Goal: Task Accomplishment & Management: Complete application form

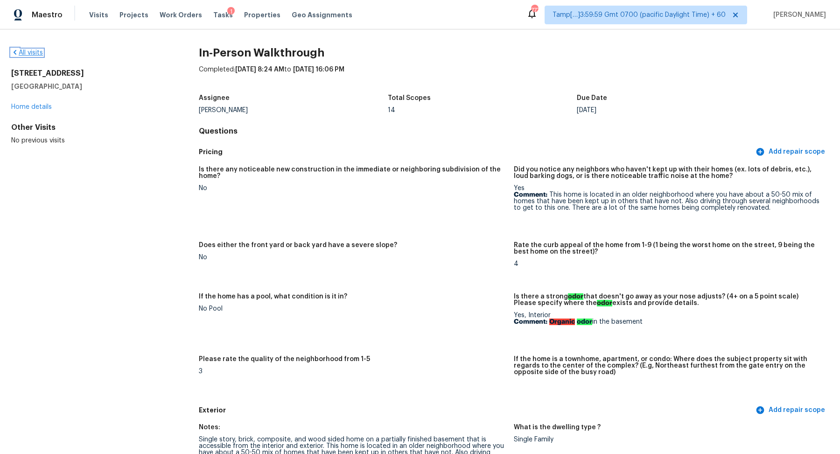
click at [34, 55] on link "All visits" at bounding box center [27, 52] width 32 height 7
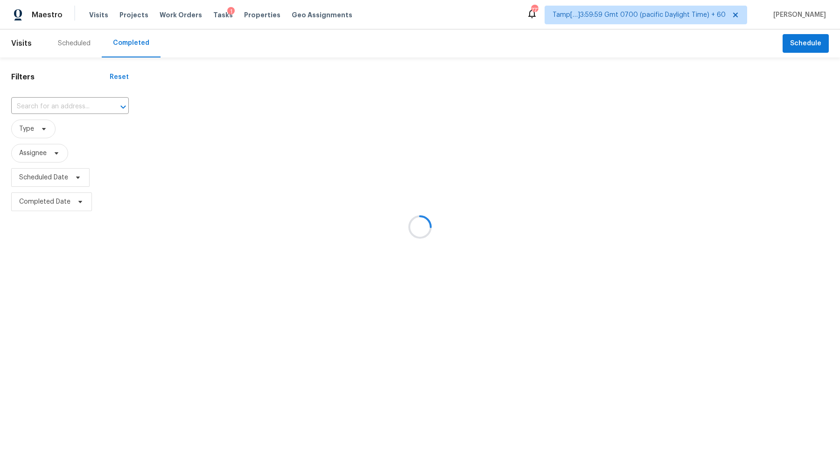
click at [53, 104] on div at bounding box center [420, 227] width 840 height 454
click at [59, 105] on div at bounding box center [420, 227] width 840 height 454
click at [82, 104] on div at bounding box center [420, 227] width 840 height 454
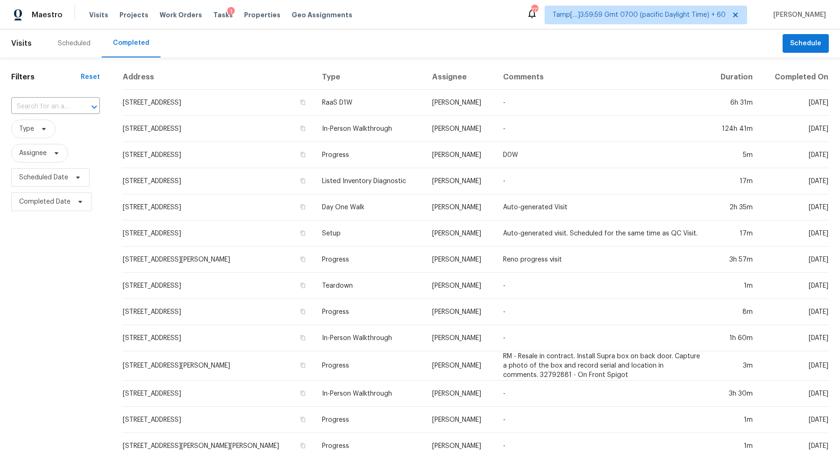
click at [82, 104] on div at bounding box center [88, 106] width 24 height 13
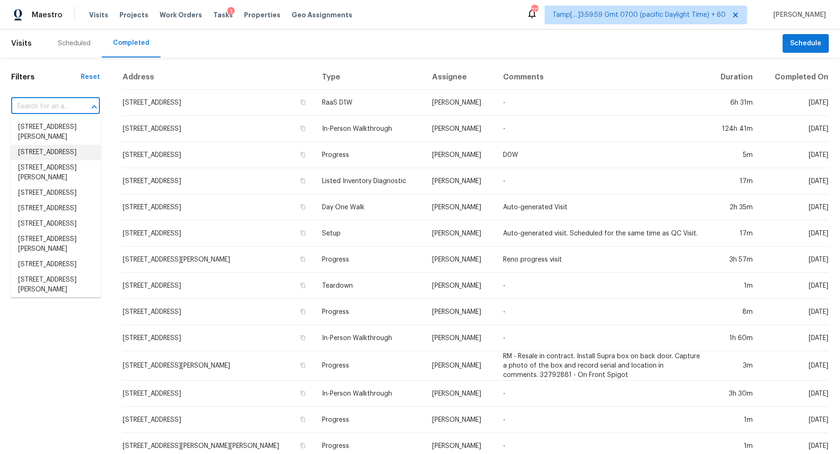
paste input "3053 Draper Ter North Port FL 34286"
type input "3053 Draper Ter North Port FL 34286"
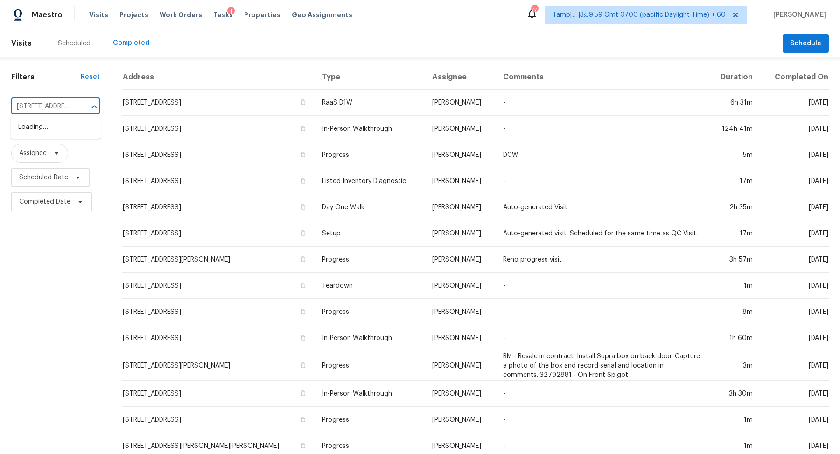
scroll to position [0, 54]
click at [77, 122] on li "3053 Draper Ter, North Port, FL 34286" at bounding box center [56, 131] width 90 height 25
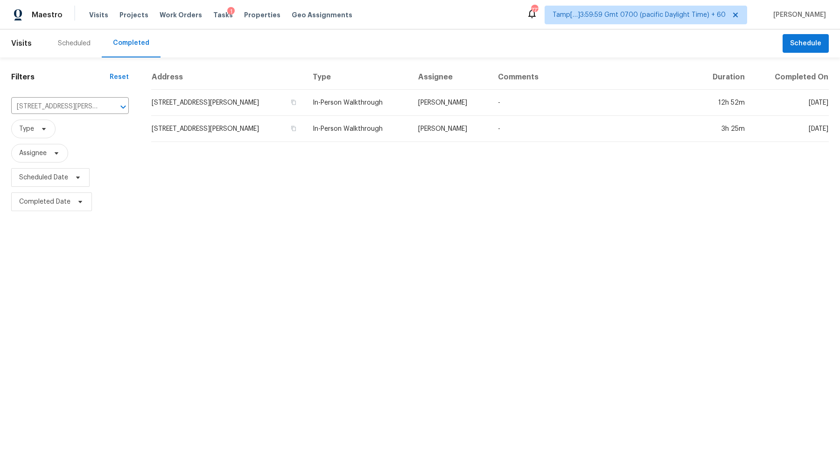
click at [228, 100] on td "3053 Draper Ter, North Port, FL 34286" at bounding box center [228, 103] width 154 height 26
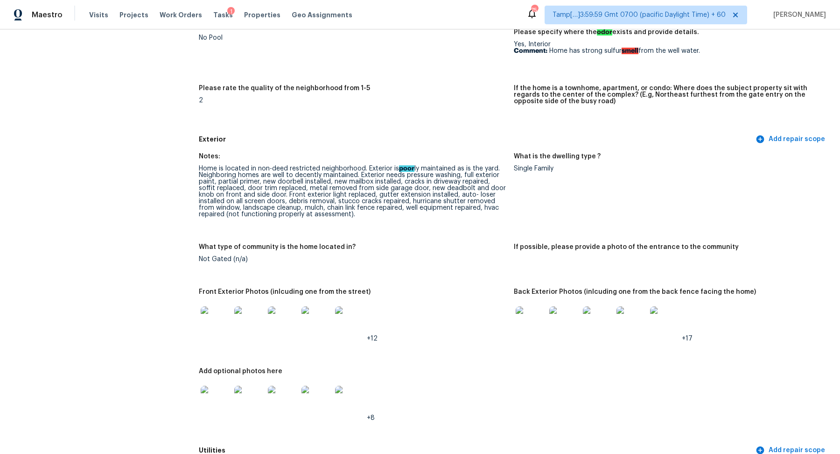
scroll to position [275, 0]
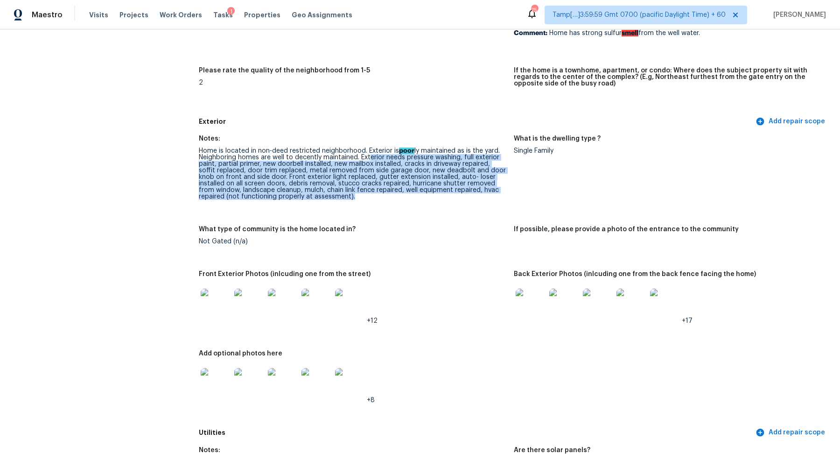
drag, startPoint x: 369, startPoint y: 160, endPoint x: 473, endPoint y: 196, distance: 110.5
click at [473, 196] on div "Home is located in non-deed restricted neighborhood. Exterior is poor ly mainta…" at bounding box center [353, 173] width 308 height 52
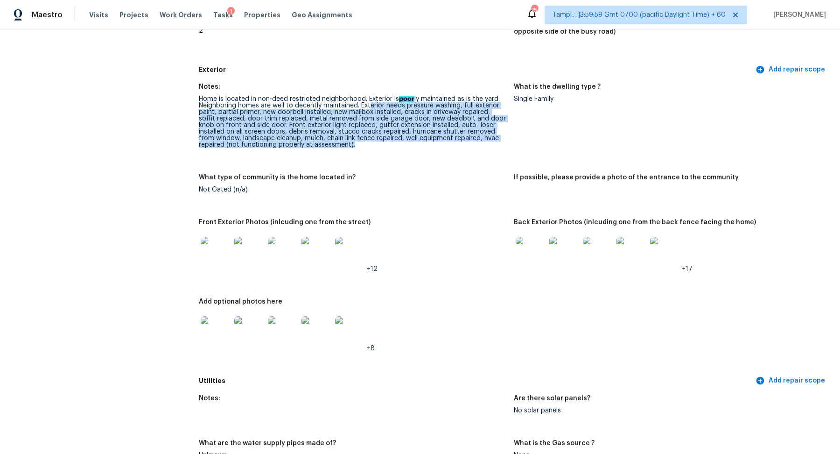
scroll to position [433, 0]
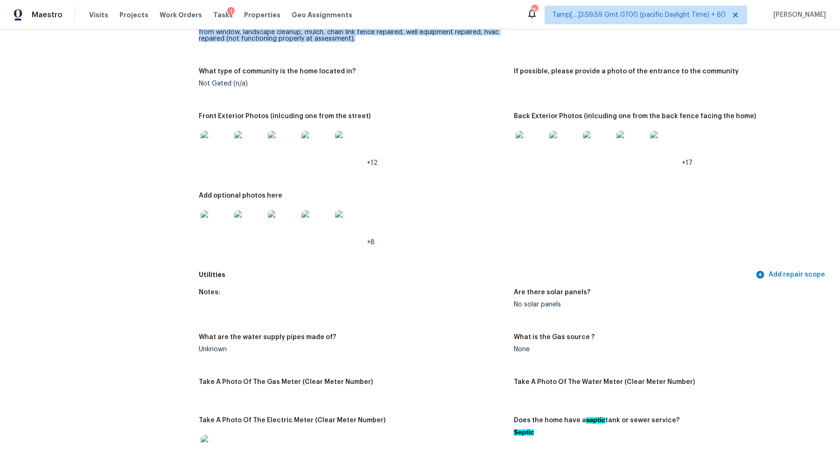
click at [216, 150] on img at bounding box center [216, 146] width 30 height 30
click at [529, 143] on img at bounding box center [531, 146] width 30 height 30
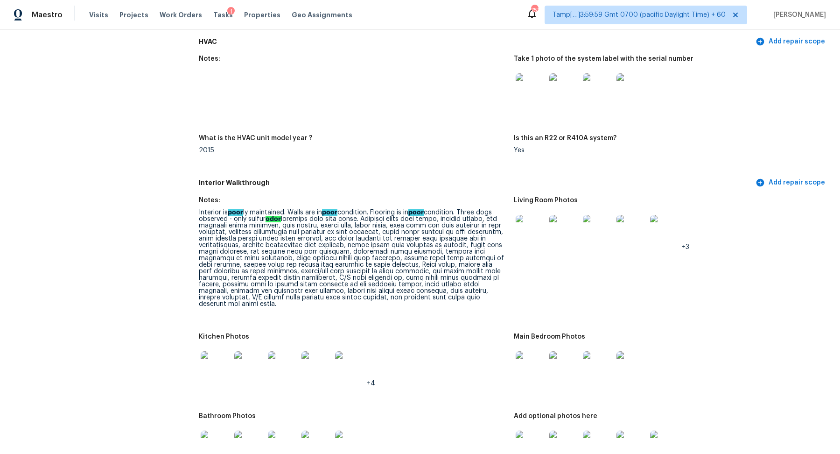
scroll to position [957, 0]
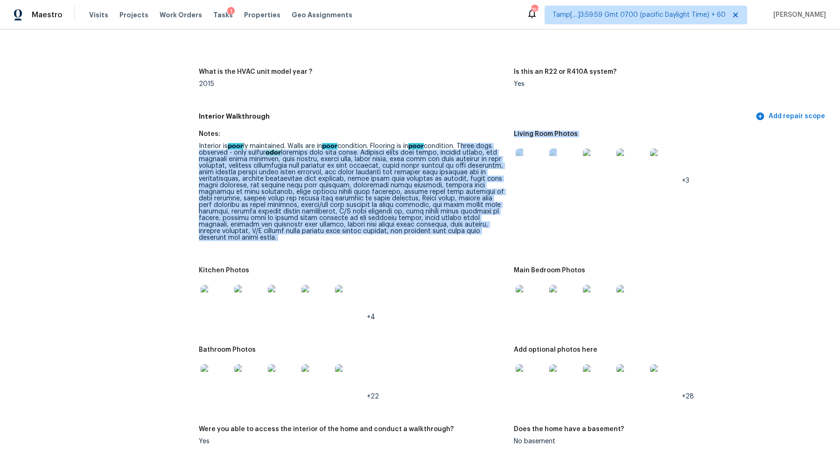
drag, startPoint x: 466, startPoint y: 144, endPoint x: 600, endPoint y: 189, distance: 140.8
click at [576, 214] on figure "Living Room Photos +3" at bounding box center [671, 193] width 315 height 125
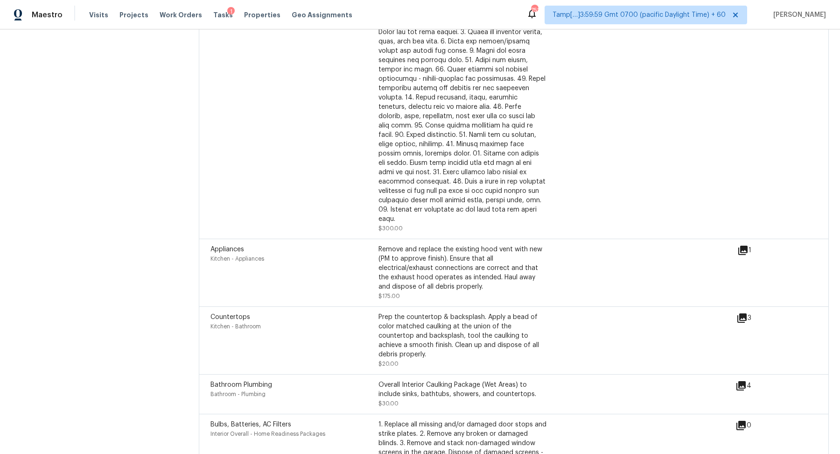
scroll to position [2606, 0]
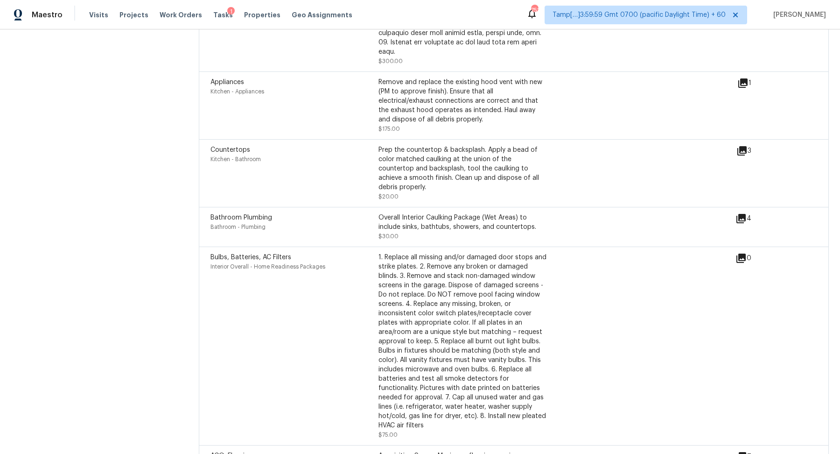
drag, startPoint x: 385, startPoint y: 226, endPoint x: 415, endPoint y: 226, distance: 30.8
click at [406, 226] on div "Bathroom Plumbing Bathroom - Plumbing Overall Interior Caulking Package (Wet Ar…" at bounding box center [514, 227] width 630 height 40
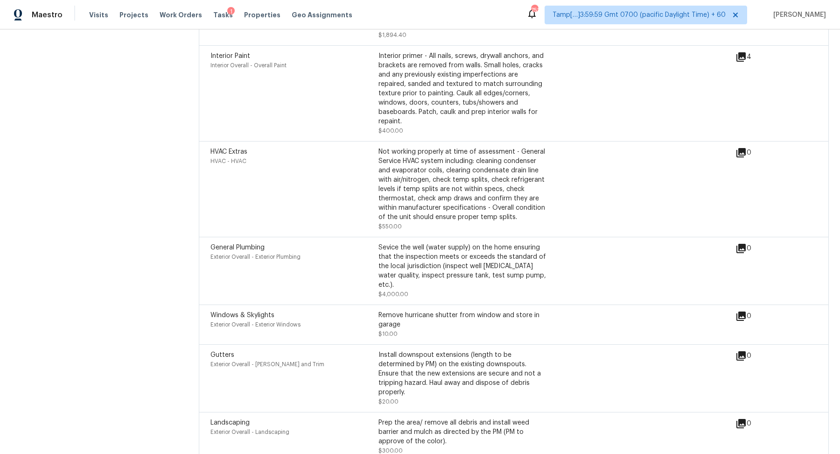
scroll to position [4728, 0]
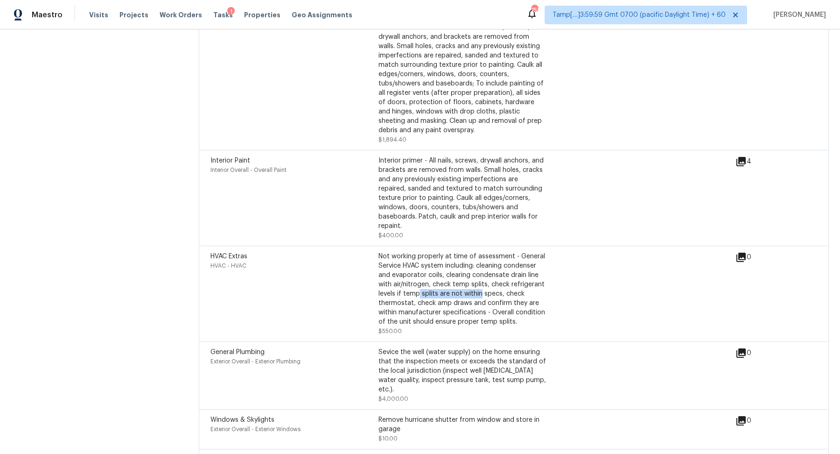
drag, startPoint x: 420, startPoint y: 258, endPoint x: 489, endPoint y: 262, distance: 69.6
click at [489, 262] on div "Not working properly at time of assessment - General Service HVAC system includ…" at bounding box center [462, 289] width 168 height 75
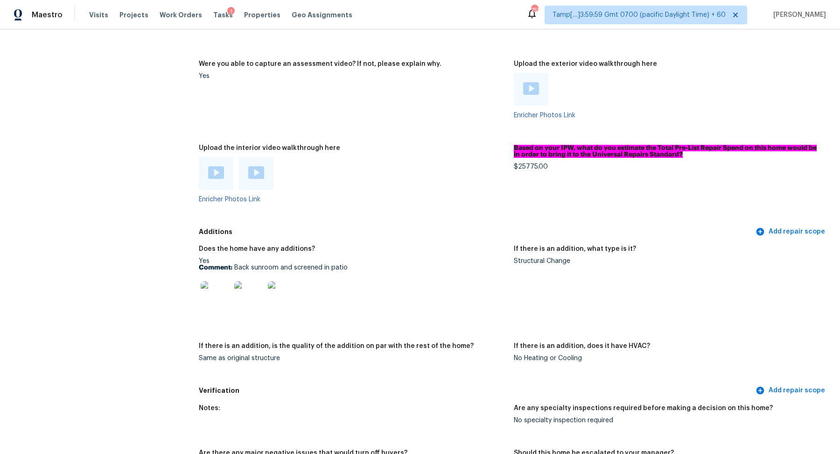
scroll to position [1873, 0]
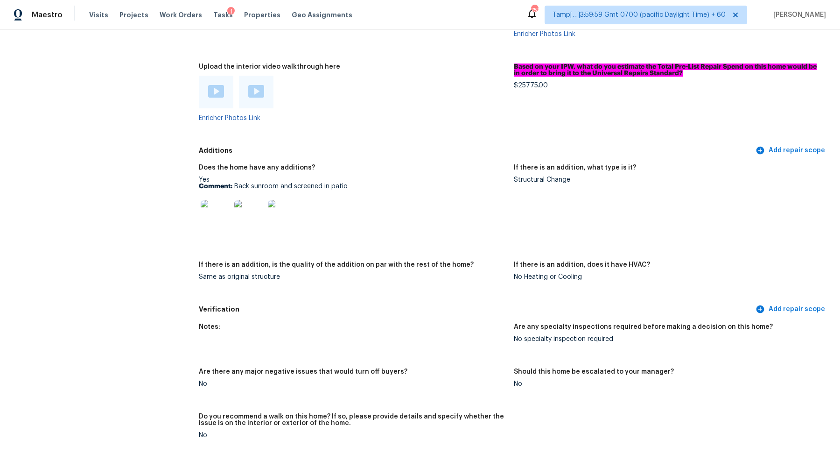
click at [216, 219] on img at bounding box center [216, 215] width 30 height 30
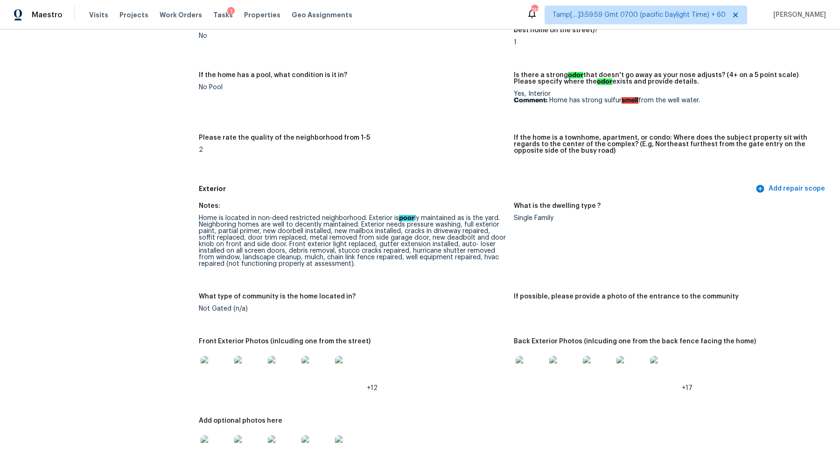
scroll to position [0, 0]
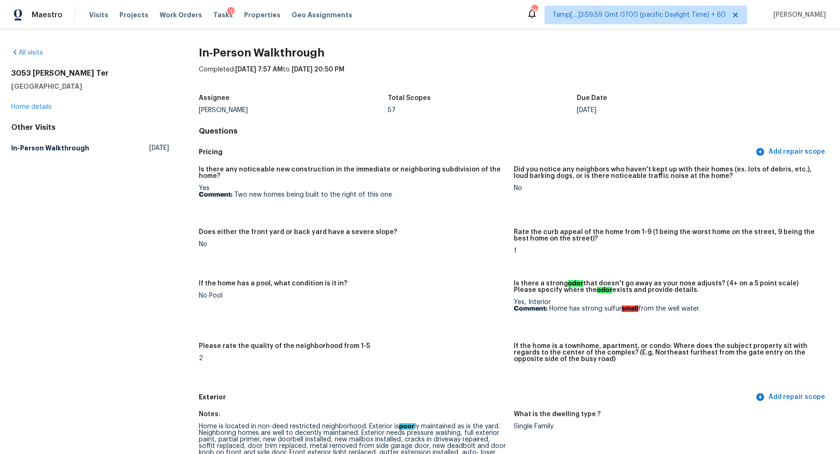
click at [29, 49] on div "All visits" at bounding box center [90, 52] width 158 height 9
click at [32, 51] on link "All visits" at bounding box center [27, 52] width 32 height 7
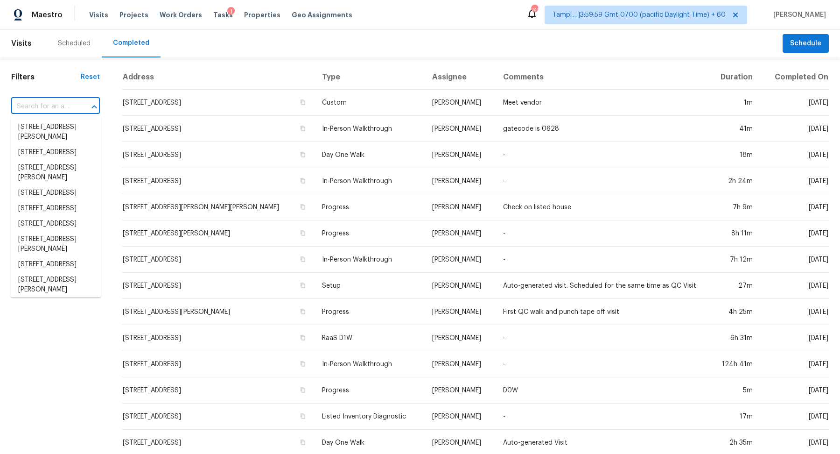
click at [57, 108] on input "text" at bounding box center [42, 106] width 63 height 14
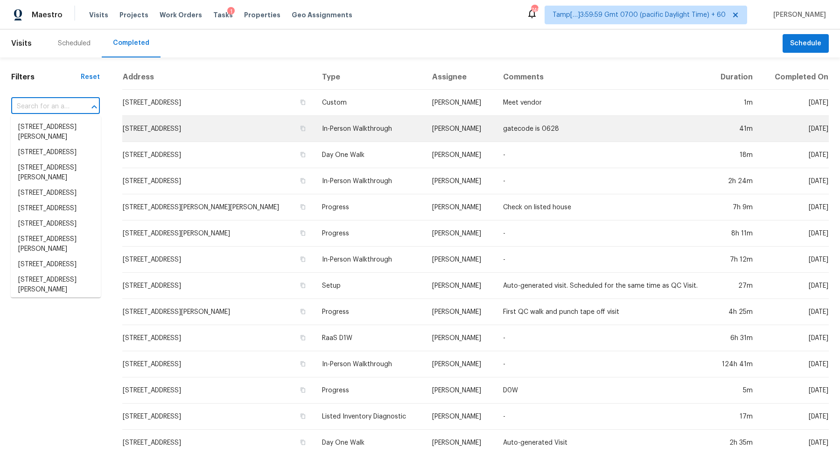
paste input "8351 E Cooper Pl Tucson AZ 85710"
type input "8351 E Cooper Pl Tucson AZ 85710"
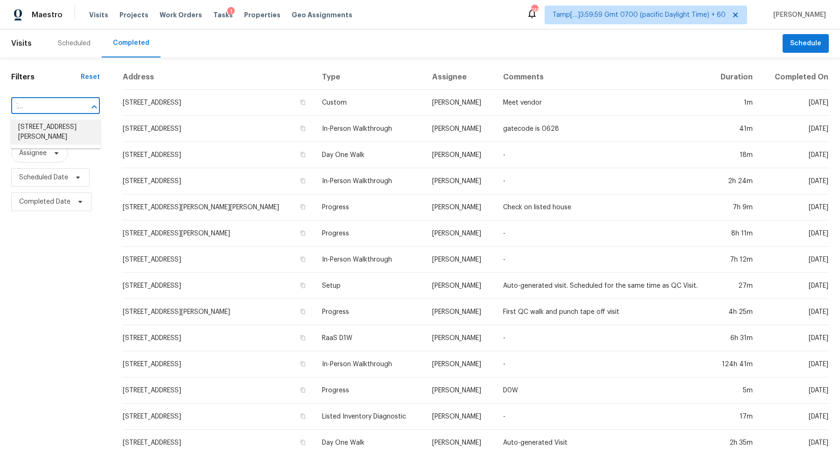
click at [73, 133] on li "8351 E Cooper Pl, Tucson, AZ 85710" at bounding box center [56, 131] width 90 height 25
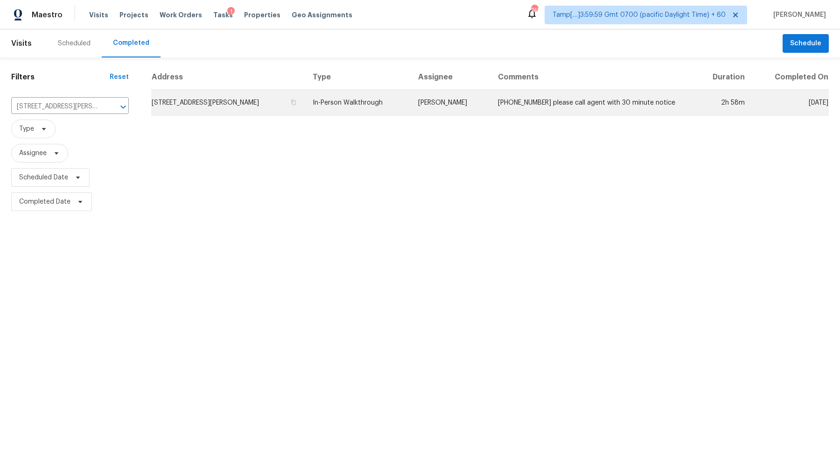
click at [226, 97] on td "8351 E Cooper Pl, Tucson, AZ 85710" at bounding box center [228, 103] width 154 height 26
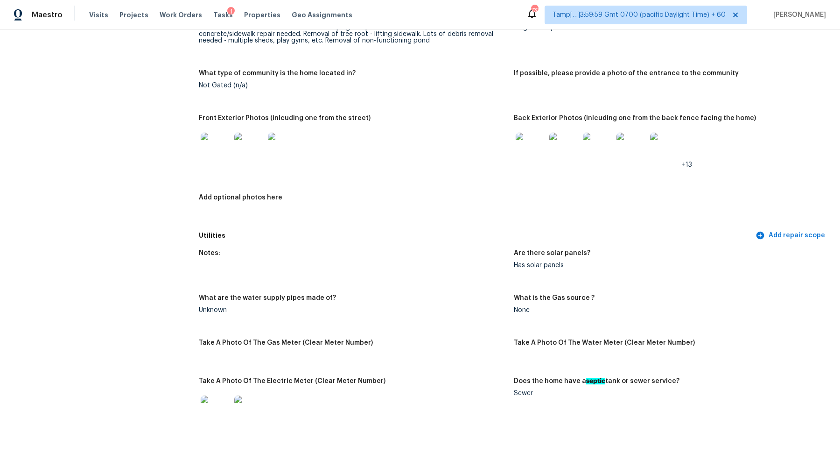
scroll to position [385, 0]
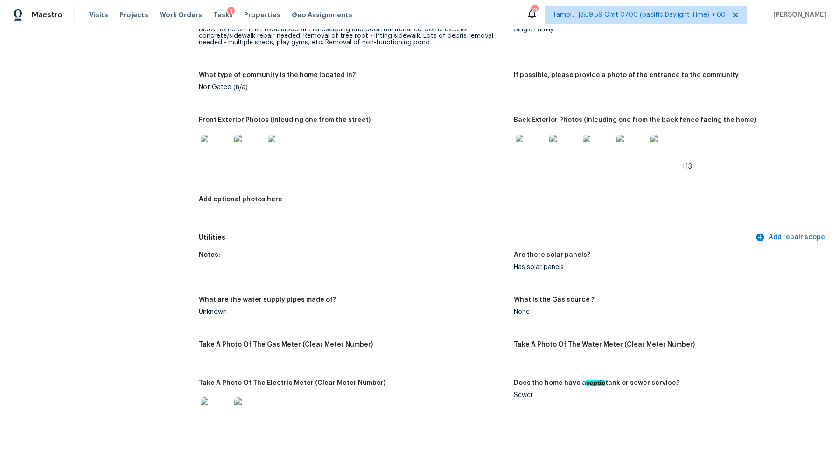
click at [540, 160] on img at bounding box center [531, 149] width 30 height 30
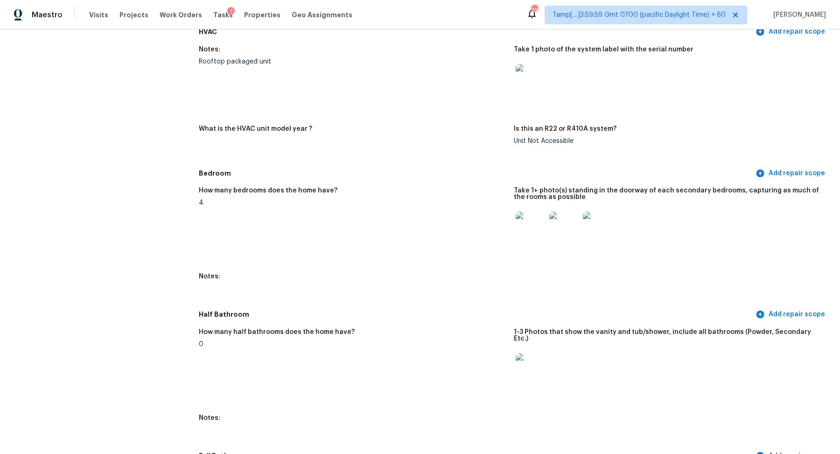
scroll to position [1002, 0]
click at [529, 82] on img at bounding box center [531, 78] width 30 height 30
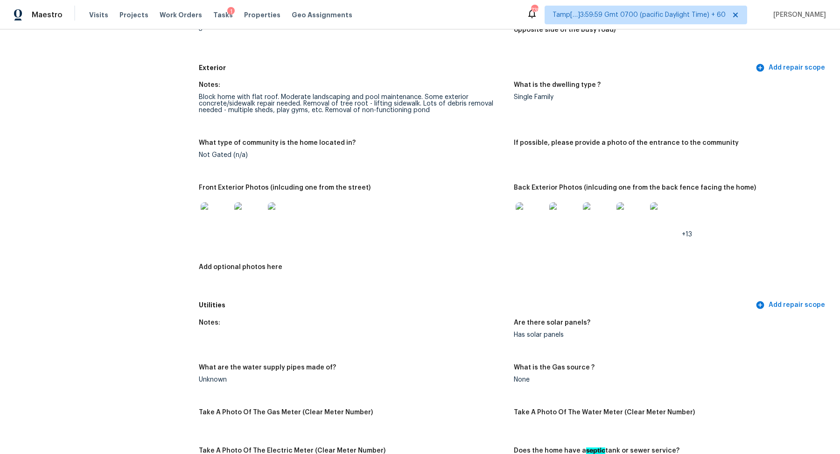
scroll to position [322, 0]
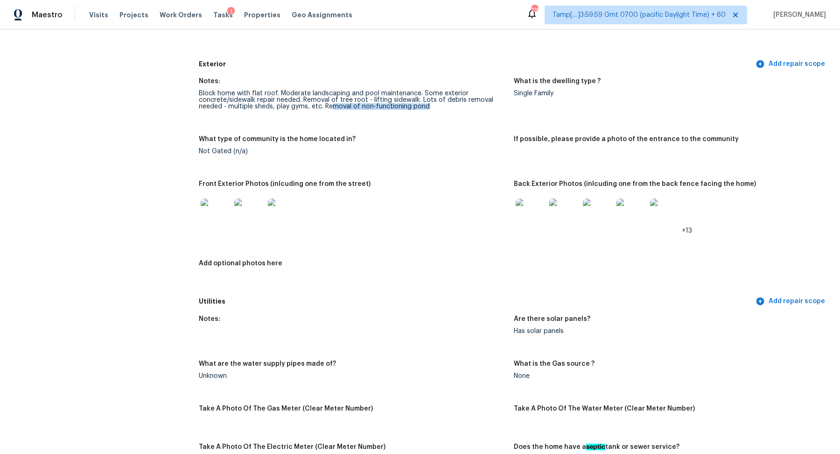
drag, startPoint x: 331, startPoint y: 105, endPoint x: 437, endPoint y: 105, distance: 105.9
click at [436, 105] on div "Block home with flat roof. Moderate landscaping and pool maintenance. Some exte…" at bounding box center [353, 100] width 308 height 20
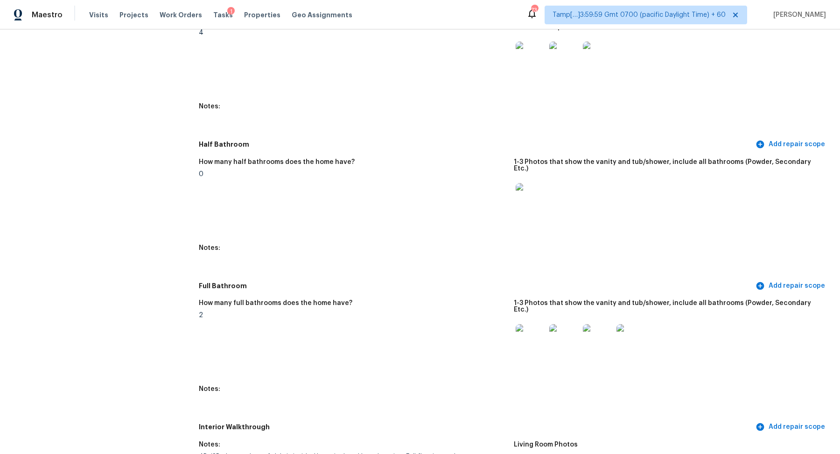
scroll to position [1342, 0]
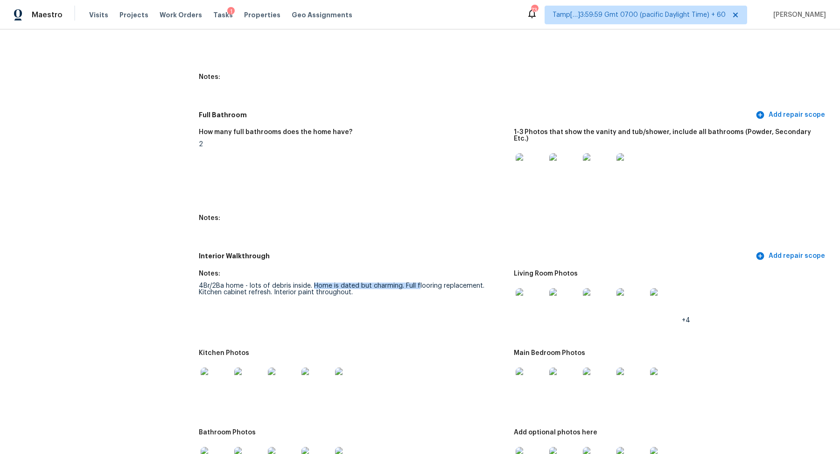
drag, startPoint x: 312, startPoint y: 274, endPoint x: 421, endPoint y: 274, distance: 109.2
click at [420, 282] on div "4Br/2Ba home - lots of debris inside. Home is dated but charming. Full flooring…" at bounding box center [353, 288] width 308 height 13
click at [436, 251] on h5 "Interior Walkthrough" at bounding box center [476, 256] width 555 height 10
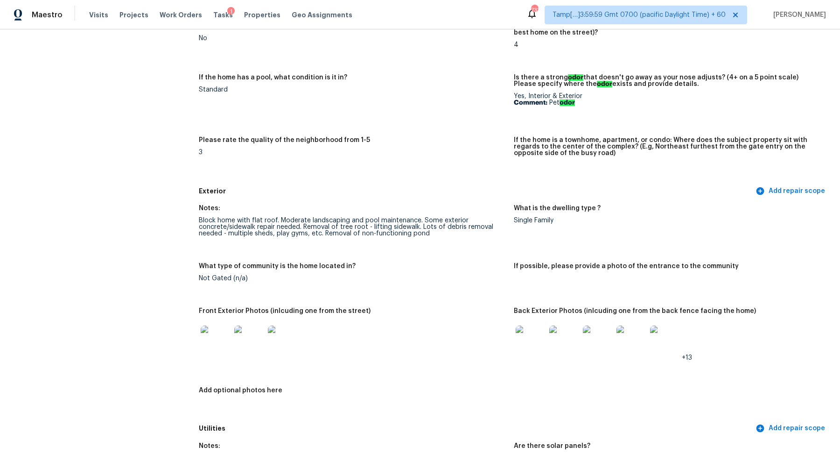
scroll to position [292, 0]
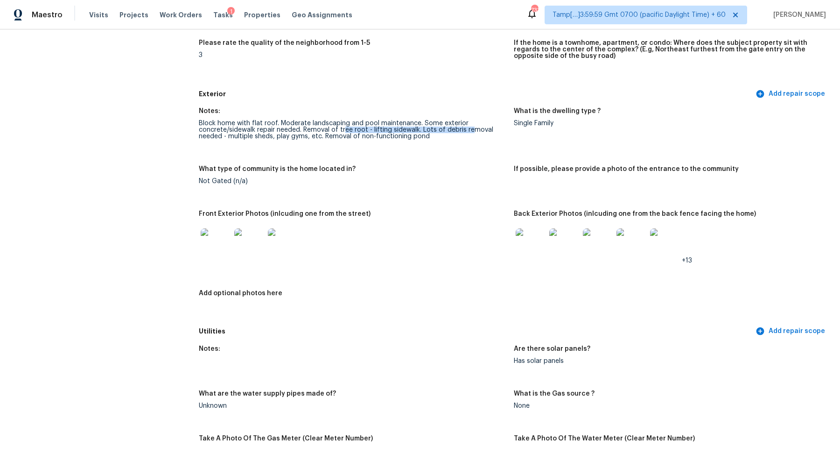
drag, startPoint x: 344, startPoint y: 129, endPoint x: 480, endPoint y: 129, distance: 135.8
click at [480, 129] on div "Block home with flat roof. Moderate landscaping and pool maintenance. Some exte…" at bounding box center [353, 130] width 308 height 20
click at [231, 240] on div at bounding box center [216, 243] width 34 height 41
click at [224, 242] on img at bounding box center [216, 243] width 30 height 30
click at [574, 239] on img at bounding box center [564, 243] width 30 height 30
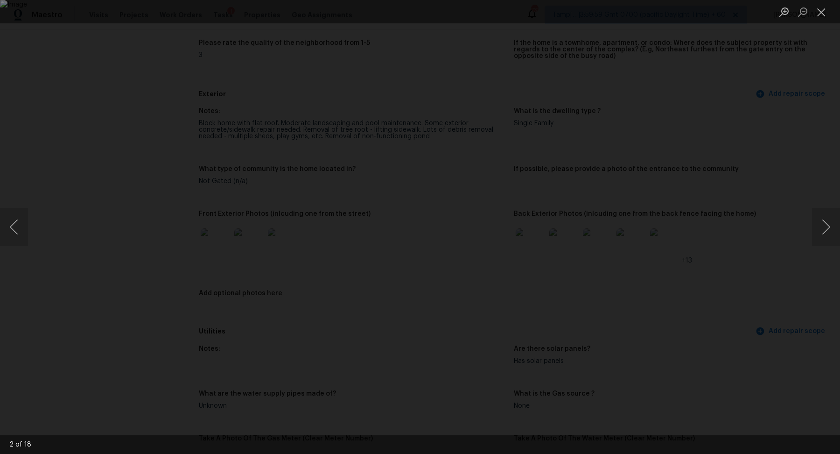
click at [525, 242] on img "Lightbox" at bounding box center [420, 227] width 840 height 454
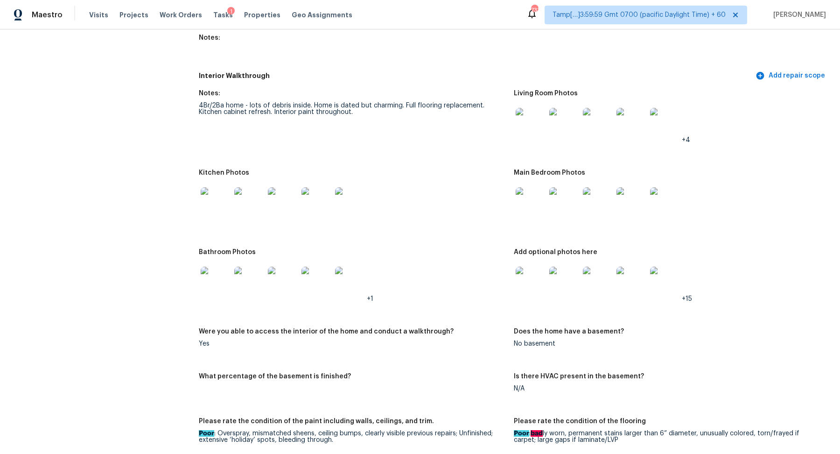
scroll to position [1569, 0]
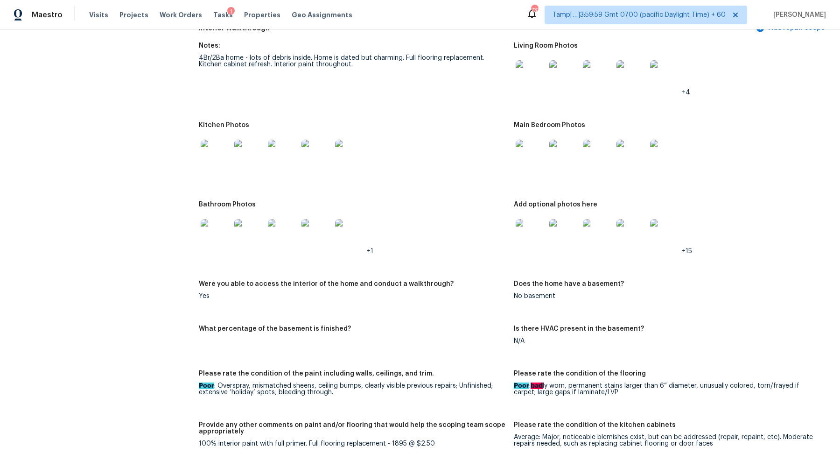
click at [222, 147] on img at bounding box center [216, 155] width 30 height 30
click at [515, 214] on div at bounding box center [531, 233] width 34 height 41
click at [523, 219] on img at bounding box center [531, 234] width 30 height 30
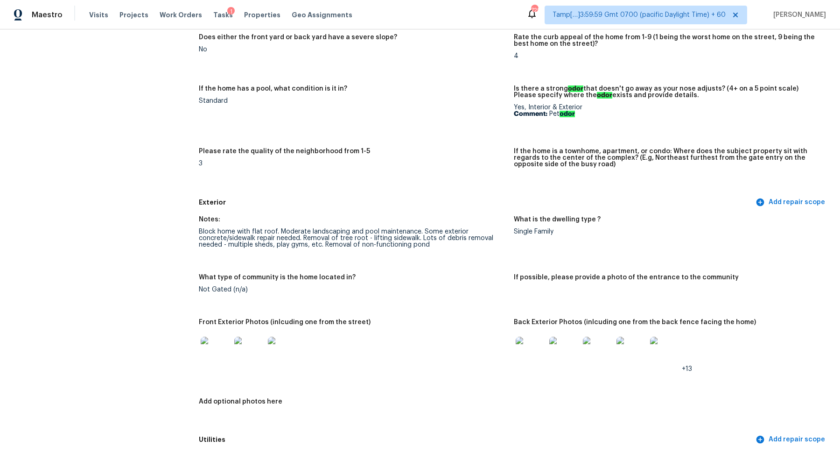
scroll to position [0, 0]
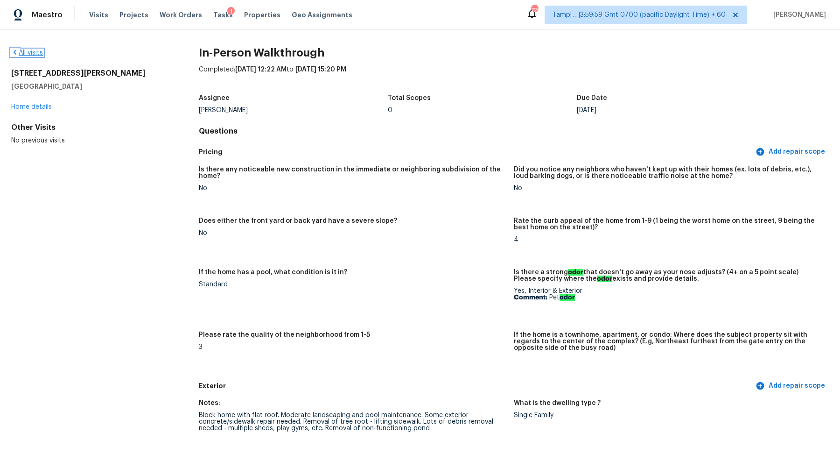
click at [35, 53] on link "All visits" at bounding box center [27, 52] width 32 height 7
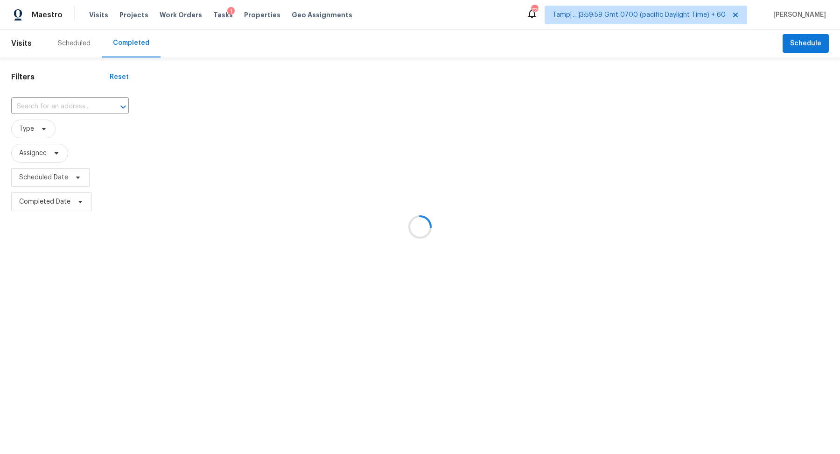
click at [36, 99] on div at bounding box center [420, 227] width 840 height 454
click at [50, 102] on div at bounding box center [420, 227] width 840 height 454
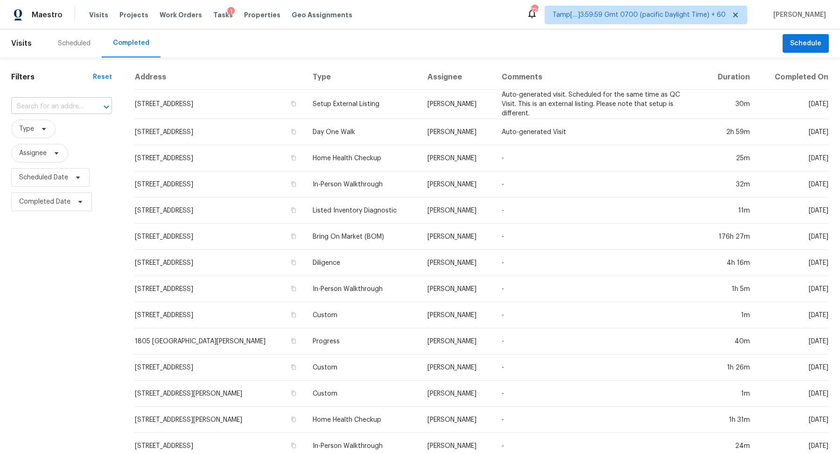
click at [51, 101] on input "text" at bounding box center [48, 106] width 75 height 14
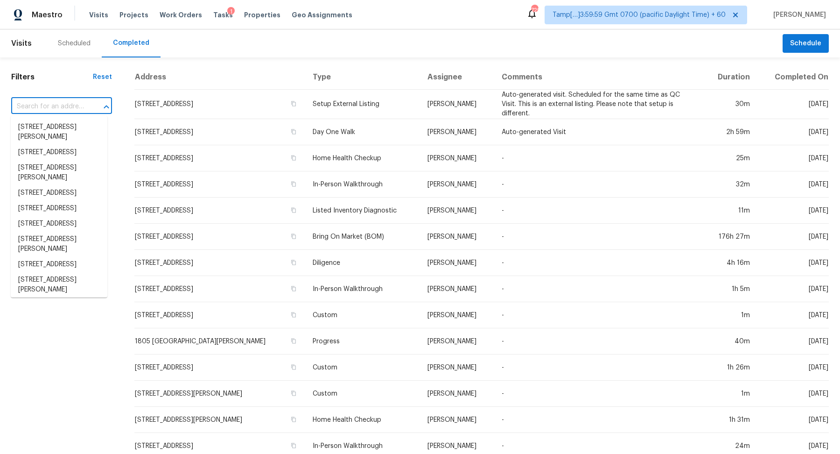
paste input "810 Winnbrook Dr Dacula GA 30019"
type input "810 Winnbrook Dr Dacula GA 30019"
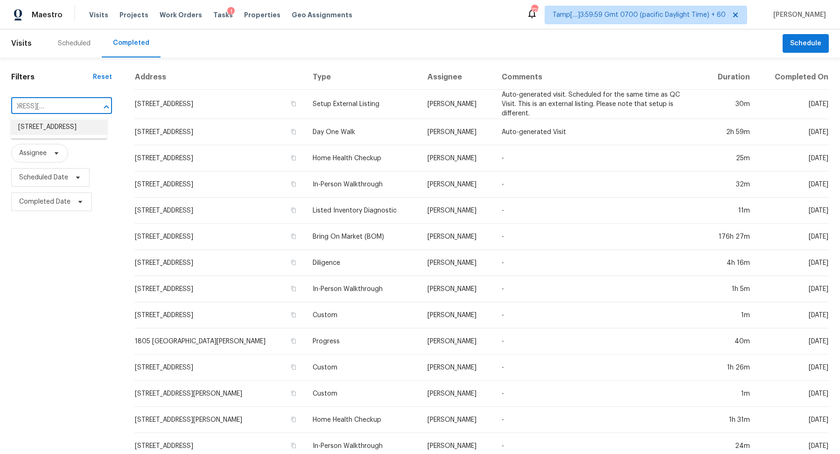
click at [47, 134] on li "810 Winnbrook Dr, Dacula, GA 30019" at bounding box center [59, 126] width 97 height 15
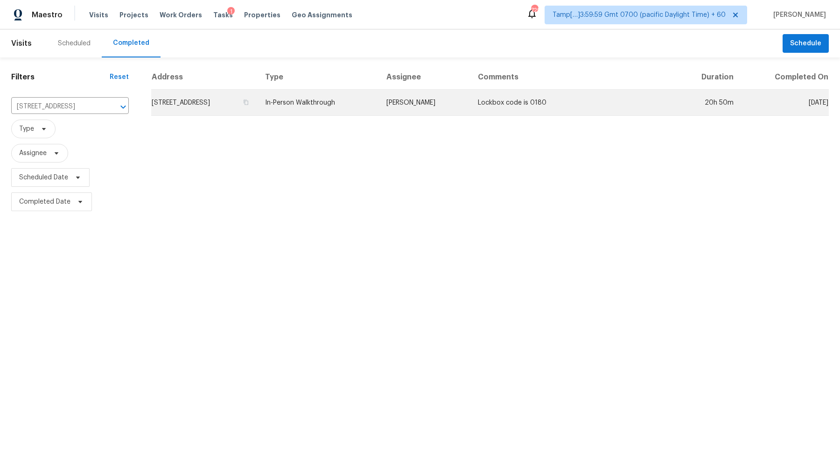
click at [216, 105] on td "810 Winnbrook Dr, Dacula, GA 30019" at bounding box center [204, 103] width 106 height 26
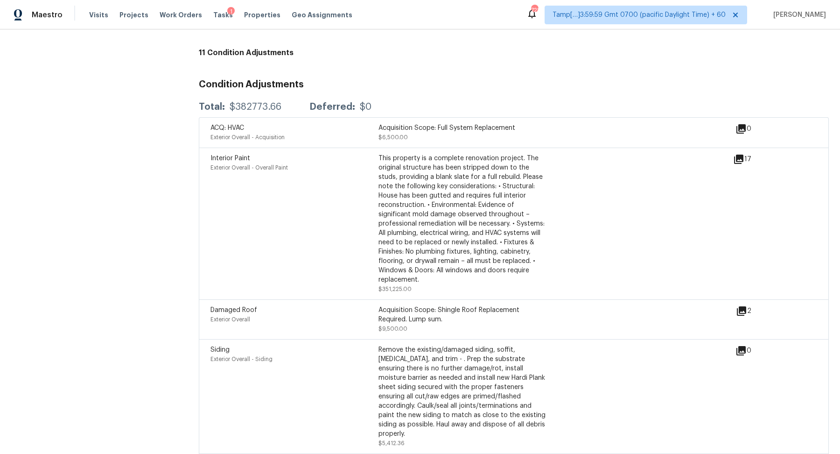
scroll to position [2154, 0]
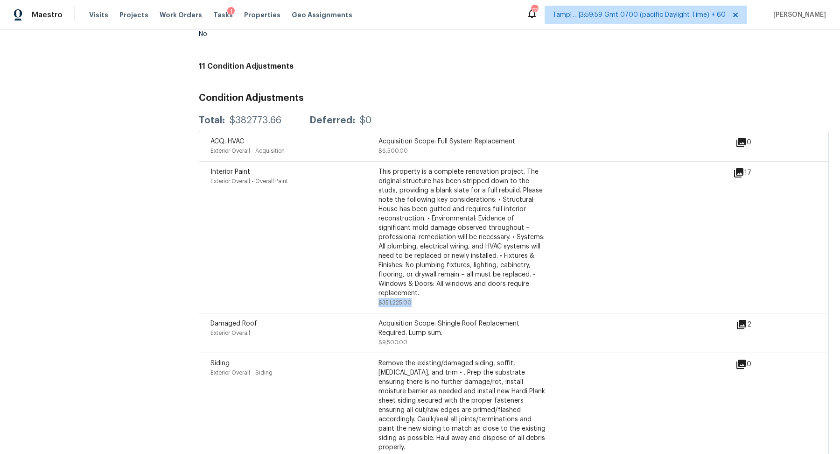
drag, startPoint x: 379, startPoint y: 301, endPoint x: 469, endPoint y: 304, distance: 89.7
click at [469, 305] on div "This property is a complete renovation project. The original structure has been…" at bounding box center [462, 237] width 168 height 140
click at [737, 172] on icon at bounding box center [738, 172] width 9 height 9
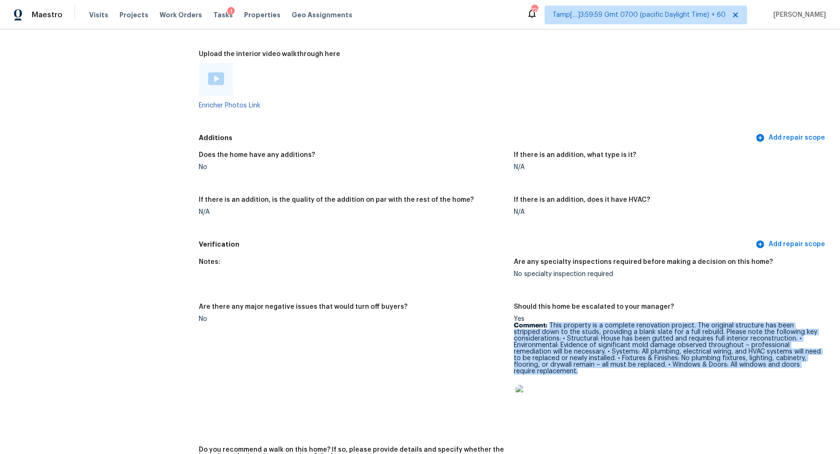
drag, startPoint x: 549, startPoint y: 324, endPoint x: 693, endPoint y: 369, distance: 150.6
click at [693, 369] on p "Comment: This property is a complete renovation project. The original structure…" at bounding box center [668, 348] width 308 height 52
copy p "This property is a complete renovation project. The original structure has been…"
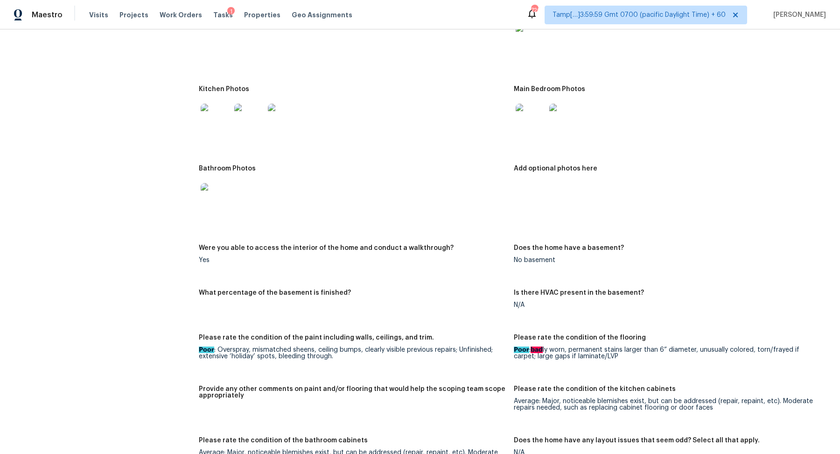
scroll to position [1000, 0]
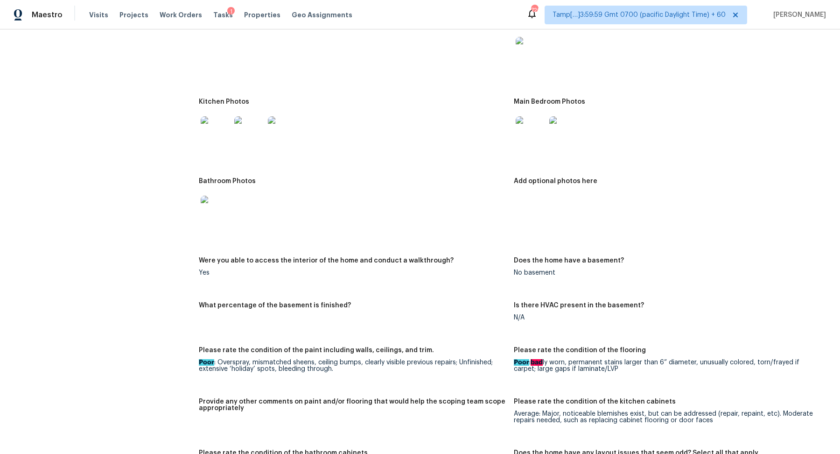
click at [211, 119] on img at bounding box center [216, 131] width 30 height 30
click at [504, 140] on div at bounding box center [353, 131] width 308 height 41
click at [532, 135] on img at bounding box center [531, 131] width 30 height 30
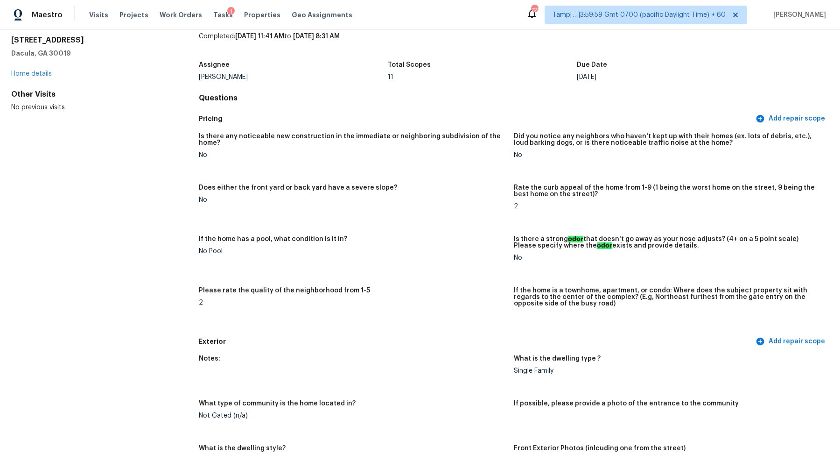
scroll to position [0, 0]
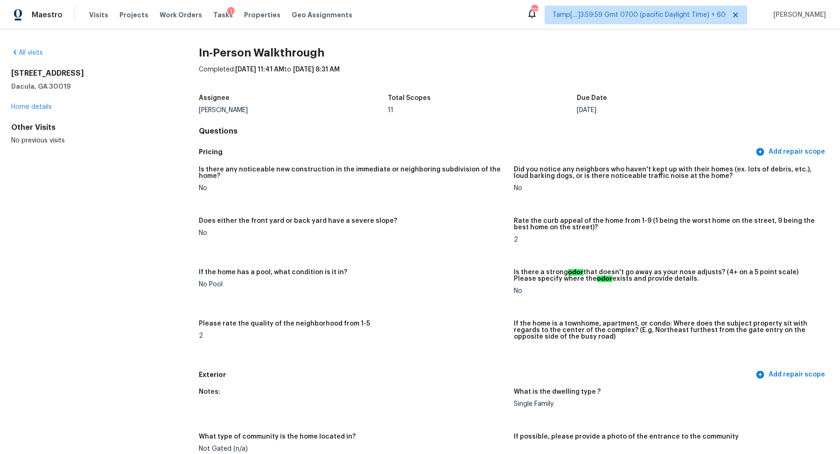
click at [37, 56] on div "All visits" at bounding box center [90, 52] width 158 height 9
click at [35, 55] on link "All visits" at bounding box center [27, 52] width 32 height 7
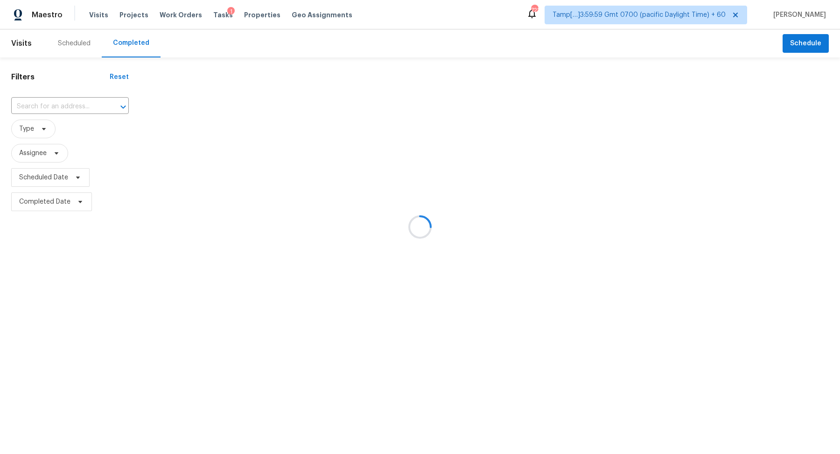
click at [77, 112] on div at bounding box center [420, 227] width 840 height 454
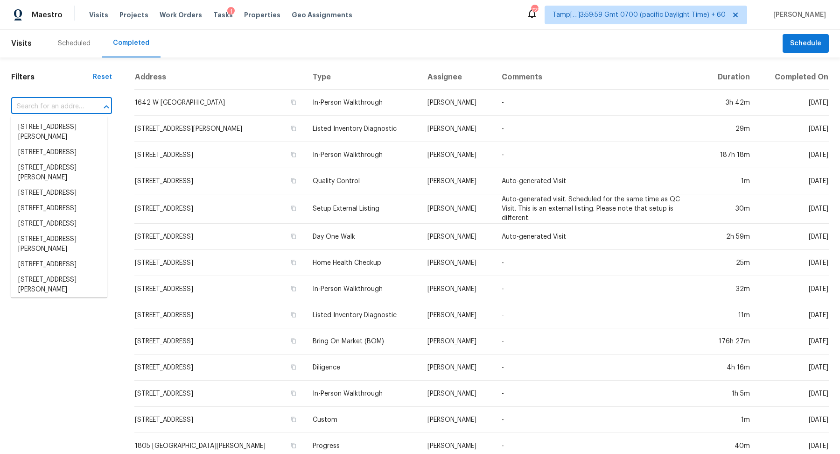
click at [80, 107] on input "text" at bounding box center [48, 106] width 75 height 14
paste input "240 W Lake Dr NW Atlanta GA 30314"
type input "240 W Lake Dr NW Atlanta GA 30314"
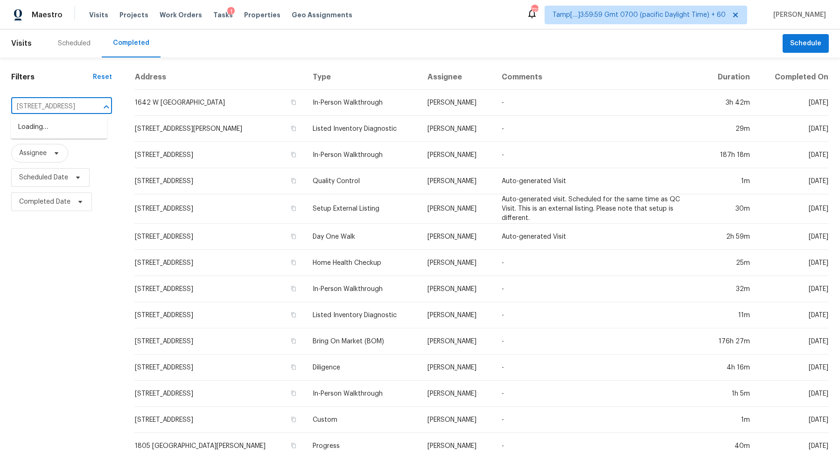
scroll to position [0, 47]
click at [81, 134] on li "240 W Lake Dr NW, Atlanta, GA 30314" at bounding box center [59, 126] width 97 height 15
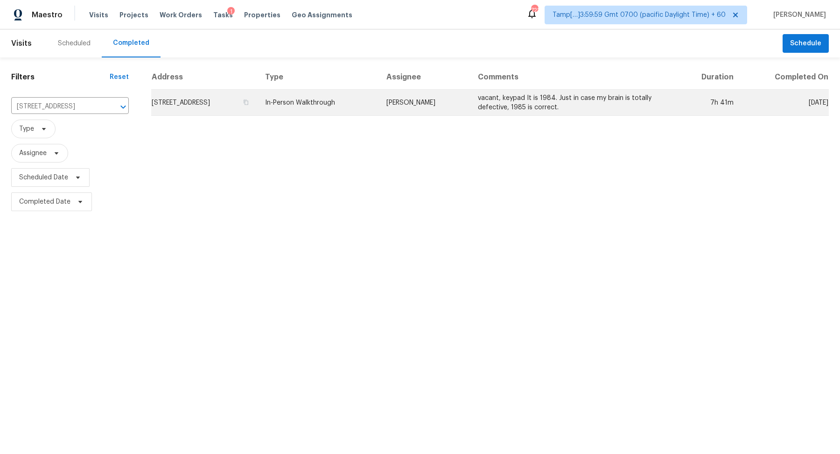
click at [185, 102] on td "240 W Lake Dr NW, Atlanta, GA 30314" at bounding box center [204, 103] width 106 height 26
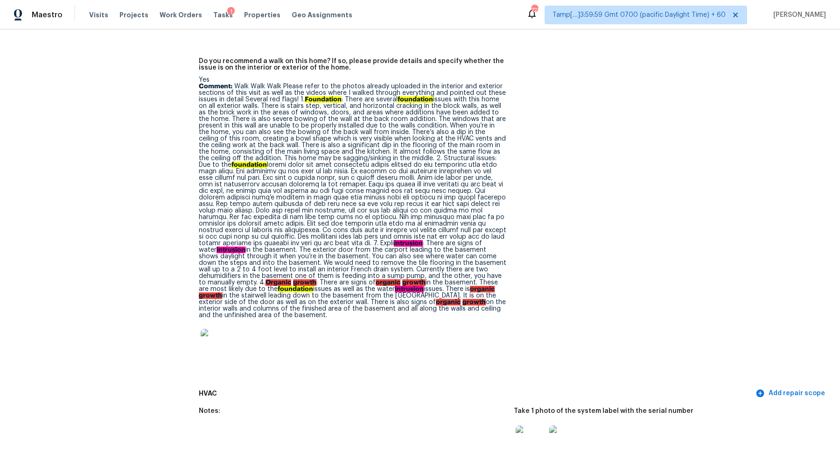
scroll to position [3106, 0]
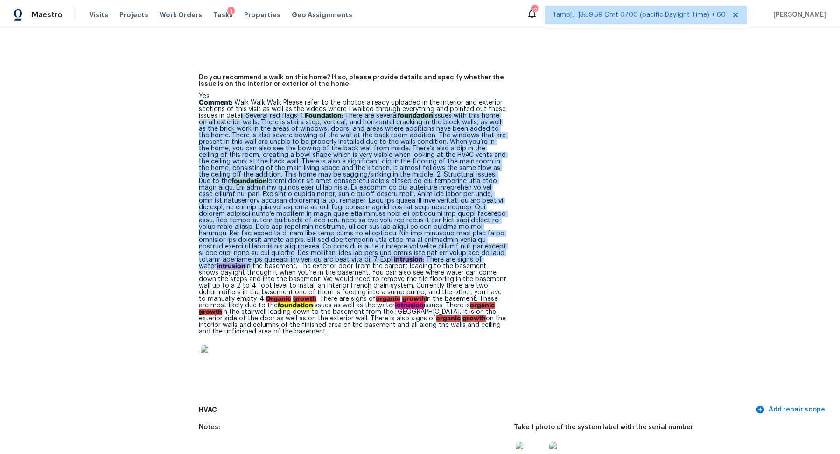
drag, startPoint x: 239, startPoint y: 107, endPoint x: 537, endPoint y: 277, distance: 343.2
click at [537, 277] on div "Notes: Are any specialty inspections required before making a decision on this …" at bounding box center [514, 49] width 630 height 703
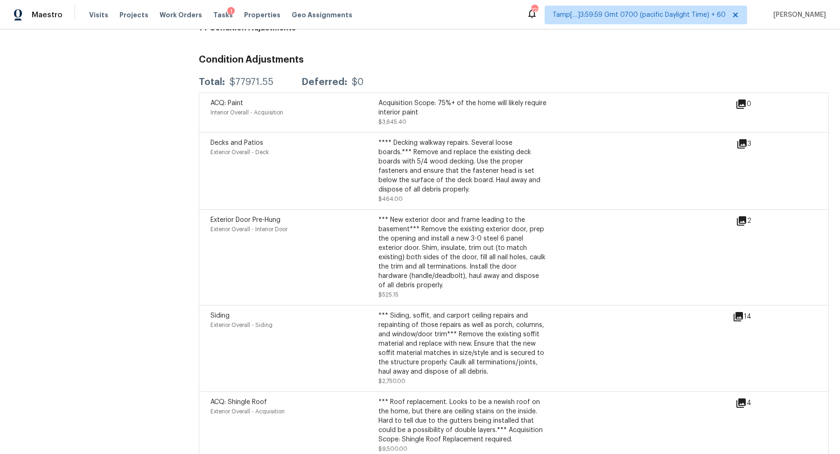
scroll to position [3612, 0]
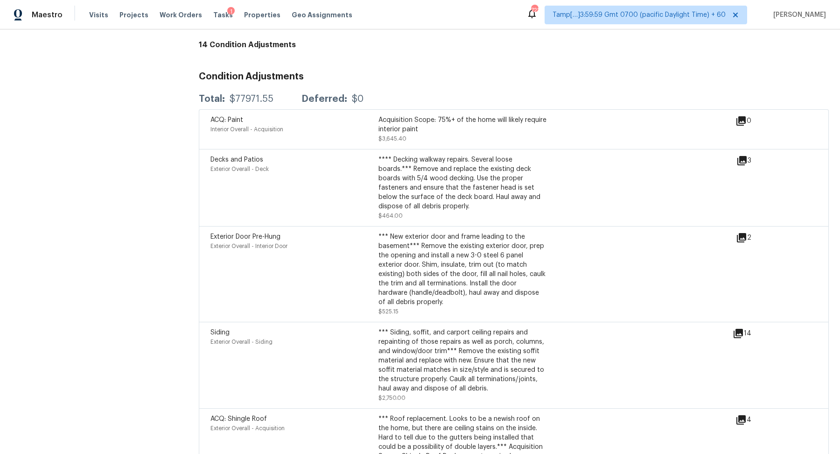
click at [741, 232] on icon at bounding box center [741, 237] width 11 height 11
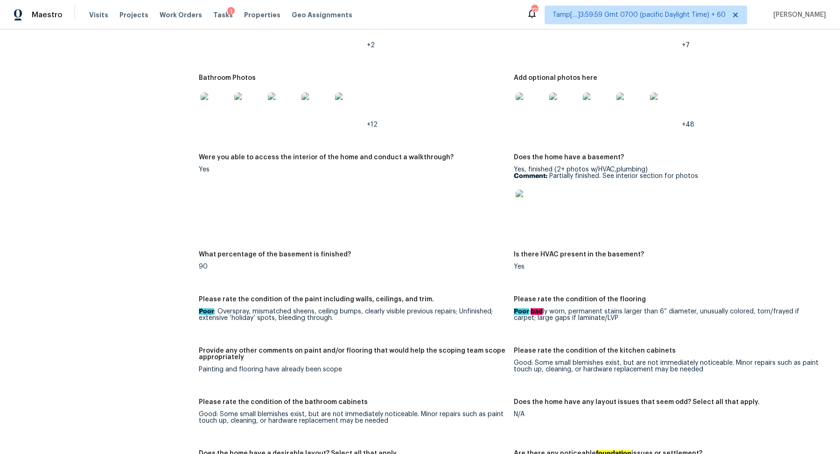
scroll to position [1439, 0]
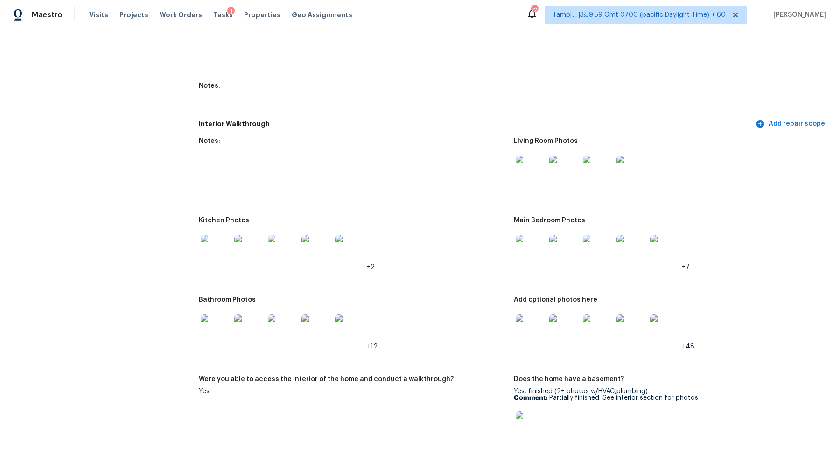
click at [216, 247] on img at bounding box center [216, 250] width 30 height 30
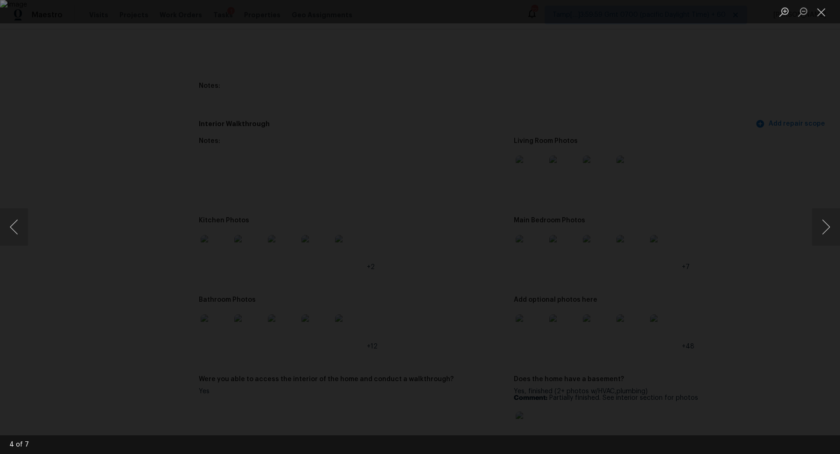
click at [831, 225] on ah_el_jm_-matches-list at bounding box center [835, 227] width 9 height 454
click at [790, 205] on div "Lightbox" at bounding box center [420, 227] width 840 height 454
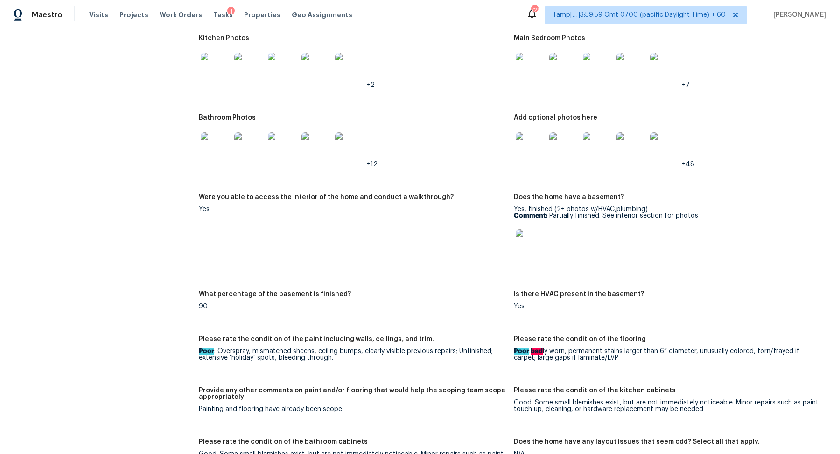
scroll to position [1545, 0]
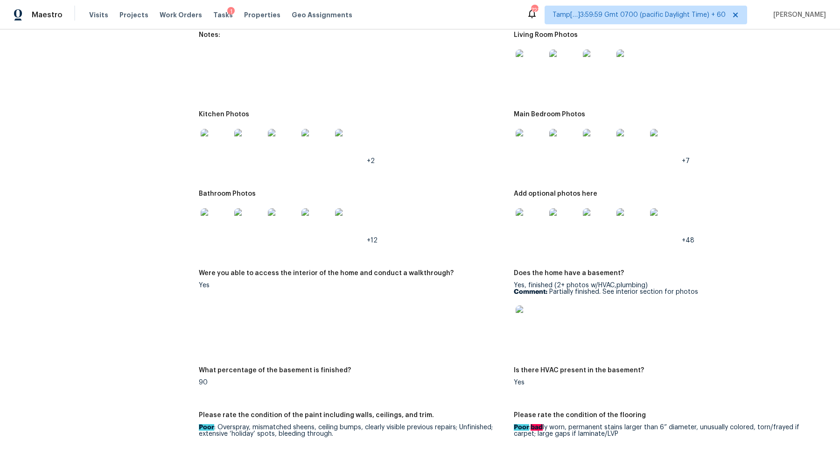
click at [542, 208] on img at bounding box center [531, 223] width 30 height 30
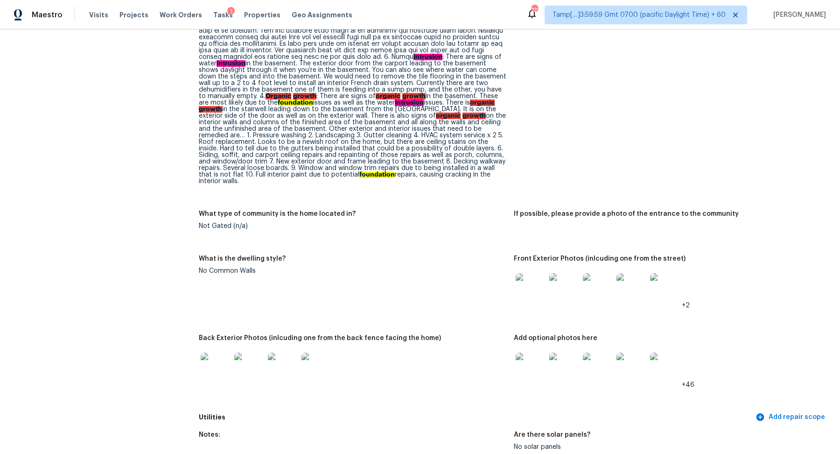
scroll to position [514, 0]
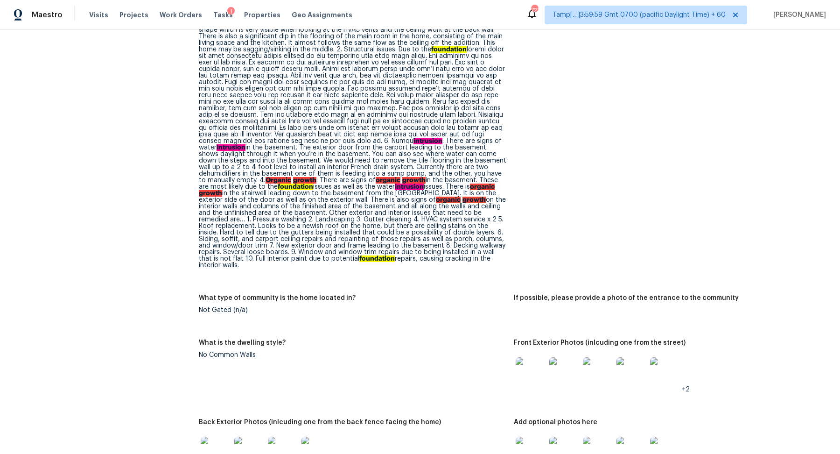
drag, startPoint x: 350, startPoint y: 215, endPoint x: 501, endPoint y: 261, distance: 158.1
click at [501, 261] on div "Single story, brick, composite, and wood sided home on a partially finished bas…" at bounding box center [353, 95] width 308 height 346
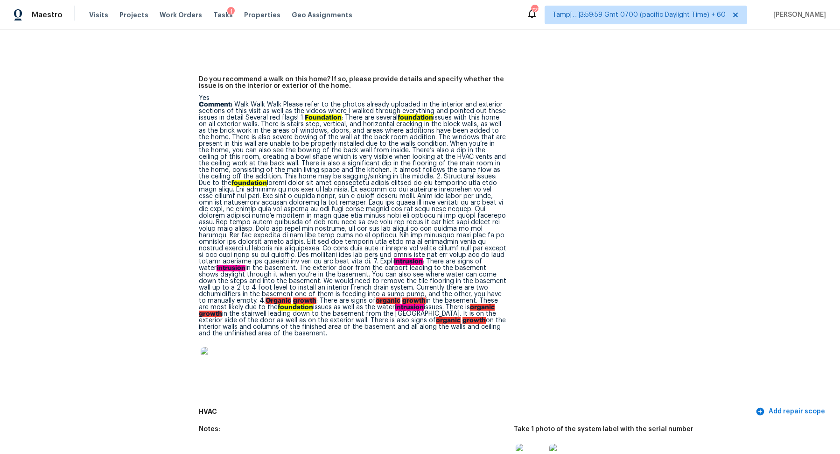
scroll to position [3121, 0]
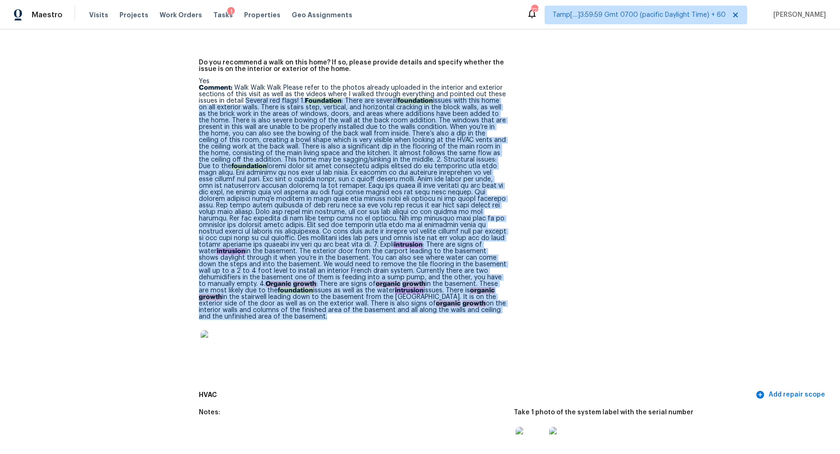
drag, startPoint x: 245, startPoint y: 88, endPoint x: 490, endPoint y: 309, distance: 330.4
click at [490, 309] on div "Yes Comment: Walk Walk Walk Please refer to the photos already uploaded in the …" at bounding box center [353, 221] width 308 height 287
copy p "Several red flags! 1. Foundation : There are several foundation issues with thi…"
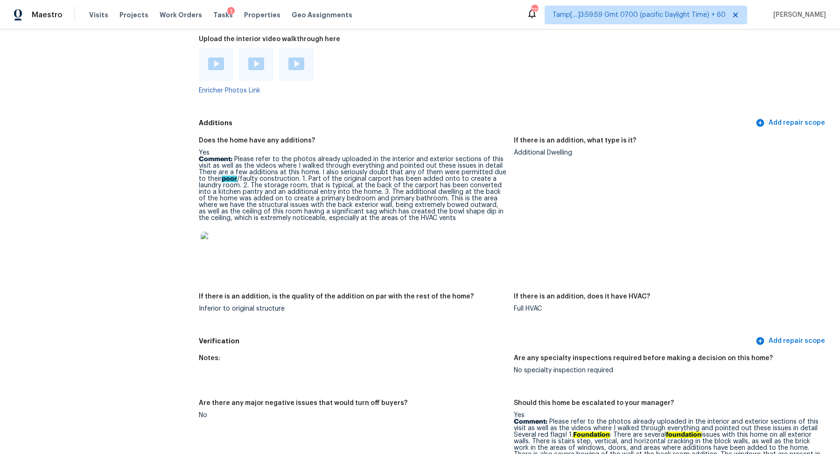
scroll to position [2479, 0]
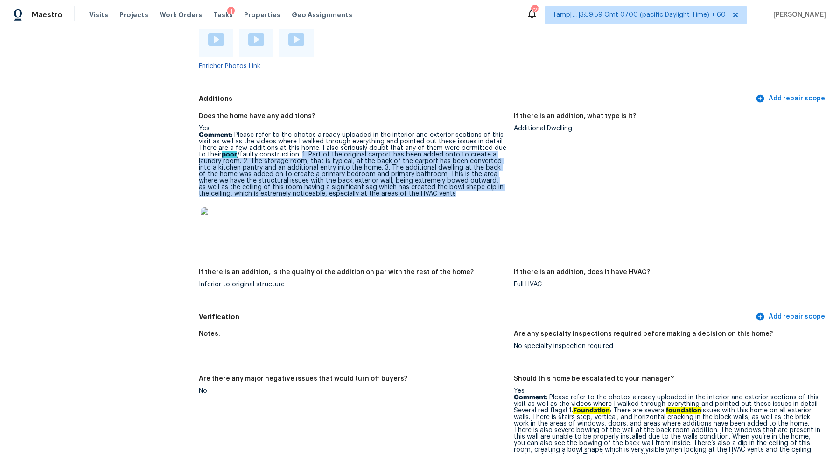
drag, startPoint x: 294, startPoint y: 147, endPoint x: 459, endPoint y: 214, distance: 178.5
click at [459, 214] on div "Yes Comment: Please refer to the photos already uploaded in the interior and ex…" at bounding box center [353, 184] width 308 height 118
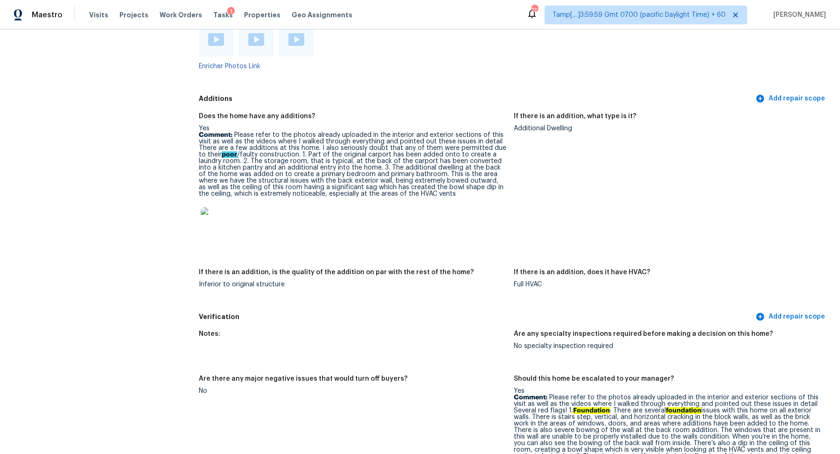
click at [406, 188] on div "Yes Comment: Please refer to the photos already uploaded in the interior and ex…" at bounding box center [353, 184] width 308 height 118
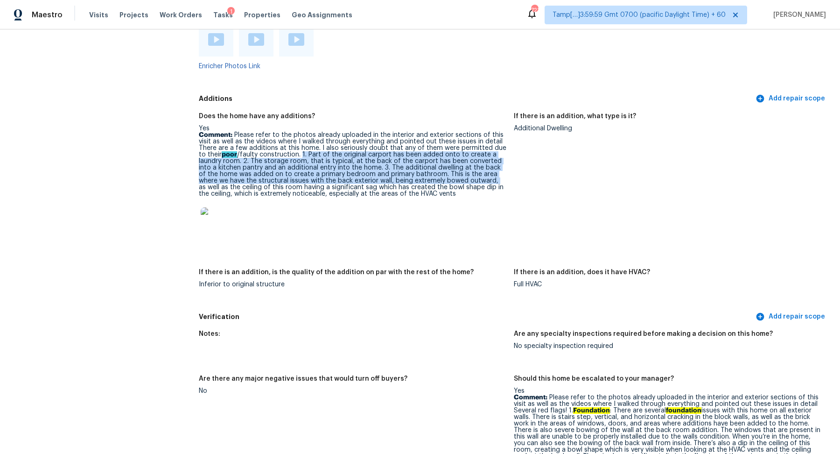
drag, startPoint x: 294, startPoint y: 147, endPoint x: 462, endPoint y: 172, distance: 170.9
click at [463, 172] on p "Comment: Please refer to the photos already uploaded in the interior and exteri…" at bounding box center [353, 164] width 308 height 65
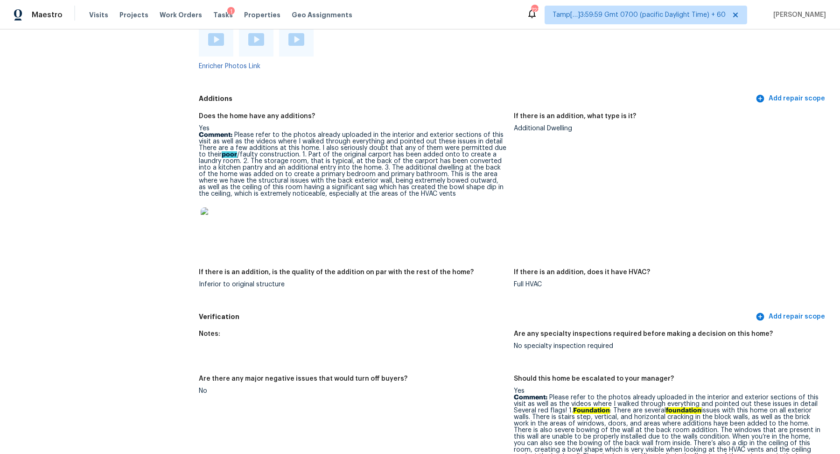
click at [475, 188] on p "Comment: Please refer to the photos already uploaded in the interior and exteri…" at bounding box center [353, 164] width 308 height 65
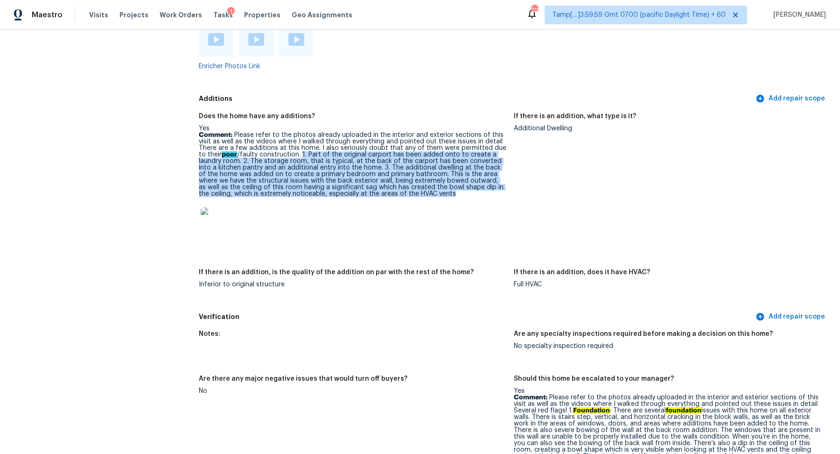
drag, startPoint x: 293, startPoint y: 147, endPoint x: 442, endPoint y: 183, distance: 153.8
click at [442, 183] on p "Comment: Please refer to the photos already uploaded in the interior and exteri…" at bounding box center [353, 164] width 308 height 65
copy p "1. Part of the original carport has been added onto to create a laundry room. 2…"
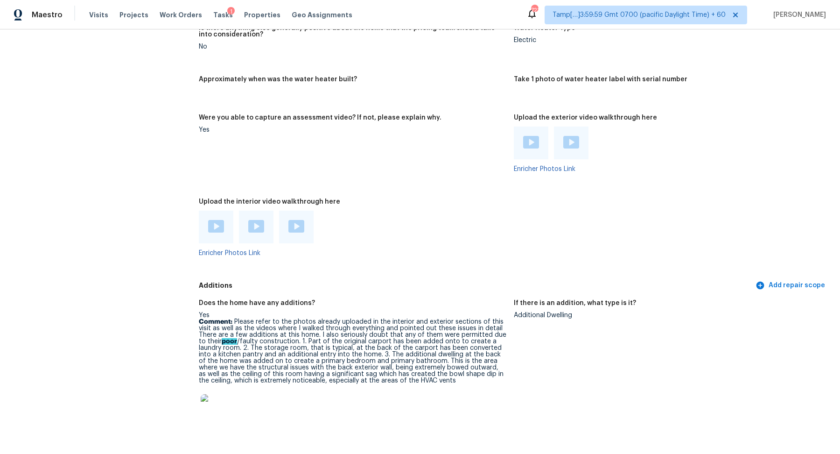
scroll to position [2333, 0]
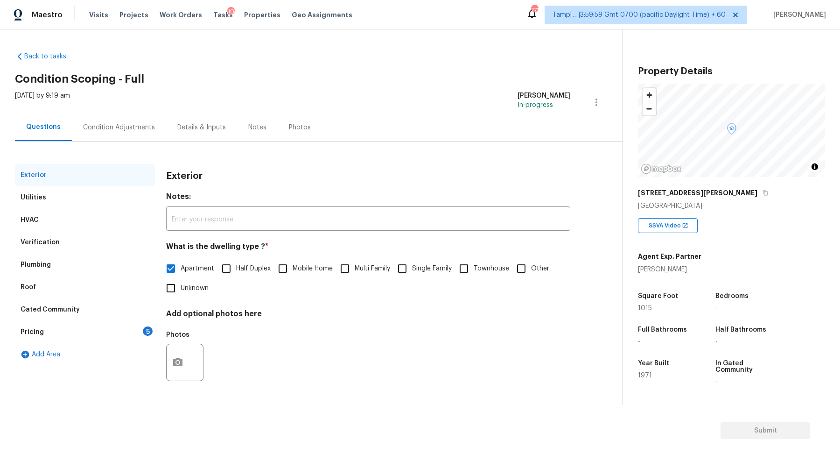
click at [137, 333] on div "Pricing 5" at bounding box center [85, 332] width 140 height 22
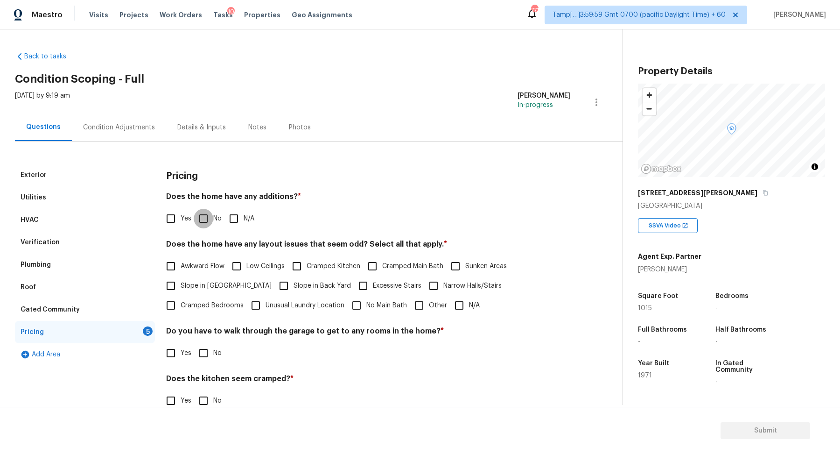
click at [203, 223] on input "No" at bounding box center [204, 219] width 20 height 20
checkbox input "true"
click at [429, 309] on span "Other" at bounding box center [438, 306] width 18 height 10
click at [409, 309] on input "Other" at bounding box center [419, 305] width 20 height 20
checkbox input "true"
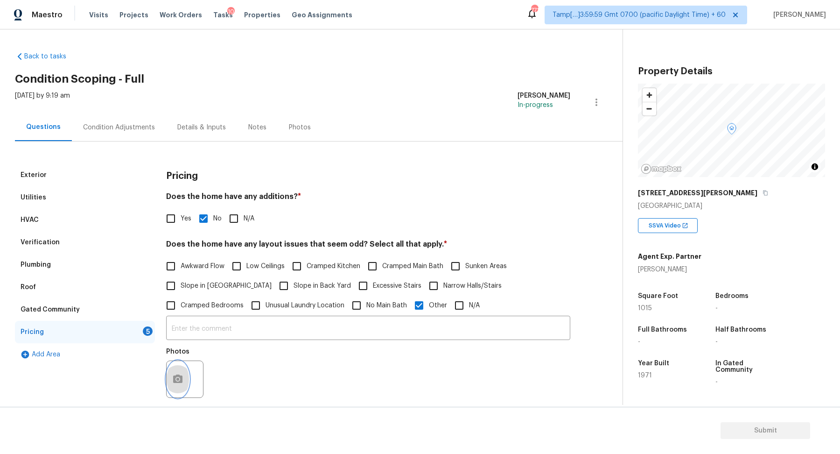
click at [186, 367] on button "button" at bounding box center [178, 379] width 22 height 36
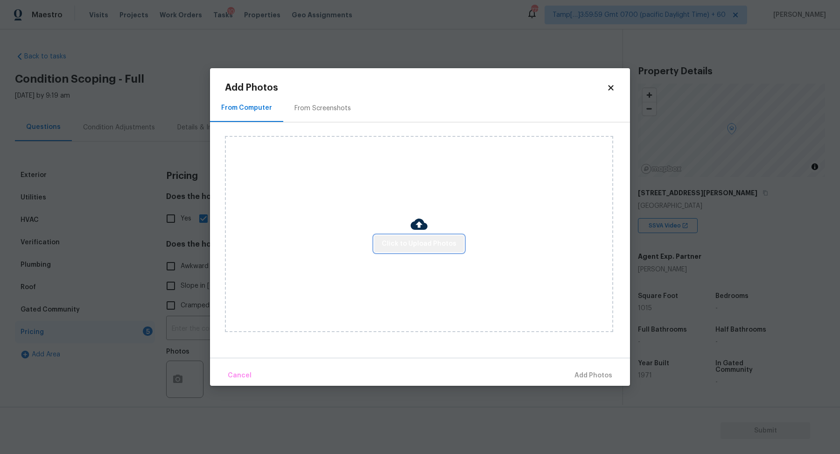
click at [447, 243] on span "Click to Upload Photos" at bounding box center [419, 244] width 75 height 12
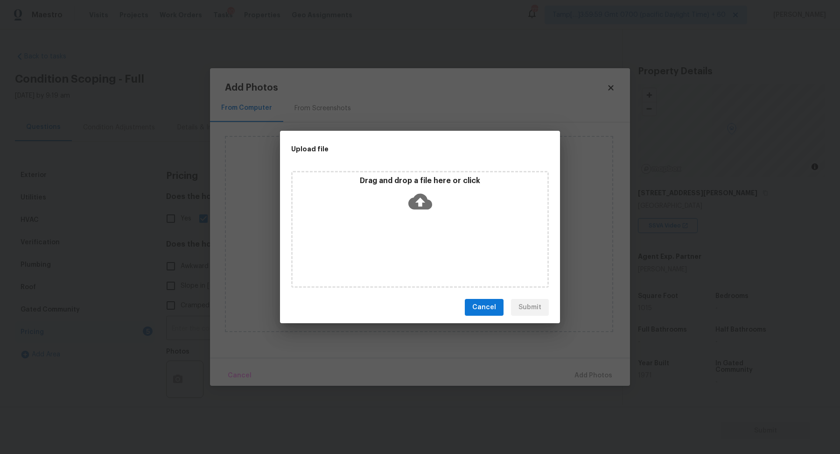
click at [422, 198] on icon at bounding box center [420, 202] width 24 height 16
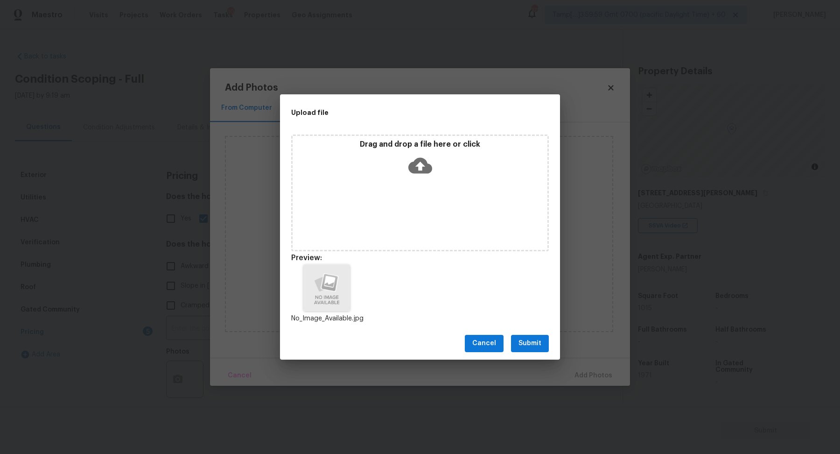
click at [541, 348] on span "Submit" at bounding box center [529, 343] width 23 height 12
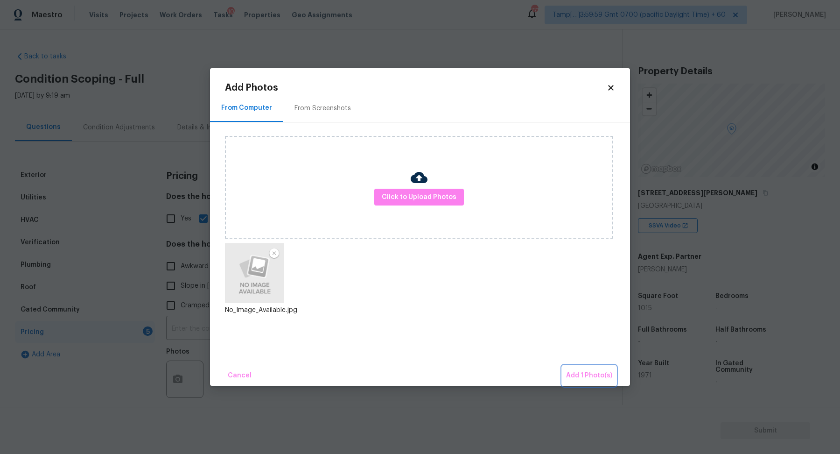
click at [574, 367] on button "Add 1 Photo(s)" at bounding box center [589, 375] width 54 height 20
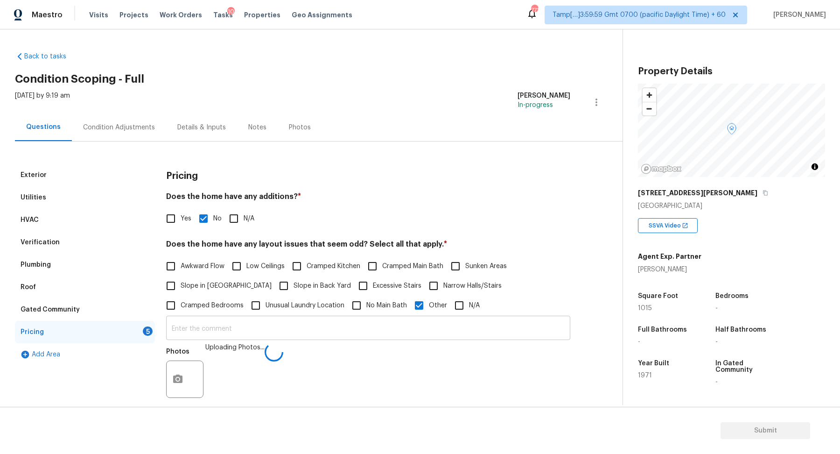
click at [416, 331] on input "text" at bounding box center [368, 329] width 404 height 22
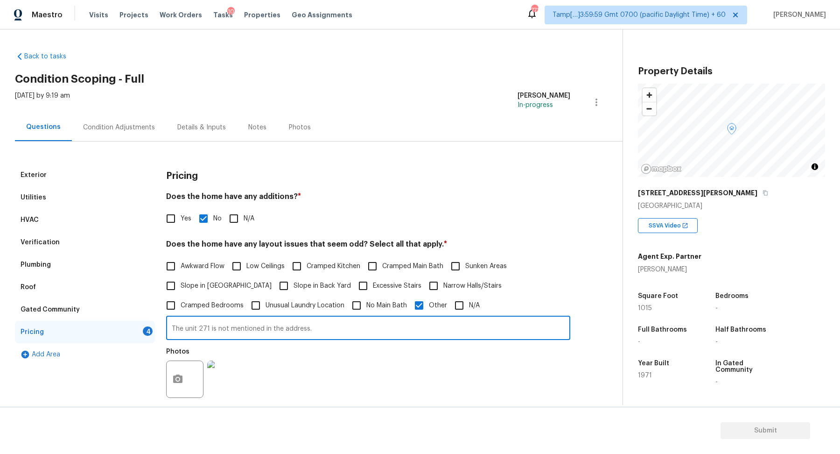
type input "The unit 271 is not mentioned in the address."
click at [503, 399] on div "Photos" at bounding box center [368, 373] width 404 height 61
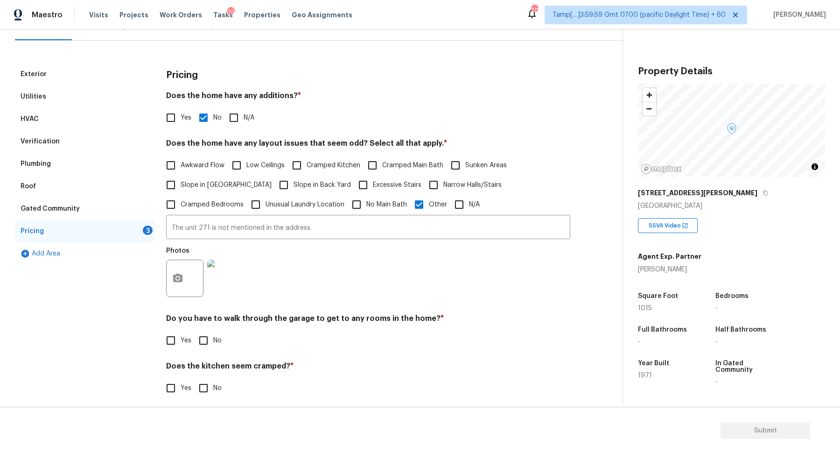
scroll to position [154, 0]
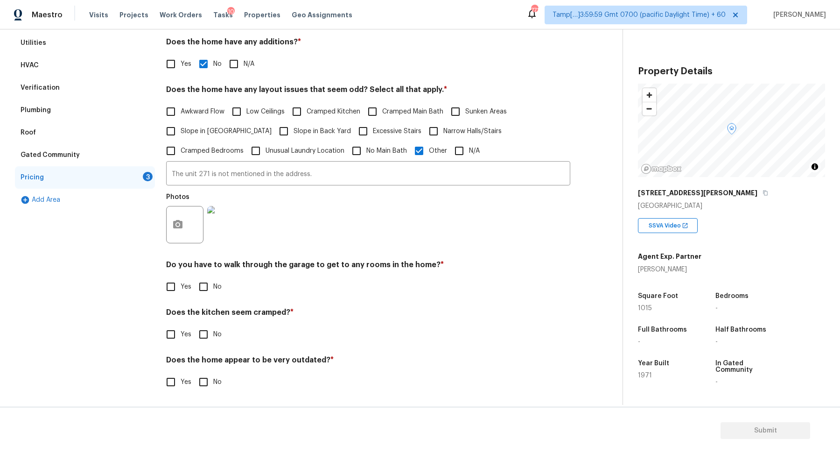
click at [195, 292] on input "No" at bounding box center [204, 287] width 20 height 20
checkbox input "true"
click at [194, 324] on input "No" at bounding box center [204, 334] width 20 height 20
checkbox input "true"
click at [194, 373] on input "No" at bounding box center [204, 383] width 20 height 20
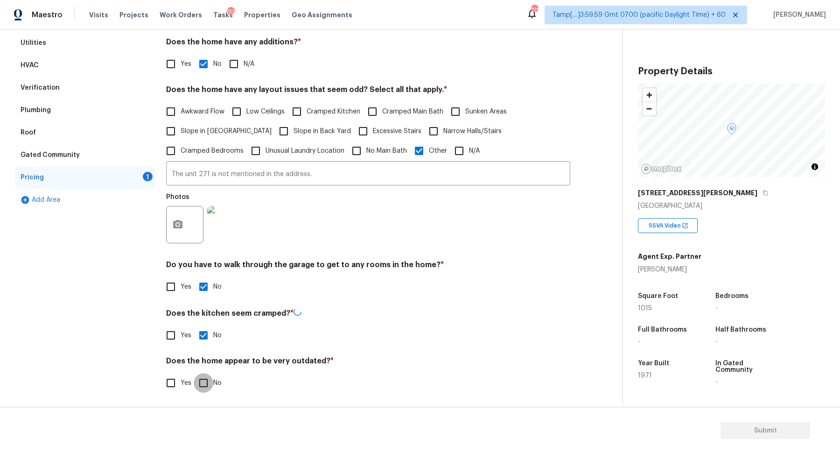
checkbox input "true"
click at [175, 333] on input "Yes" at bounding box center [171, 334] width 20 height 20
checkbox input "true"
checkbox input "false"
click at [216, 363] on input "text" at bounding box center [368, 359] width 404 height 22
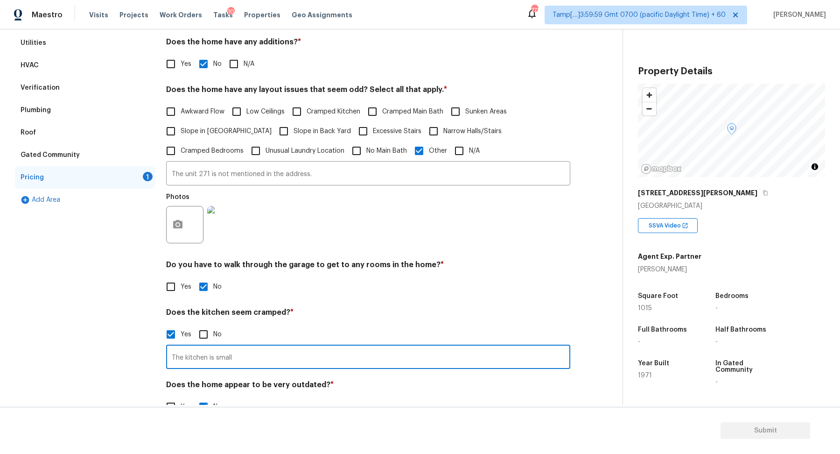
type input "The kitchen is small"
click at [425, 289] on div "Yes No" at bounding box center [368, 287] width 404 height 20
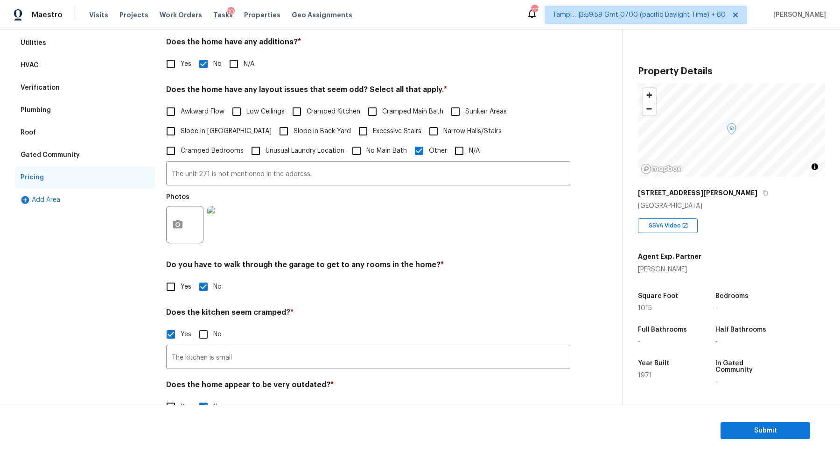
click at [324, 113] on span "Cramped Kitchen" at bounding box center [334, 112] width 54 height 10
click at [307, 113] on input "Cramped Kitchen" at bounding box center [297, 112] width 20 height 20
checkbox input "true"
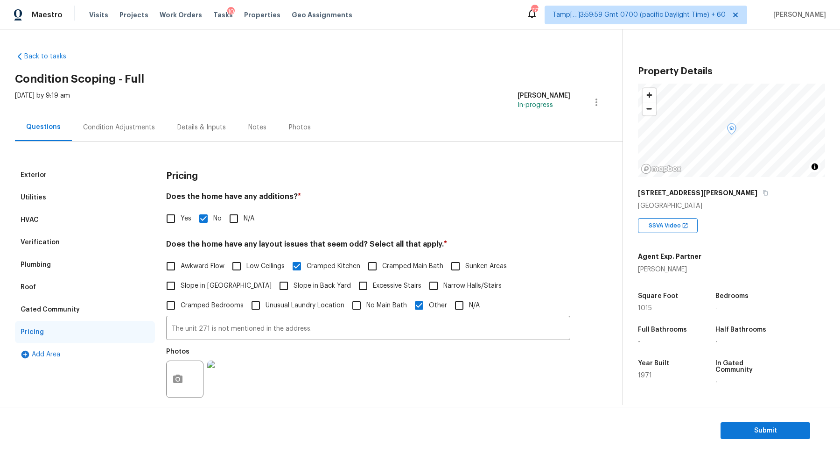
click at [97, 137] on div "Condition Adjustments" at bounding box center [119, 127] width 94 height 28
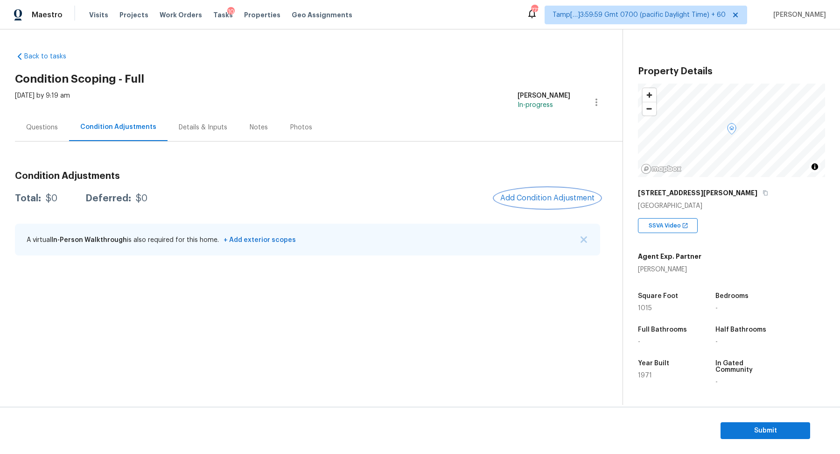
click at [548, 205] on button "Add Condition Adjustment" at bounding box center [547, 198] width 105 height 20
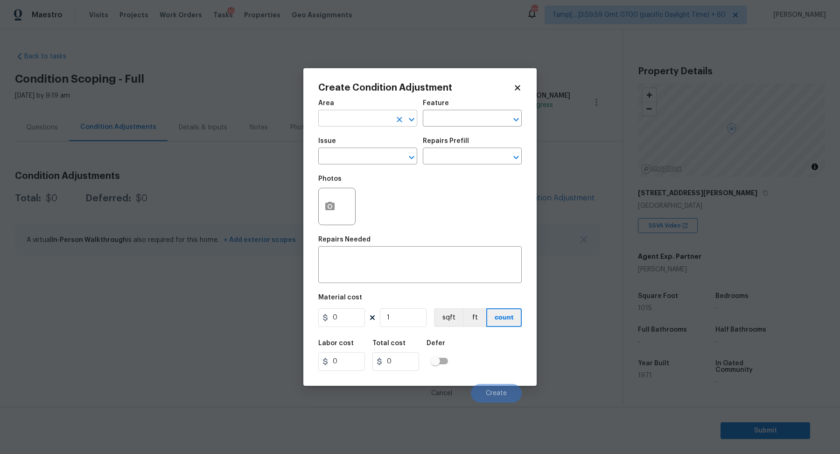
click at [376, 116] on input "text" at bounding box center [354, 119] width 73 height 14
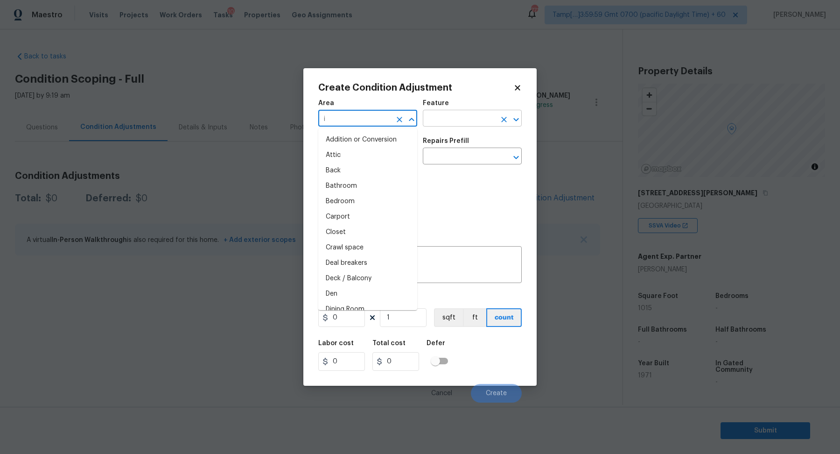
type input "in"
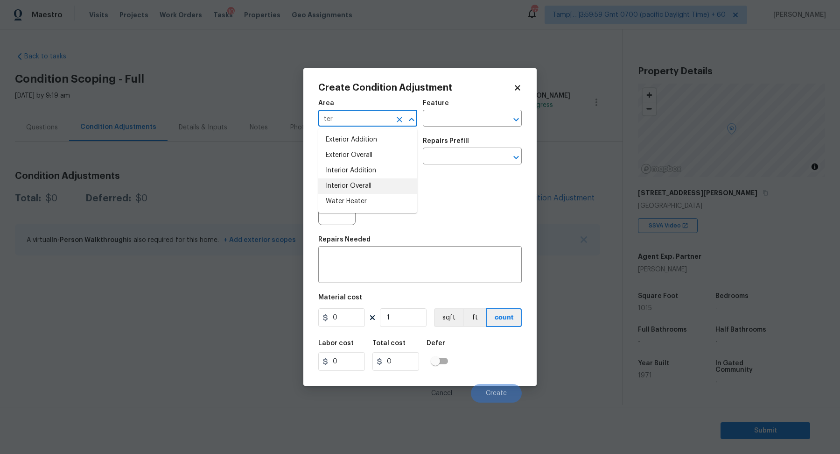
click at [350, 180] on li "Interior Overall" at bounding box center [367, 185] width 99 height 15
type input "Interior Overall"
click at [364, 146] on div "Issue" at bounding box center [367, 144] width 99 height 12
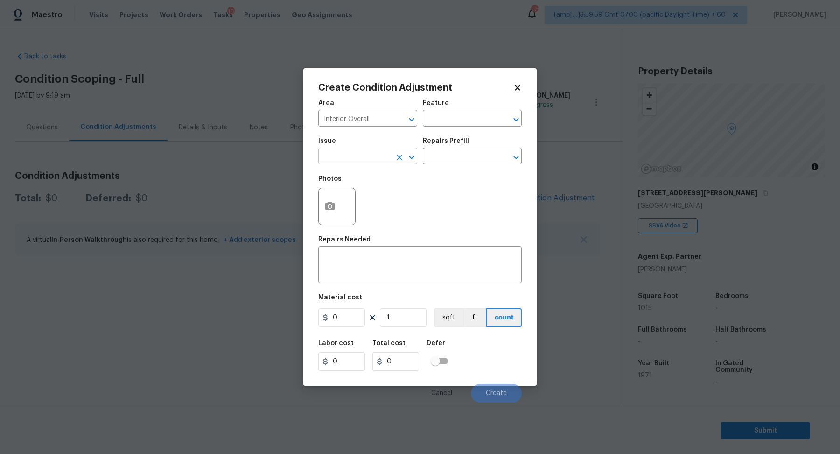
click at [379, 159] on input "text" at bounding box center [354, 157] width 73 height 14
click at [351, 203] on li "ACQ: Paint" at bounding box center [367, 199] width 99 height 15
type input "ACQ: Paint"
click at [455, 154] on input "text" at bounding box center [459, 157] width 73 height 14
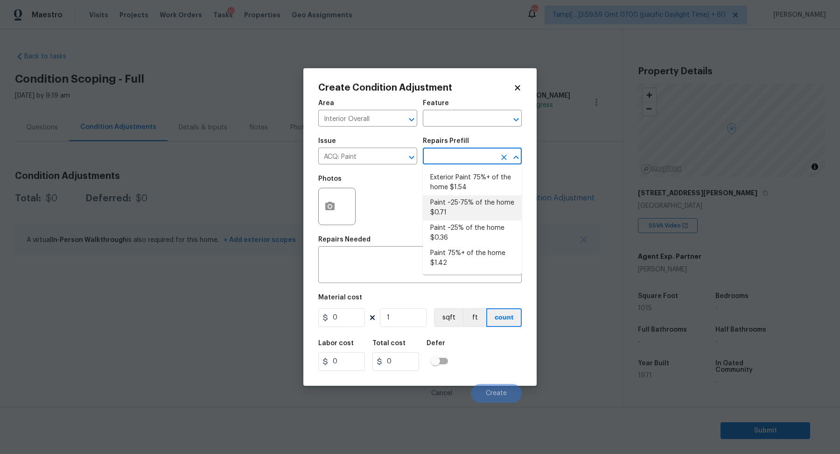
click at [467, 204] on li "Paint ~25-75% of the home $0.71" at bounding box center [472, 207] width 99 height 25
type input "Acquisition"
type textarea "Acquisition Scope: ~25 - 75% of the home needs interior paint"
type input "0.71"
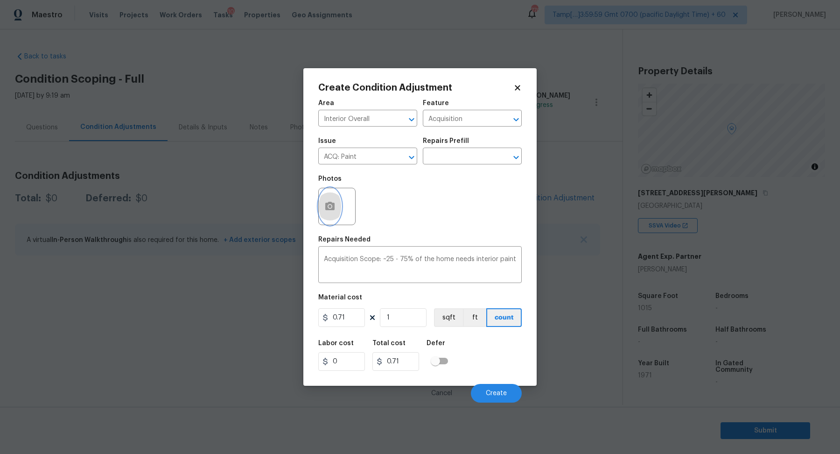
click at [332, 208] on icon "button" at bounding box center [329, 206] width 9 height 8
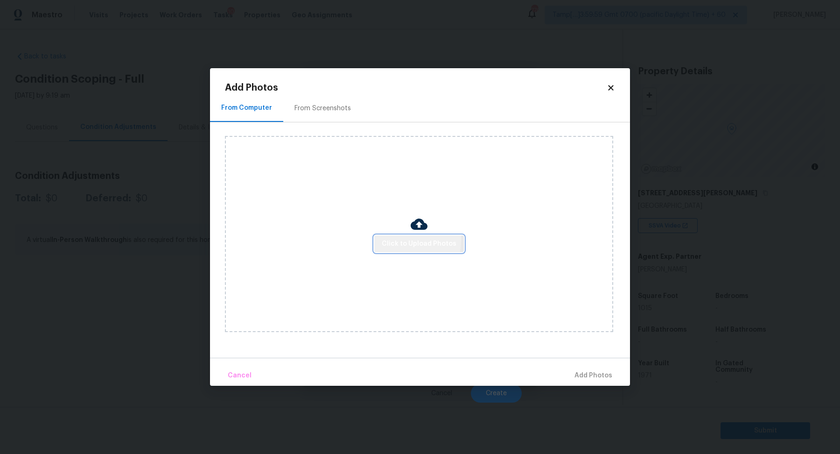
click at [383, 239] on button "Click to Upload Photos" at bounding box center [419, 243] width 90 height 17
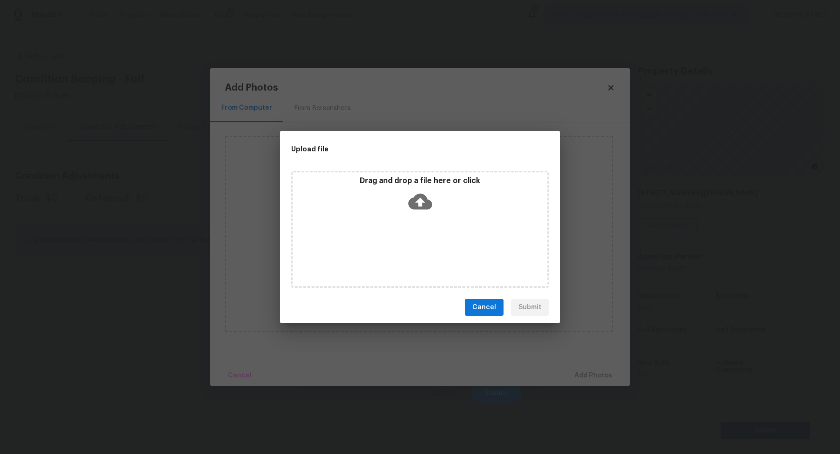
click at [437, 201] on div "Drag and drop a file here or click" at bounding box center [420, 196] width 255 height 40
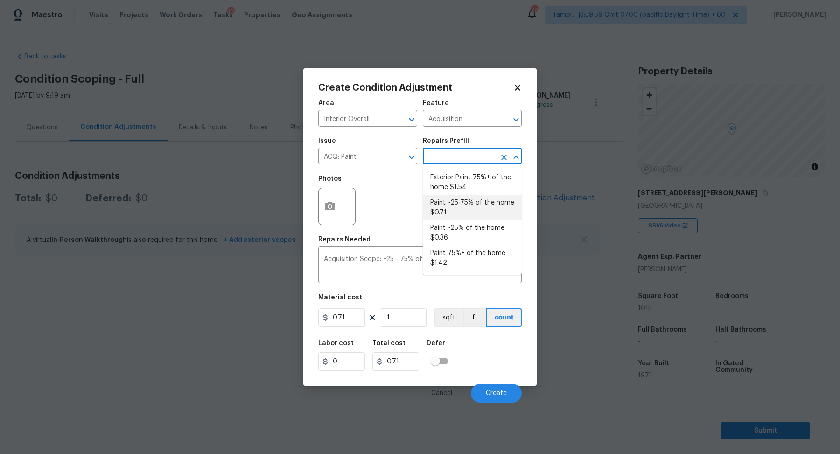
click at [476, 156] on input "text" at bounding box center [459, 157] width 73 height 14
click at [473, 231] on li "Paint ~25% of the home $0.36" at bounding box center [472, 232] width 99 height 25
type textarea "Acquisition Scope: ~25% of the home needs interior paint"
type input "0.36"
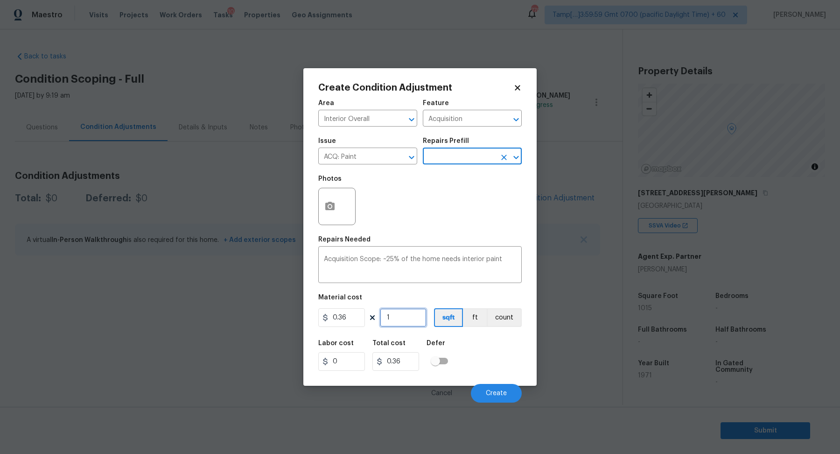
click at [408, 320] on input "1" at bounding box center [403, 317] width 47 height 19
type input "10"
type input "3.6"
type input "101"
type input "36.36"
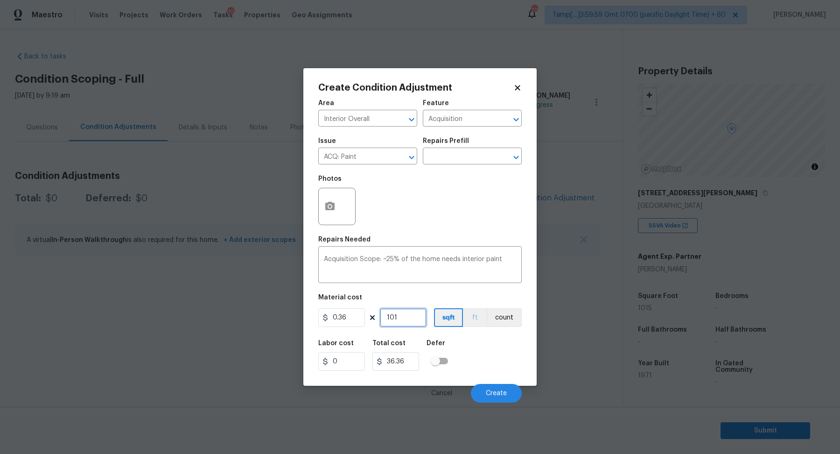
type input "1015"
type input "365.4"
type input "1015"
click at [489, 392] on span "Create" at bounding box center [496, 393] width 21 height 7
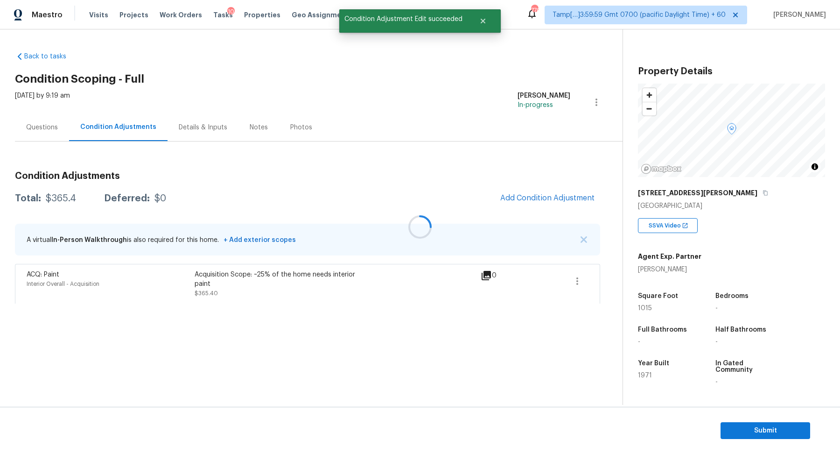
click at [46, 115] on div "Questions" at bounding box center [42, 127] width 54 height 28
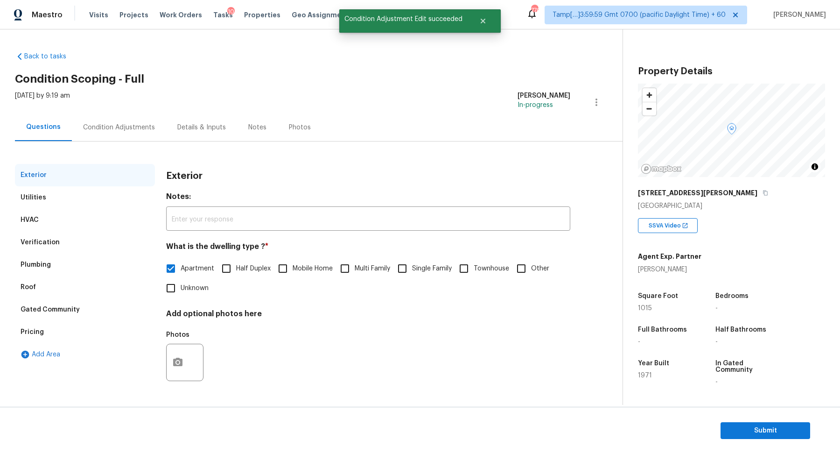
click at [46, 132] on div "Questions" at bounding box center [43, 127] width 57 height 28
click at [81, 266] on div "Plumbing" at bounding box center [85, 264] width 140 height 22
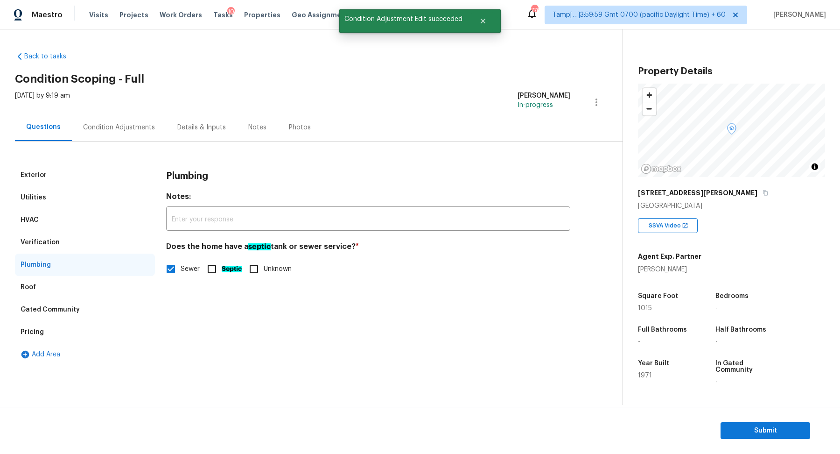
click at [87, 246] on div "Verification" at bounding box center [85, 242] width 140 height 22
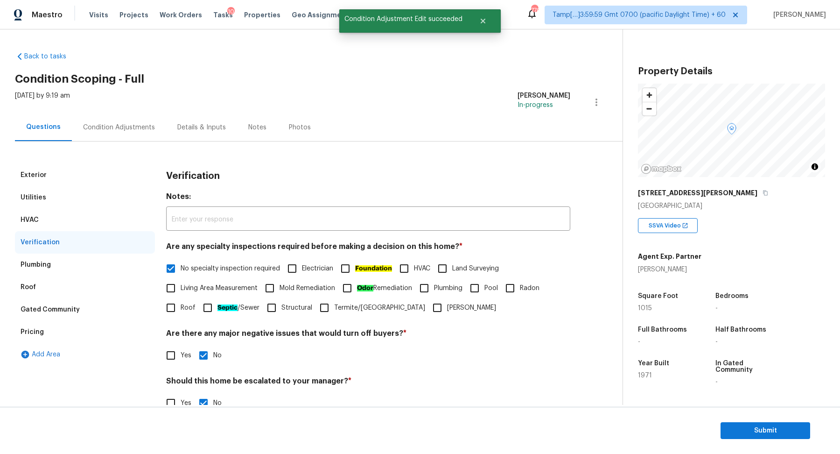
click at [69, 310] on div "Gated Community" at bounding box center [50, 309] width 59 height 9
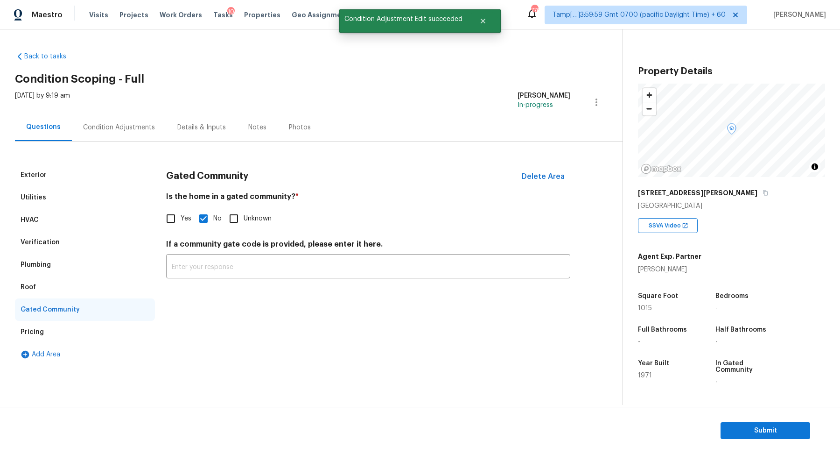
click at [66, 329] on div "Pricing" at bounding box center [85, 332] width 140 height 22
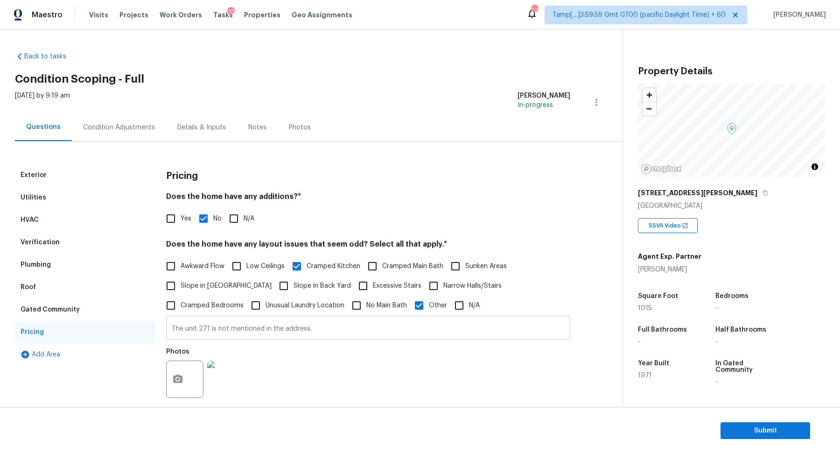
click at [186, 328] on input "The unit 271 is not mentioned in the address." at bounding box center [368, 329] width 404 height 22
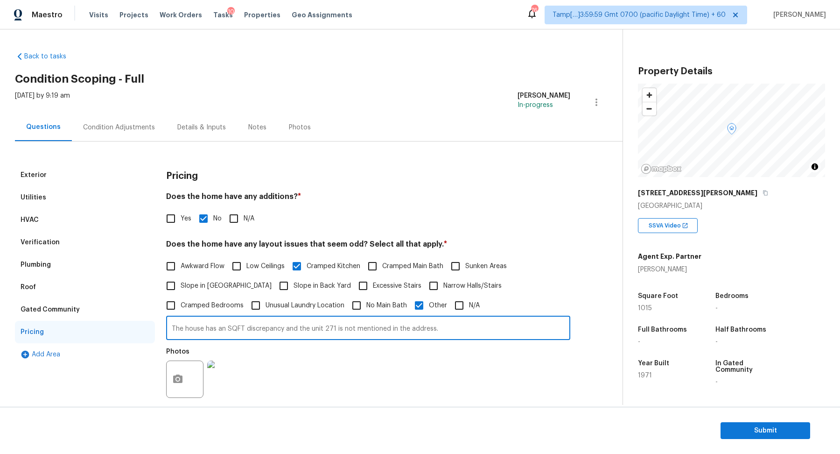
type input "The house has an SQFT discrepancy and the unit 271 is not mentioned in the addr…"
click at [490, 219] on div "Yes No N/A" at bounding box center [368, 219] width 404 height 20
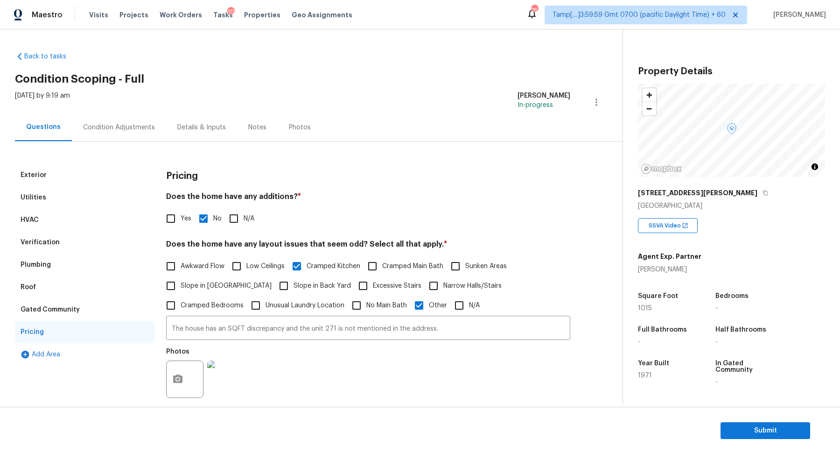
scroll to position [180, 0]
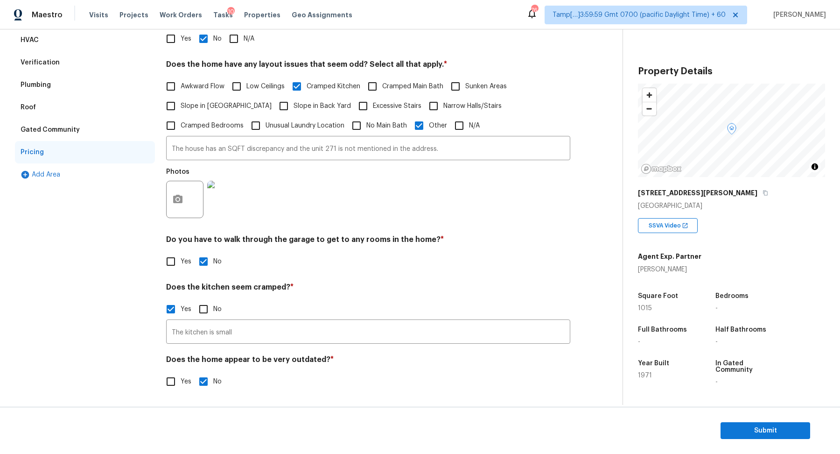
click at [392, 314] on div "Yes No" at bounding box center [368, 309] width 404 height 20
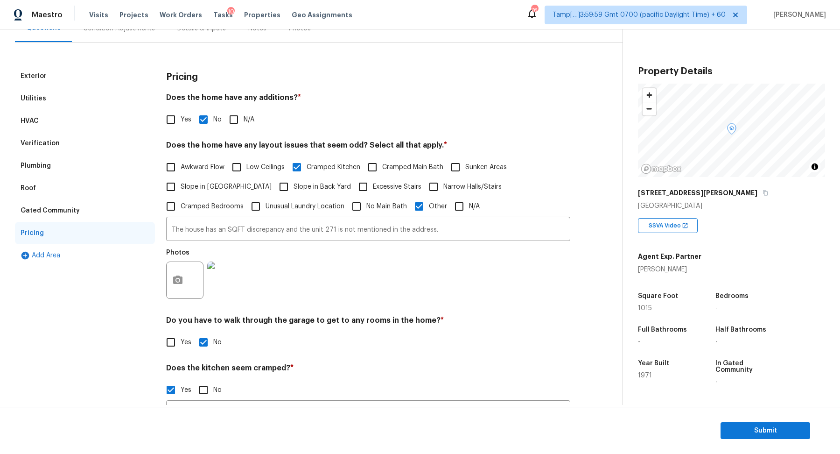
scroll to position [0, 0]
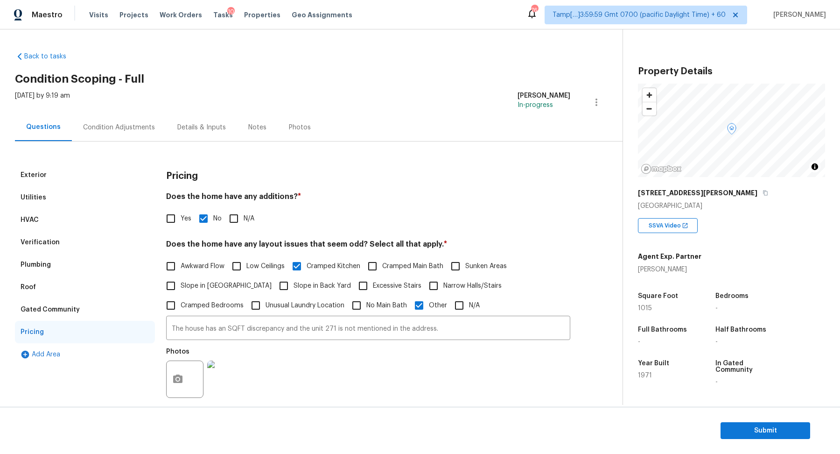
click at [136, 133] on div "Condition Adjustments" at bounding box center [119, 127] width 94 height 28
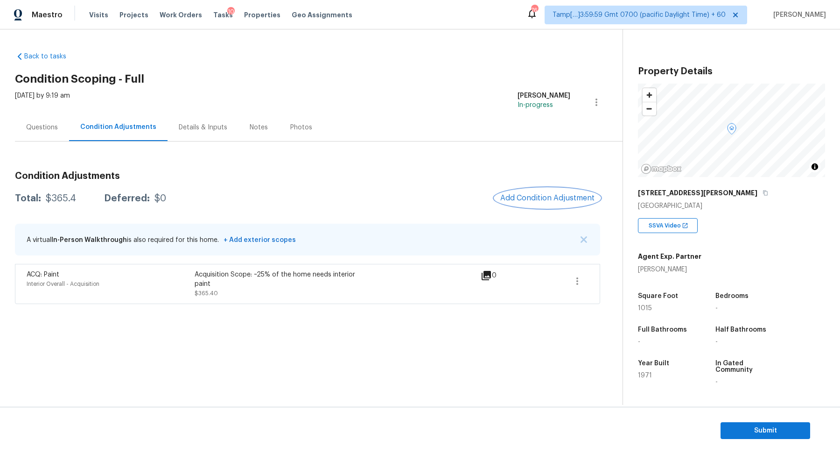
click at [532, 203] on button "Add Condition Adjustment" at bounding box center [547, 198] width 105 height 20
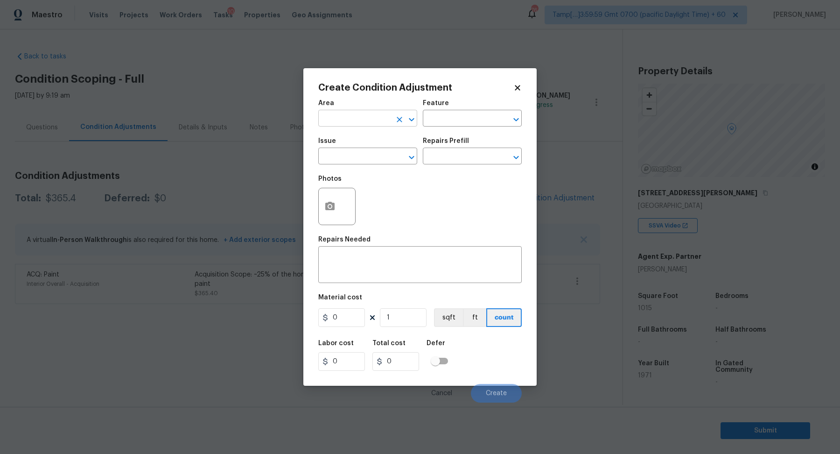
click at [344, 119] on input "text" at bounding box center [354, 119] width 73 height 14
click at [367, 160] on li "Interior Overall" at bounding box center [367, 154] width 99 height 15
type input "Interior Overall"
click at [367, 160] on input "text" at bounding box center [354, 157] width 73 height 14
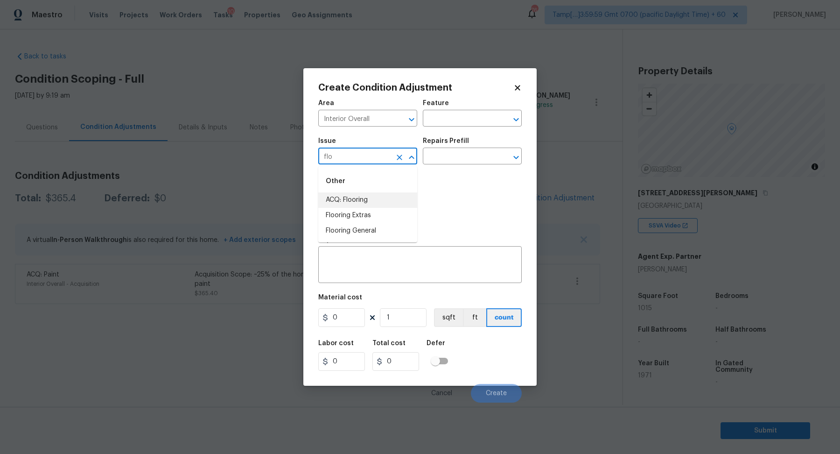
click at [399, 200] on li "ACQ: Flooring" at bounding box center [367, 199] width 99 height 15
type input "ACQ: Flooring"
click at [473, 158] on input "text" at bounding box center [459, 157] width 73 height 14
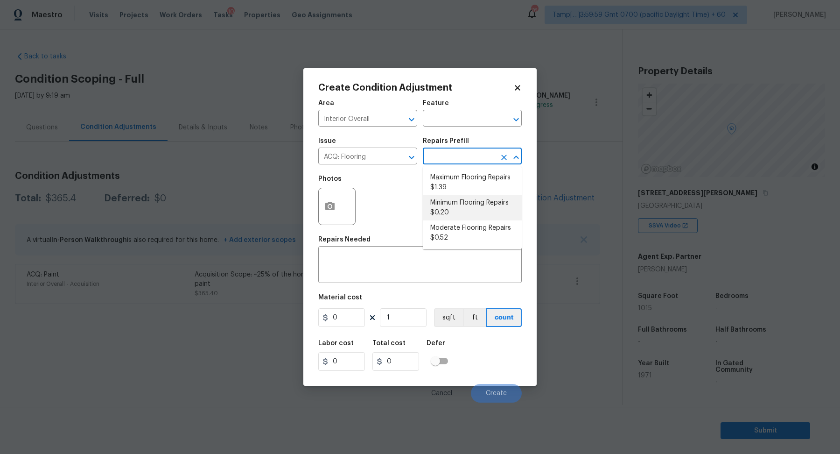
click at [473, 217] on li "Minimum Flooring Repairs $0.20" at bounding box center [472, 207] width 99 height 25
type input "Acquisition"
type textarea "Acquisition Scope: Minimum flooring repairs"
type input "0.2"
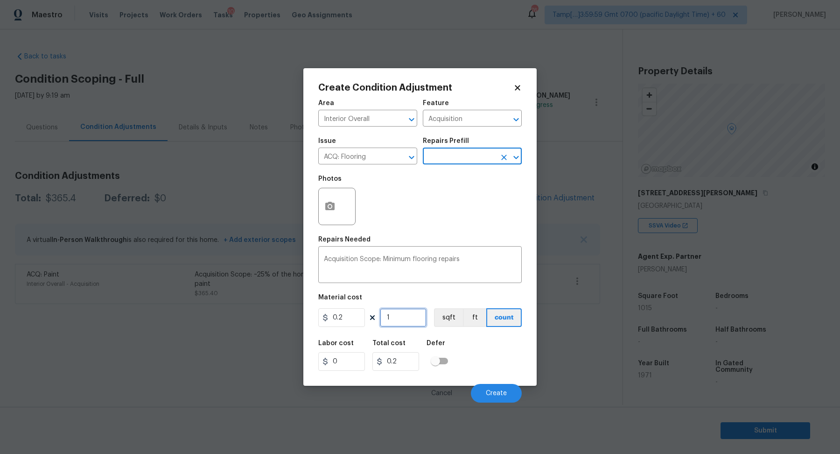
click at [419, 319] on input "1" at bounding box center [403, 317] width 47 height 19
type input "10"
type input "2"
type input "101"
type input "20.2"
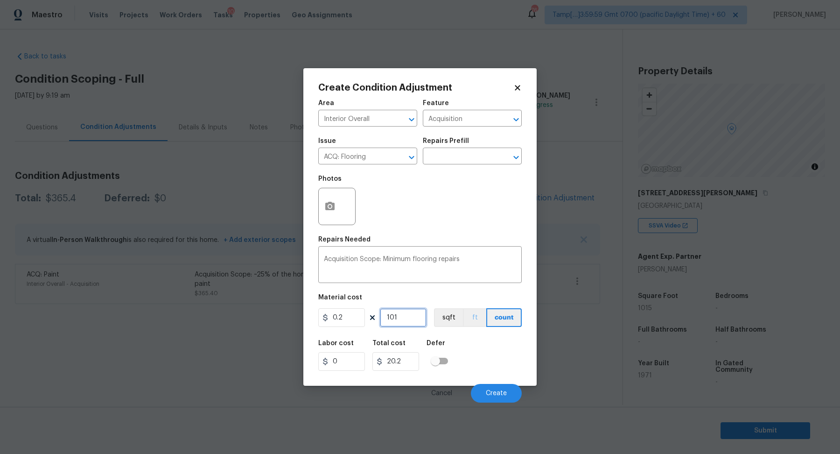
type input "1015"
type input "203"
type input "1015"
click at [497, 392] on span "Create" at bounding box center [496, 393] width 21 height 7
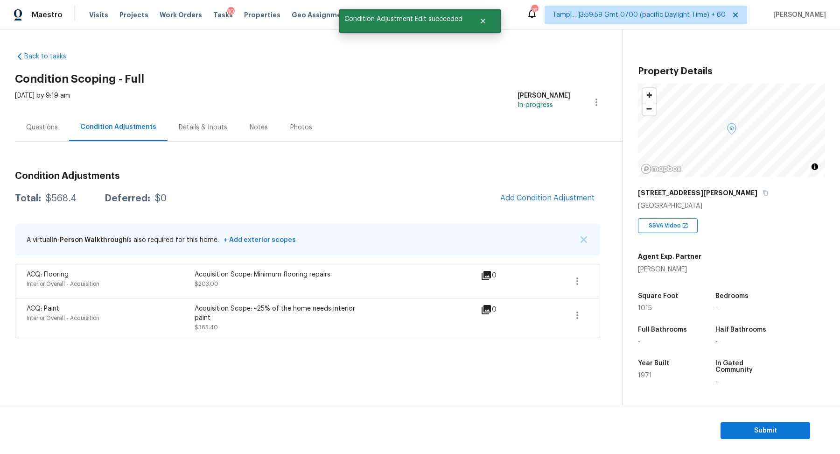
click at [568, 304] on span at bounding box center [577, 315] width 22 height 22
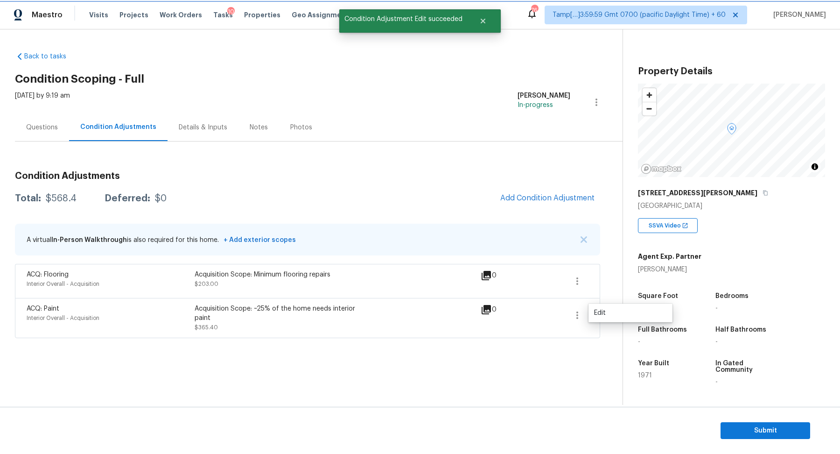
click at [574, 307] on button "button" at bounding box center [577, 315] width 22 height 22
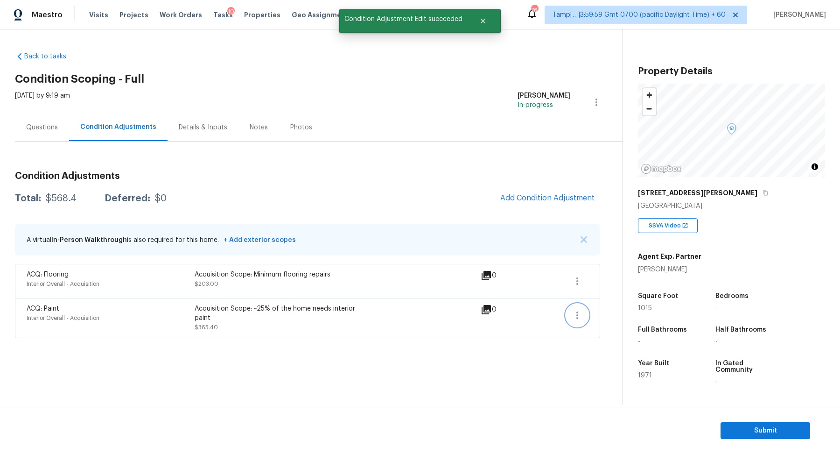
click at [579, 312] on icon "button" at bounding box center [577, 314] width 11 height 11
click at [616, 313] on div "Edit" at bounding box center [630, 312] width 73 height 9
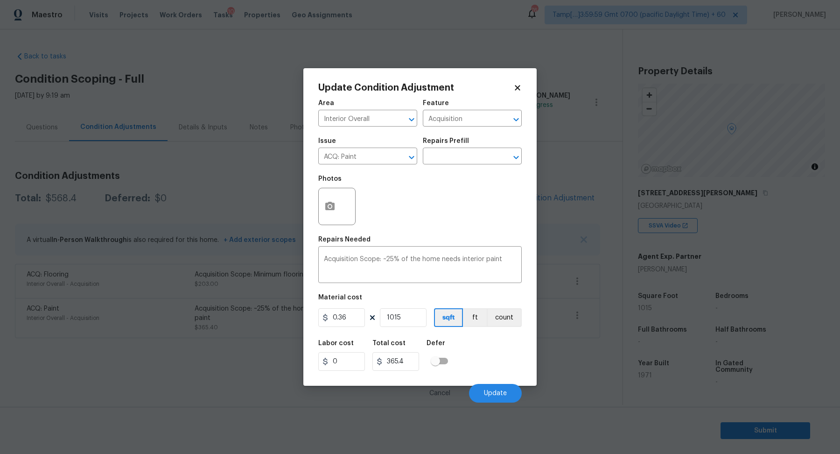
click at [580, 244] on body "Maestro Visits Projects Work Orders Tasks 10 Properties Geo Assignments 764 Tam…" at bounding box center [420, 227] width 840 height 454
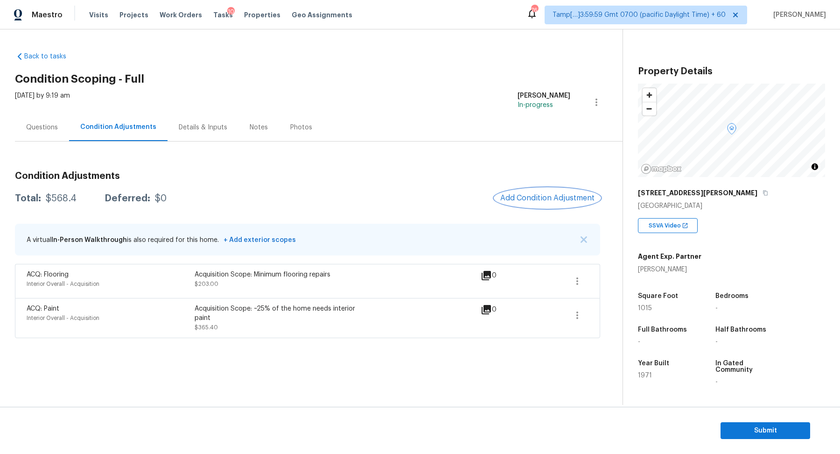
click at [562, 205] on button "Add Condition Adjustment" at bounding box center [547, 198] width 105 height 20
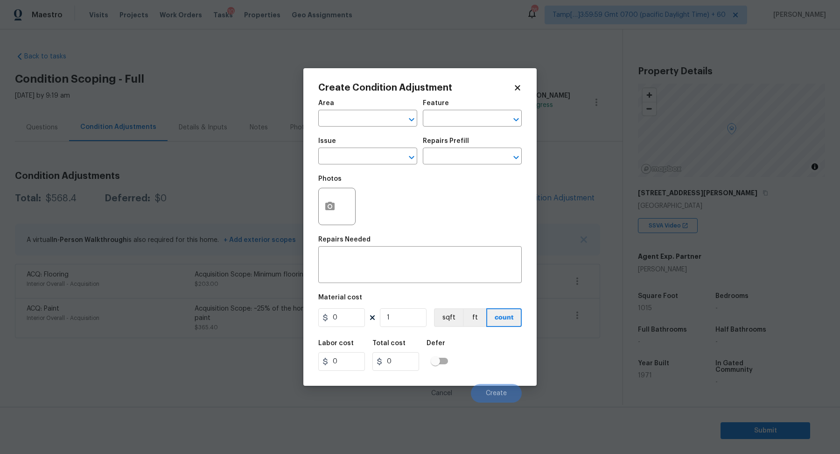
click at [362, 141] on div "Issue" at bounding box center [367, 144] width 99 height 12
click at [362, 132] on span "Area ​" at bounding box center [367, 113] width 99 height 38
click at [362, 123] on input "text" at bounding box center [354, 119] width 73 height 14
click at [355, 158] on li "Interior Overall" at bounding box center [367, 154] width 99 height 15
type input "Interior Overall"
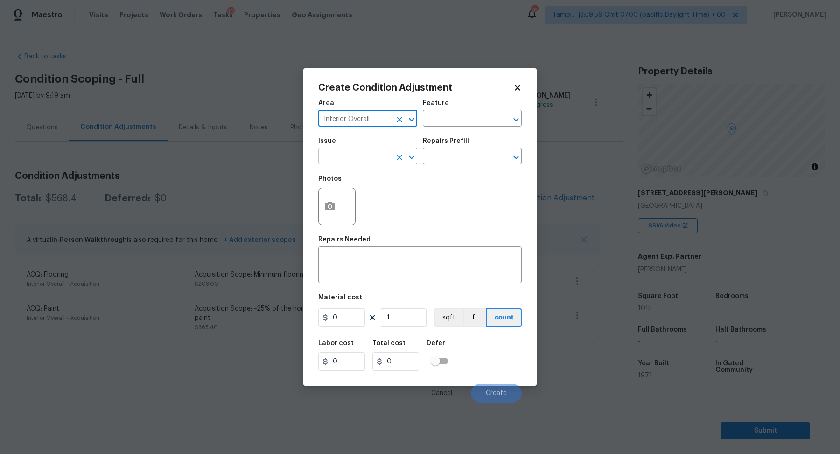
click at [368, 154] on input "text" at bounding box center [354, 157] width 73 height 14
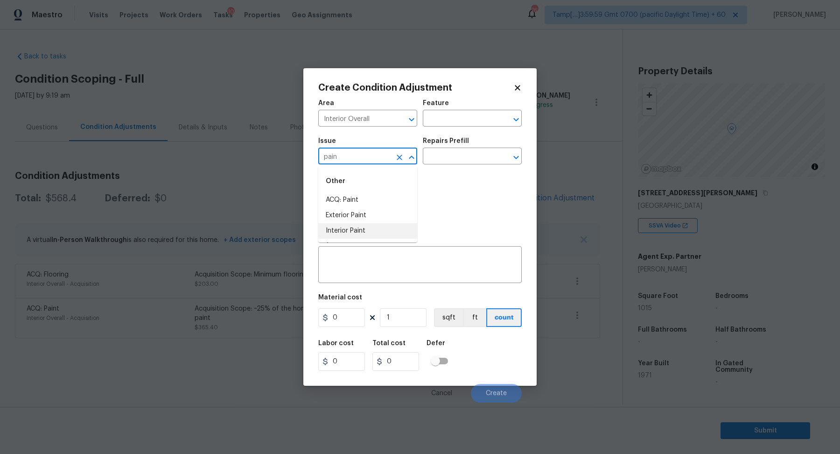
click at [379, 230] on li "Interior Paint" at bounding box center [367, 230] width 99 height 15
type input "Interior Paint"
click at [460, 161] on input "text" at bounding box center [459, 157] width 73 height 14
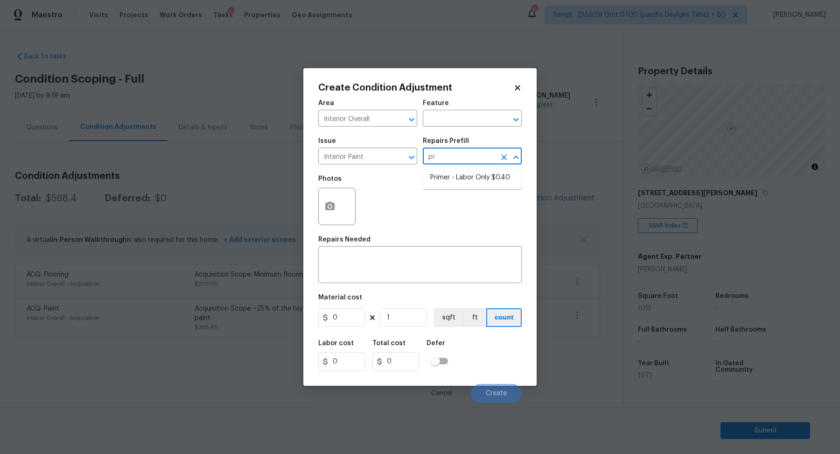
type input "pri"
click at [507, 177] on li "Primer - Labor Only $0.40" at bounding box center [472, 177] width 99 height 15
type input "Overall Paint"
type textarea "Interior primer - PRIMER PROVIDED BY OPENDOOR - All nails, screws, drywall anch…"
type input "0.4"
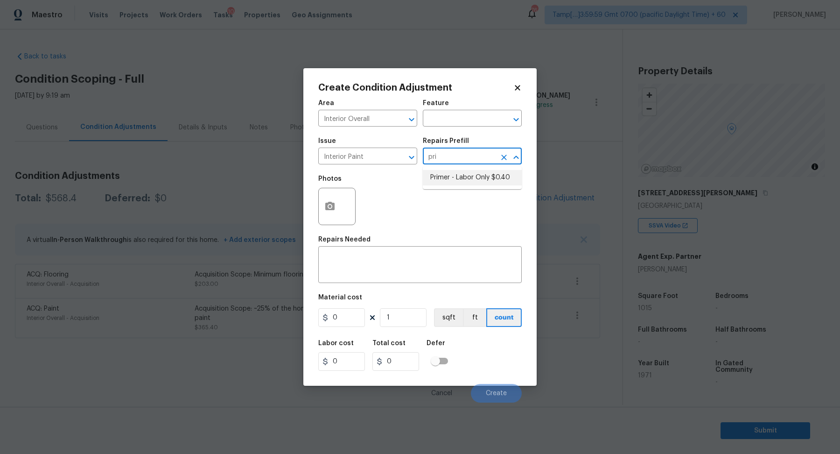
type input "0.4"
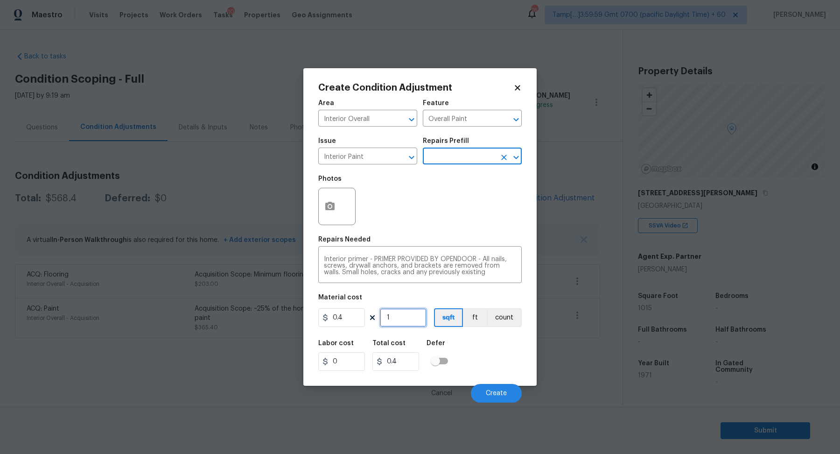
click at [401, 313] on input "1" at bounding box center [403, 317] width 47 height 19
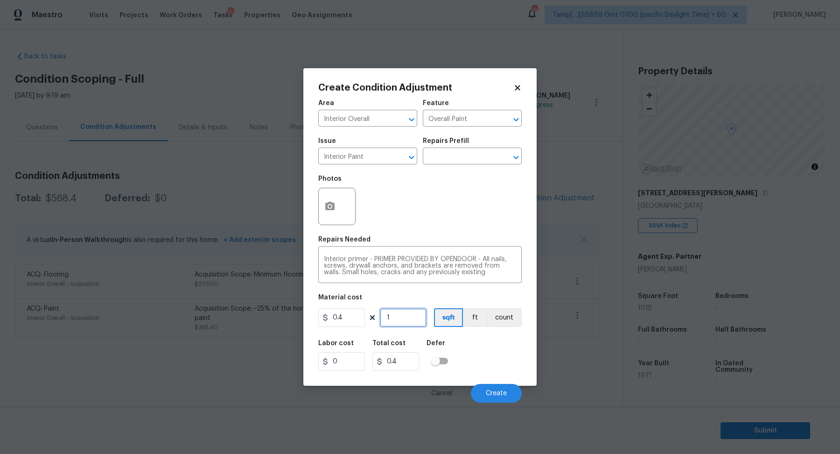
type input "4"
type input "1.6"
type input "40"
type input "16"
type input "400"
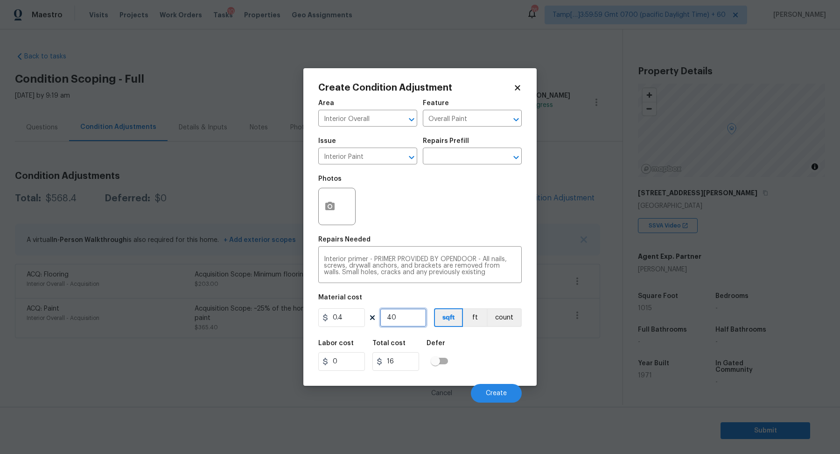
type input "160"
type input "400"
click at [490, 385] on button "Create" at bounding box center [496, 393] width 51 height 19
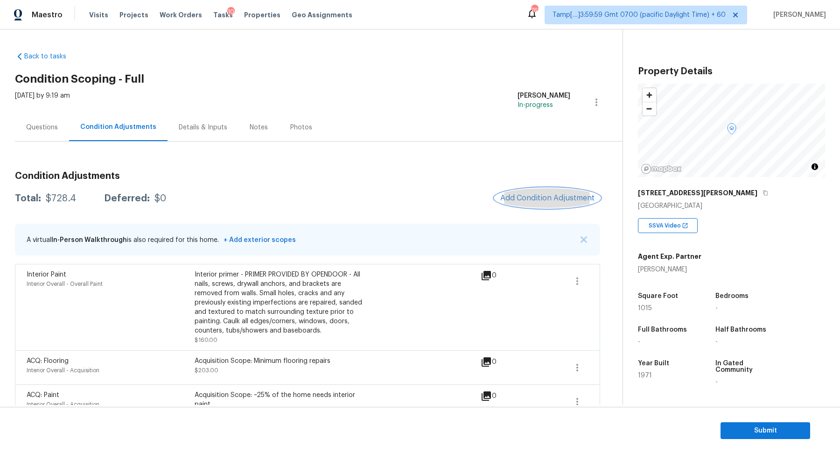
click at [529, 195] on span "Add Condition Adjustment" at bounding box center [547, 198] width 94 height 8
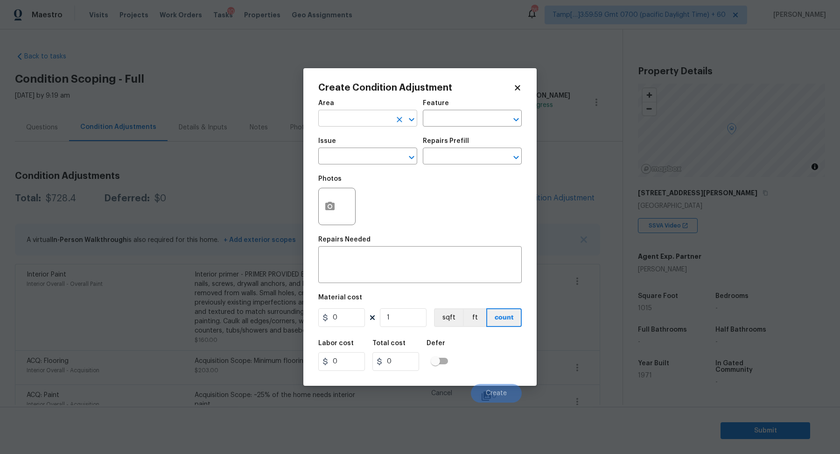
click at [343, 125] on input "text" at bounding box center [354, 119] width 73 height 14
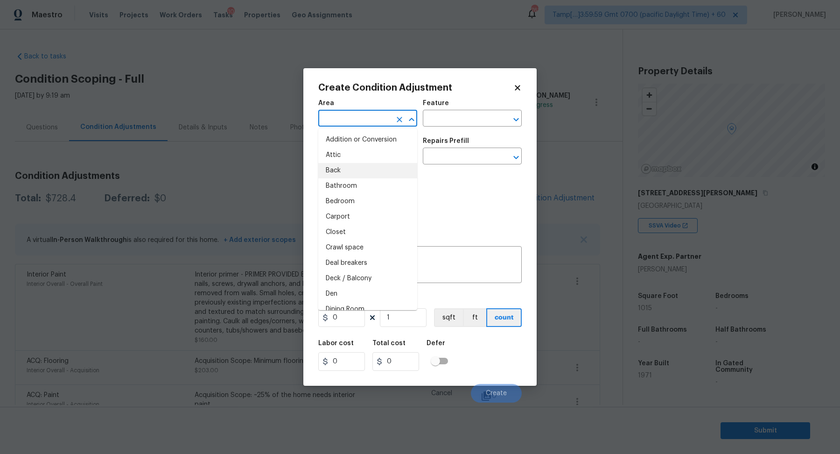
click at [294, 175] on body "Maestro Visits Projects Work Orders Tasks 10 Properties Geo Assignments 763 Tam…" at bounding box center [420, 227] width 840 height 454
click at [371, 121] on input "text" at bounding box center [354, 119] width 73 height 14
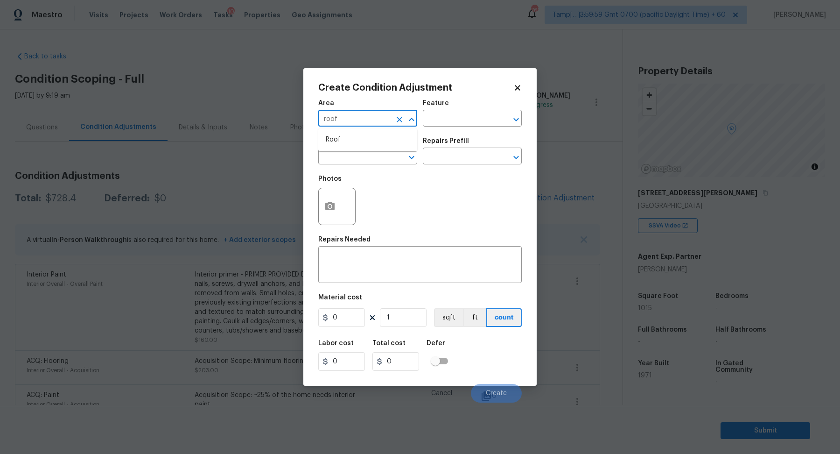
click at [362, 138] on li "Roof" at bounding box center [367, 139] width 99 height 15
type input "Roof"
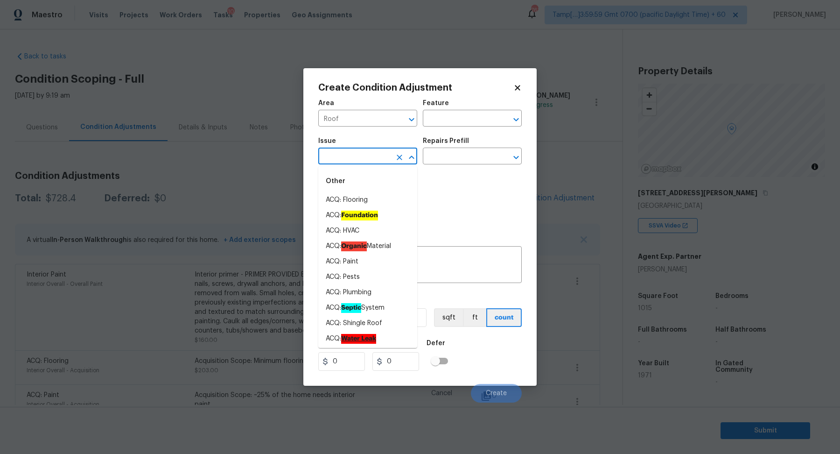
click at [361, 151] on input "text" at bounding box center [354, 157] width 73 height 14
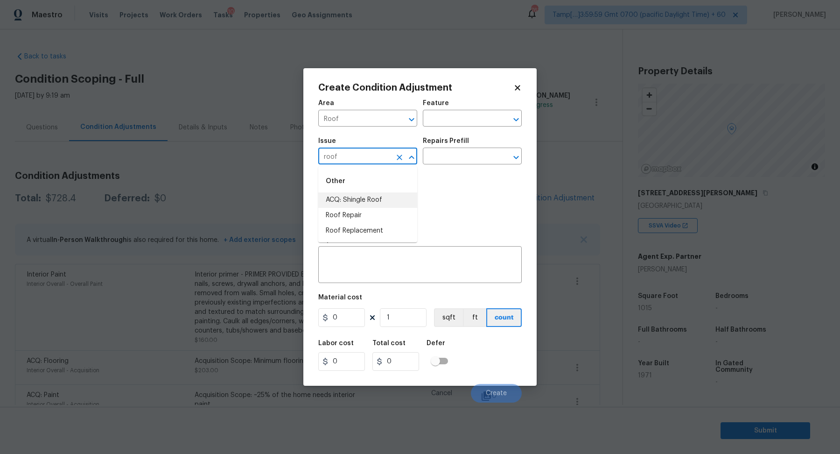
click at [367, 198] on li "ACQ: Shingle Roof" at bounding box center [367, 199] width 99 height 15
type input "ACQ: Shingle Roof"
click at [473, 157] on input "text" at bounding box center [459, 157] width 73 height 14
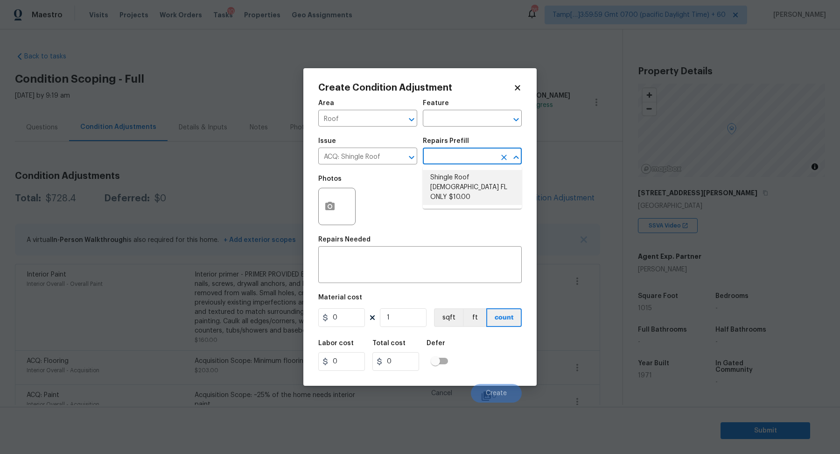
click at [479, 188] on li "Shingle Roof 15+ Years Old FL ONLY $10.00" at bounding box center [472, 187] width 99 height 35
type input "Acquisition"
type textarea "Acquisition Scope (Florida Only): Shingle Roof 15+ years in age maintenance."
type input "10"
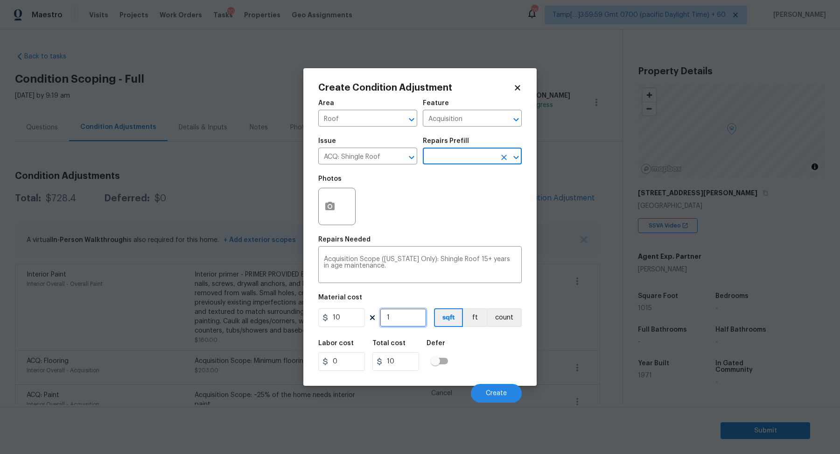
click at [403, 318] on input "1" at bounding box center [403, 317] width 47 height 19
type input "10"
type input "100"
type input "101"
type input "1010"
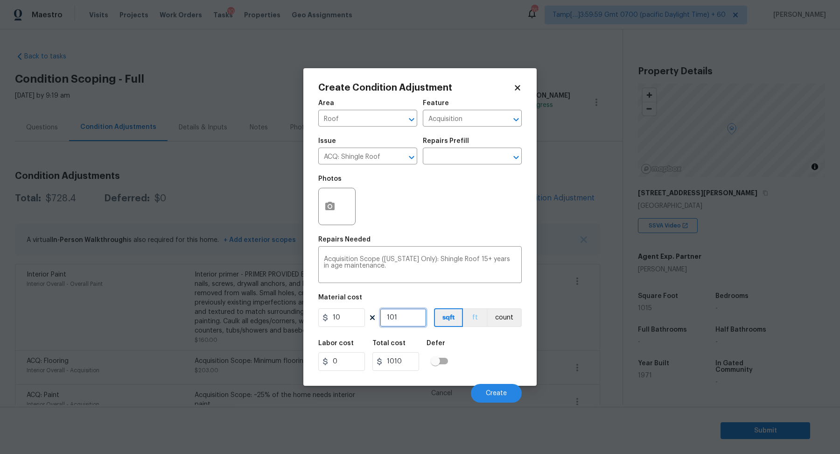
type input "1015"
type input "10150"
type input "1015"
click at [501, 396] on button "Create" at bounding box center [496, 393] width 51 height 19
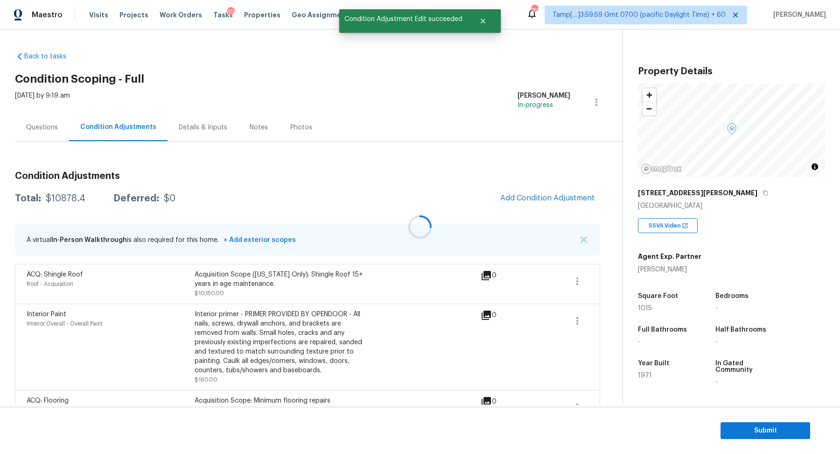
click at [558, 208] on div at bounding box center [420, 227] width 840 height 454
click at [566, 199] on span "Add Condition Adjustment" at bounding box center [547, 198] width 94 height 8
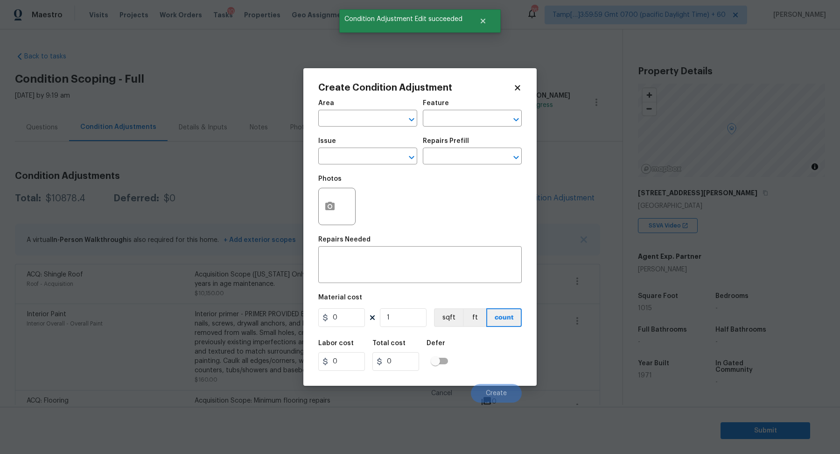
click at [344, 127] on span "Area ​" at bounding box center [367, 113] width 99 height 38
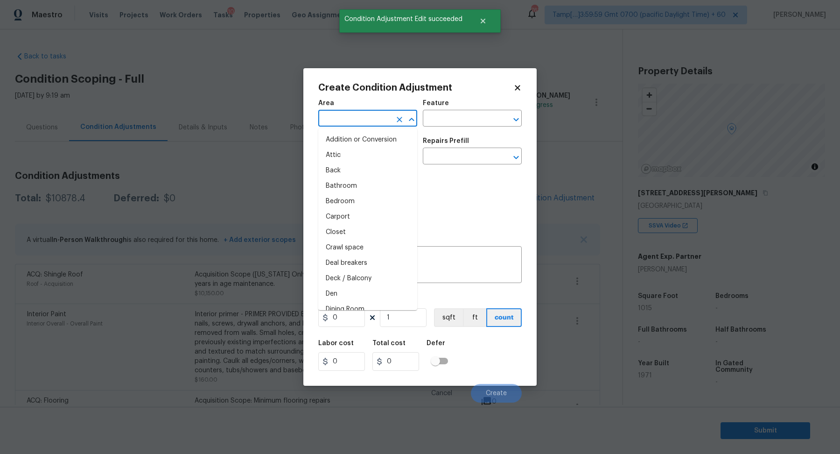
click at [347, 113] on input "text" at bounding box center [354, 119] width 73 height 14
click at [372, 143] on li "HVAC" at bounding box center [367, 139] width 99 height 15
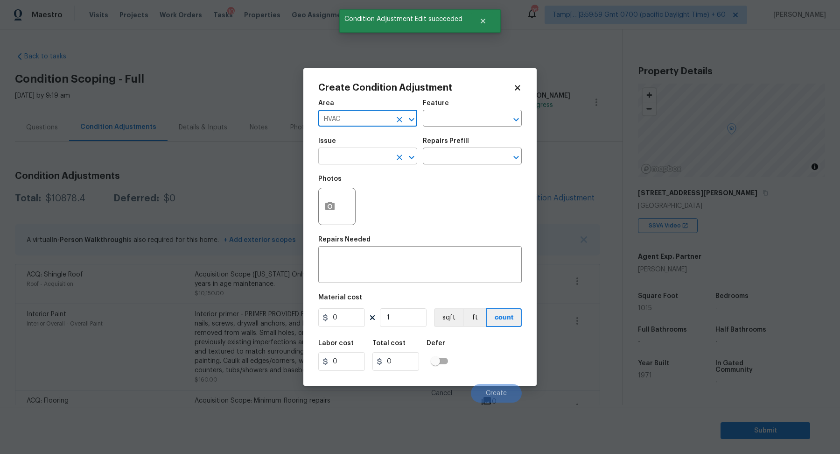
type input "HVAC"
click at [360, 162] on input "text" at bounding box center [354, 157] width 73 height 14
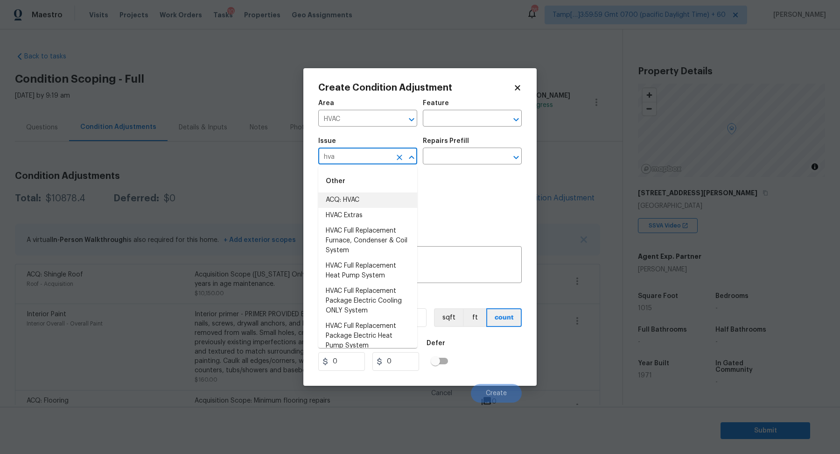
click at [379, 195] on li "ACQ: HVAC" at bounding box center [367, 199] width 99 height 15
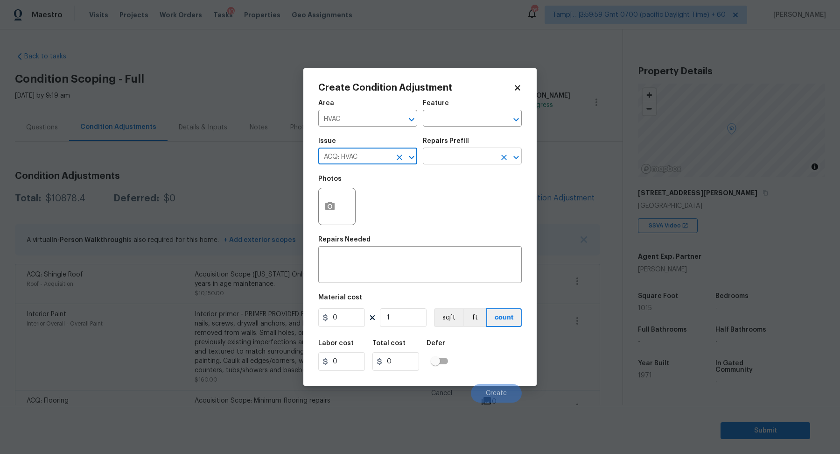
type input "ACQ: HVAC"
click at [447, 159] on input "text" at bounding box center [459, 157] width 73 height 14
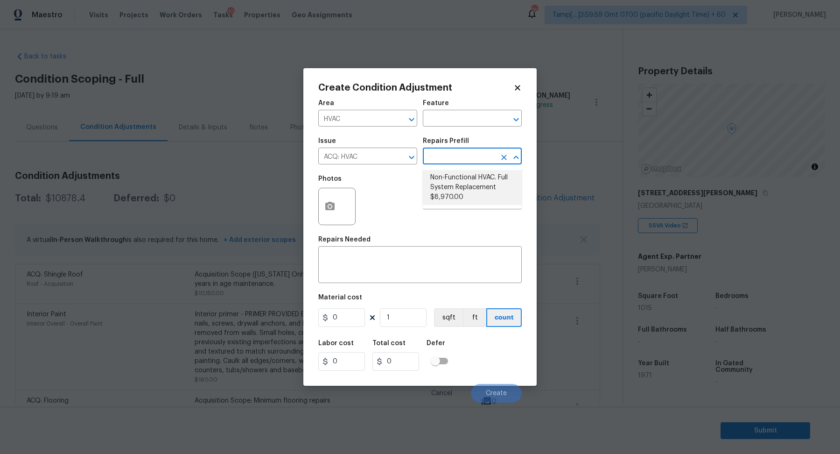
click at [467, 182] on li "Non-Functional HVAC. Full System Replacement $8,970.00" at bounding box center [472, 187] width 99 height 35
type input "Acquisition"
type textarea "Acquisition Scope: Full System Replacement"
type input "8970"
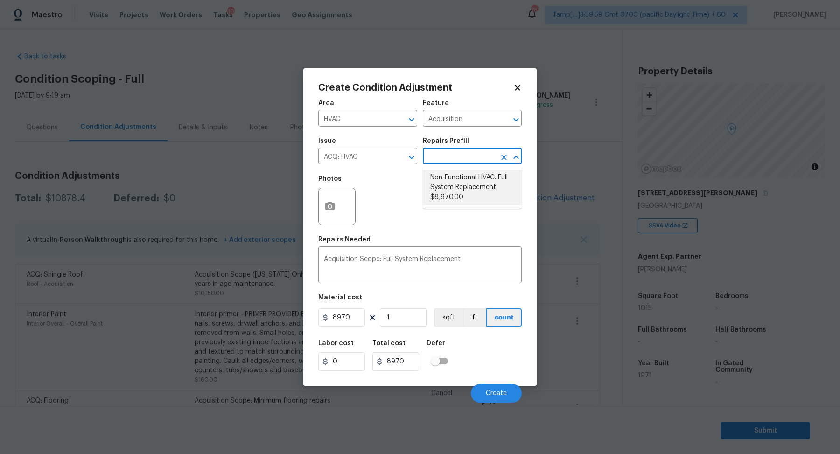
click at [462, 192] on li "Non-Functional HVAC. Full System Replacement $8,970.00" at bounding box center [472, 187] width 99 height 35
click at [353, 320] on input "8970" at bounding box center [341, 317] width 47 height 19
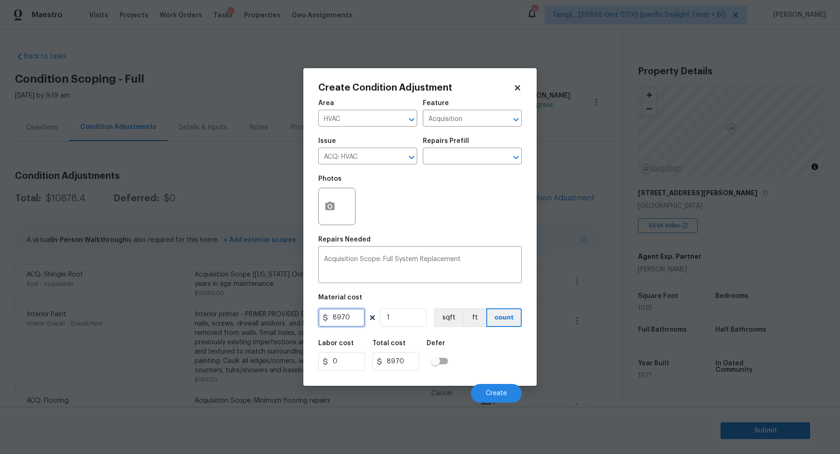
click at [353, 320] on input "8970" at bounding box center [341, 317] width 47 height 19
type input "6500"
click at [508, 387] on button "Create" at bounding box center [496, 393] width 51 height 19
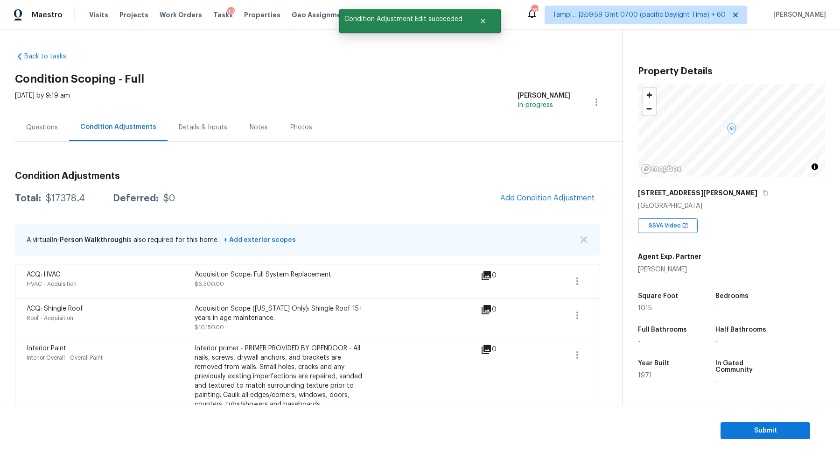
click at [59, 198] on div "$17378.4" at bounding box center [65, 198] width 39 height 9
copy div "$17378.4"
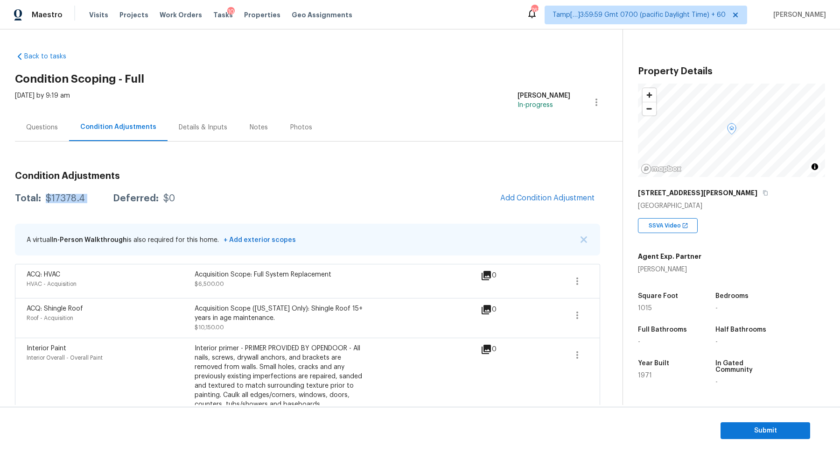
scroll to position [95, 0]
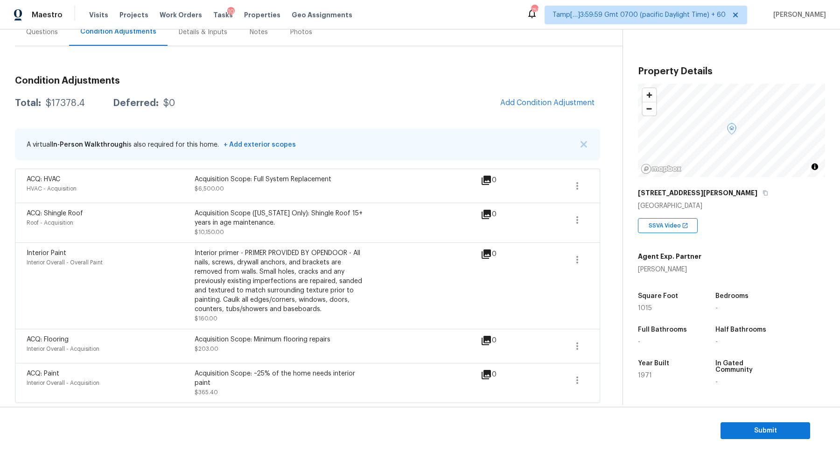
click at [55, 38] on div "Questions" at bounding box center [42, 32] width 54 height 28
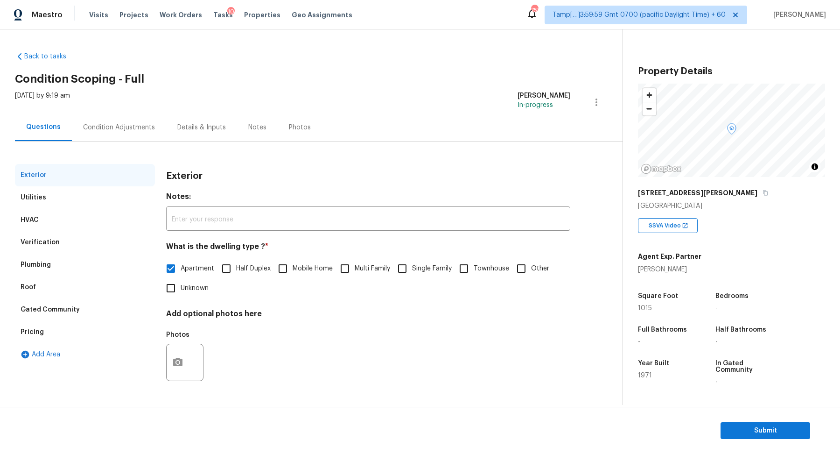
click at [64, 245] on div "Verification" at bounding box center [85, 242] width 140 height 22
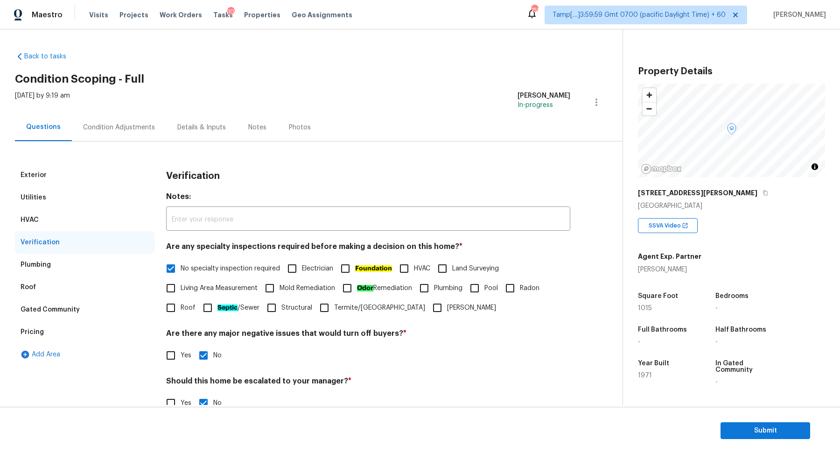
scroll to position [78, 0]
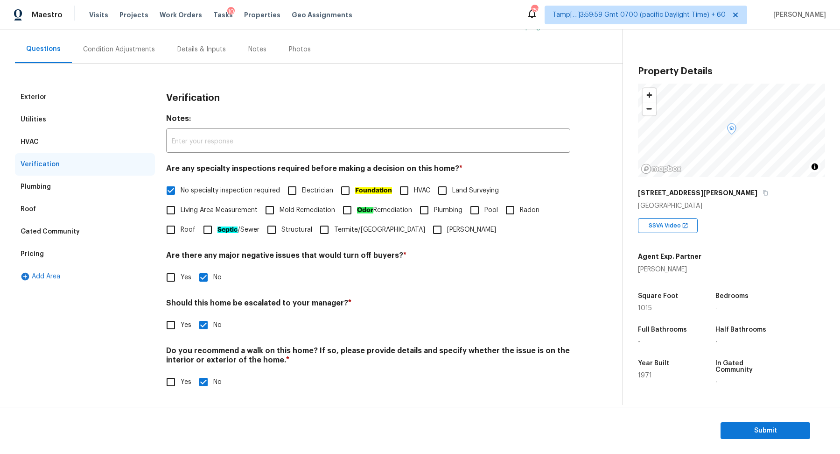
click at [70, 247] on div "Pricing" at bounding box center [85, 254] width 140 height 22
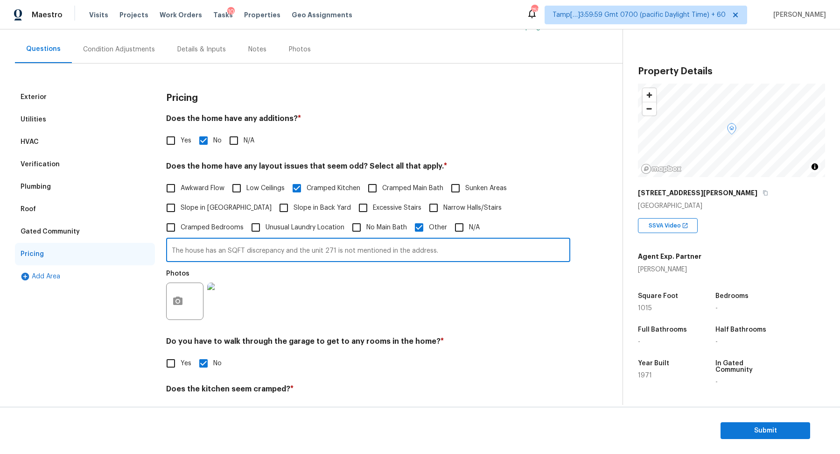
drag, startPoint x: 186, startPoint y: 251, endPoint x: 601, endPoint y: 257, distance: 414.9
click at [601, 257] on div "Back to tasks Condition Scoping - Full Wed, Sep 03 2025 by 9:19 am Hariharan GV…" at bounding box center [319, 236] width 608 height 540
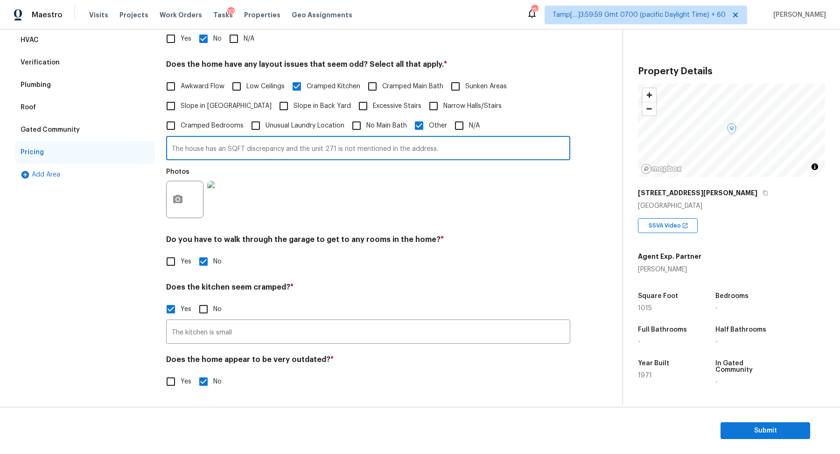
scroll to position [0, 0]
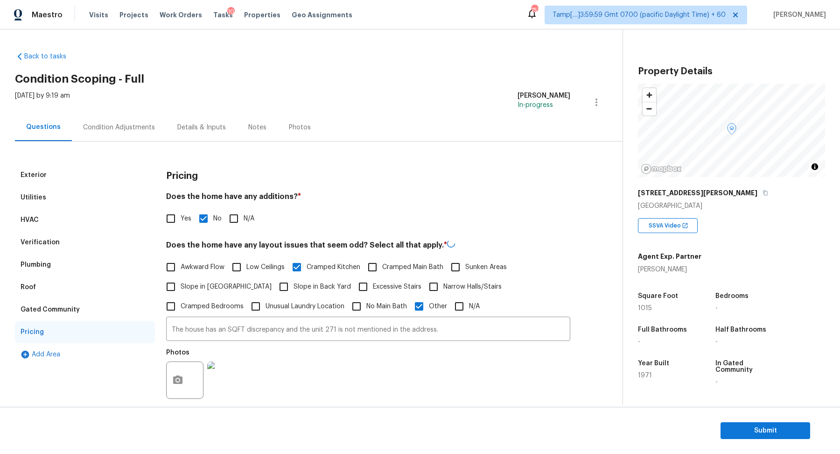
click at [115, 125] on div "Condition Adjustments" at bounding box center [119, 127] width 72 height 9
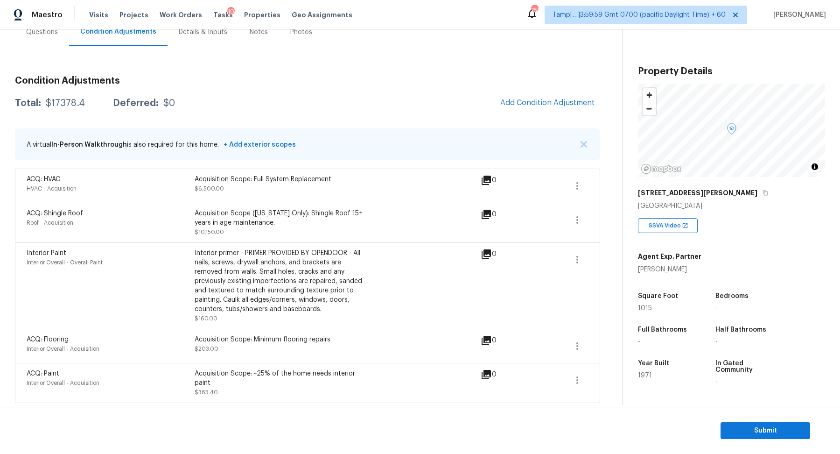
scroll to position [7, 0]
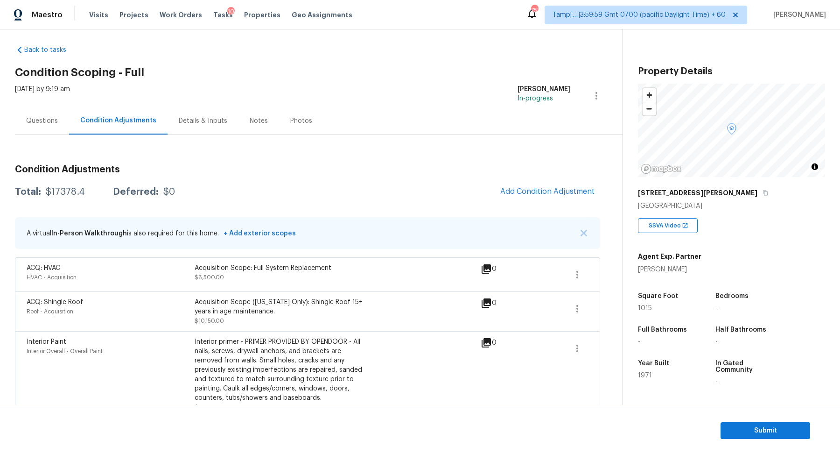
click at [38, 124] on div "Questions" at bounding box center [42, 120] width 32 height 9
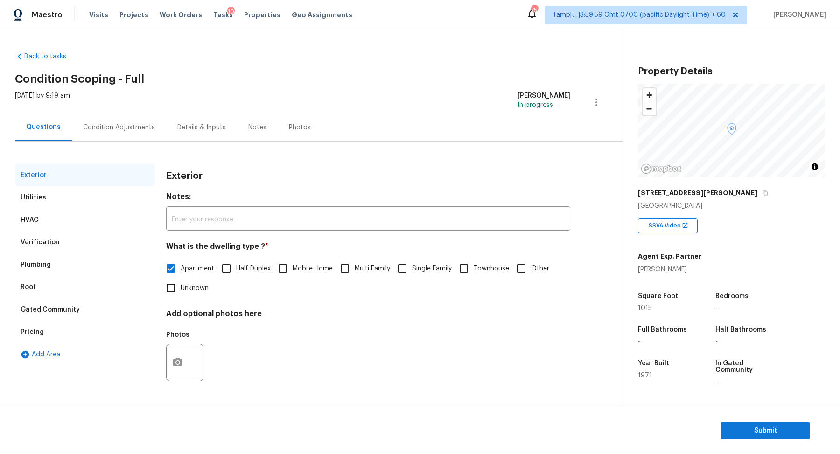
click at [69, 230] on div "HVAC" at bounding box center [85, 220] width 140 height 22
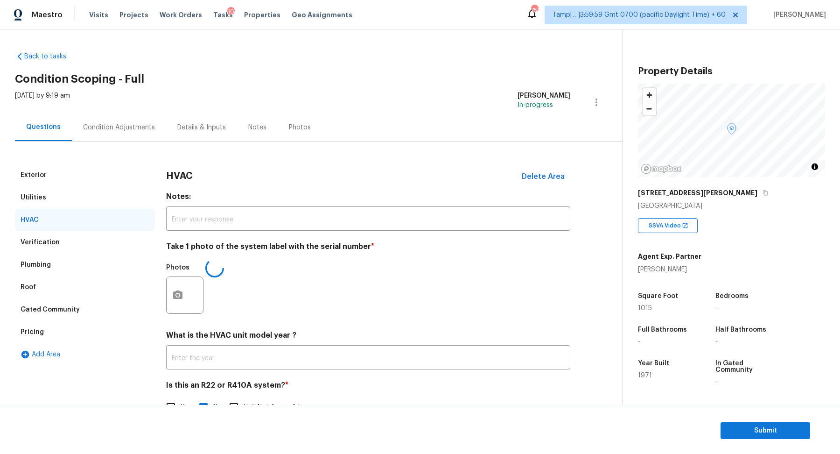
click at [79, 246] on div "Verification" at bounding box center [85, 242] width 140 height 22
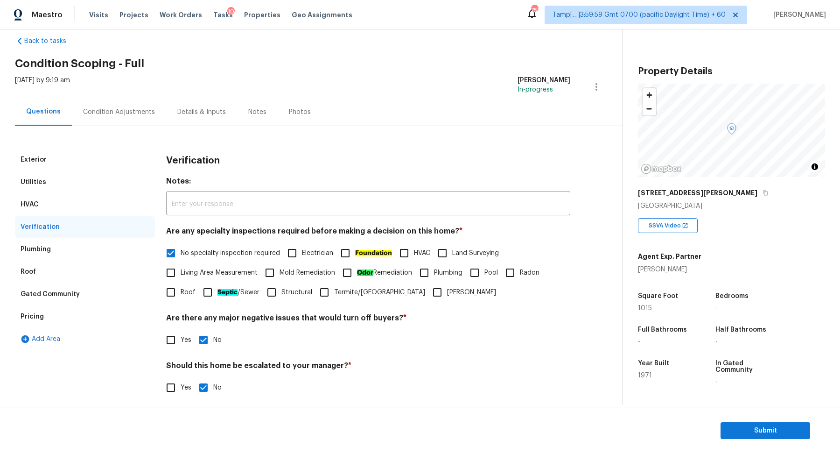
scroll to position [1, 0]
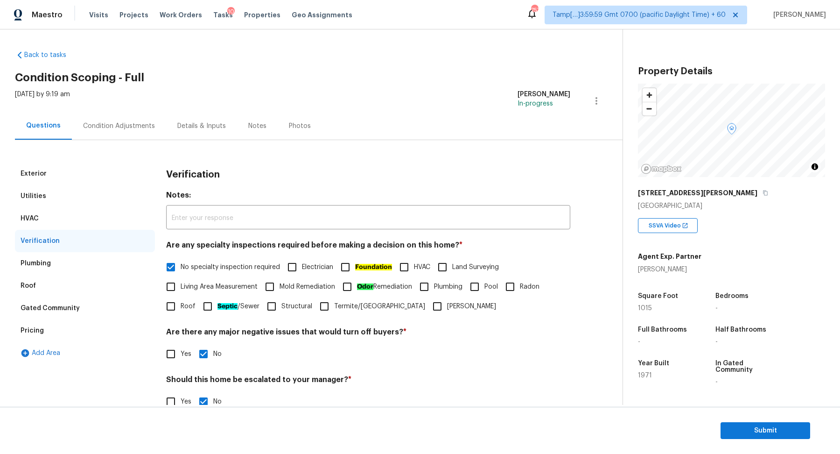
click at [55, 340] on div "Pricing" at bounding box center [85, 330] width 140 height 22
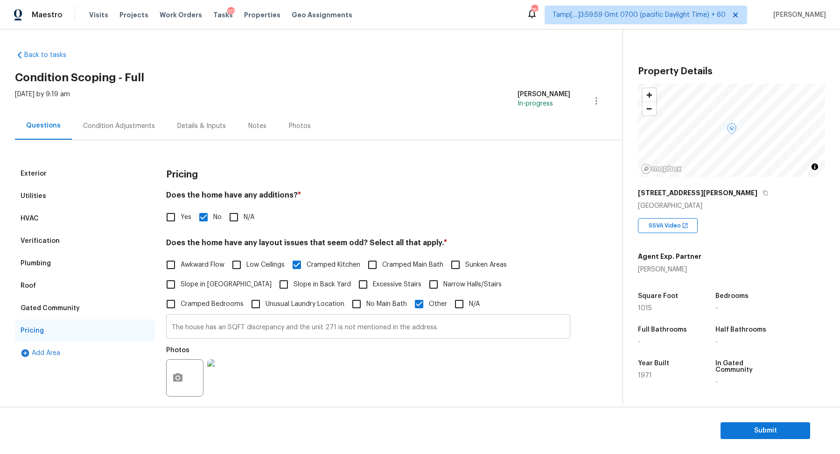
scroll to position [180, 0]
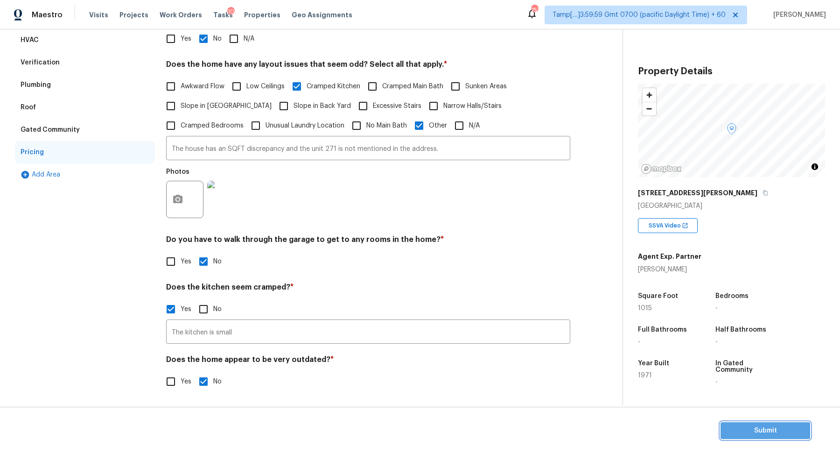
click at [730, 422] on button "Submit" at bounding box center [766, 430] width 90 height 17
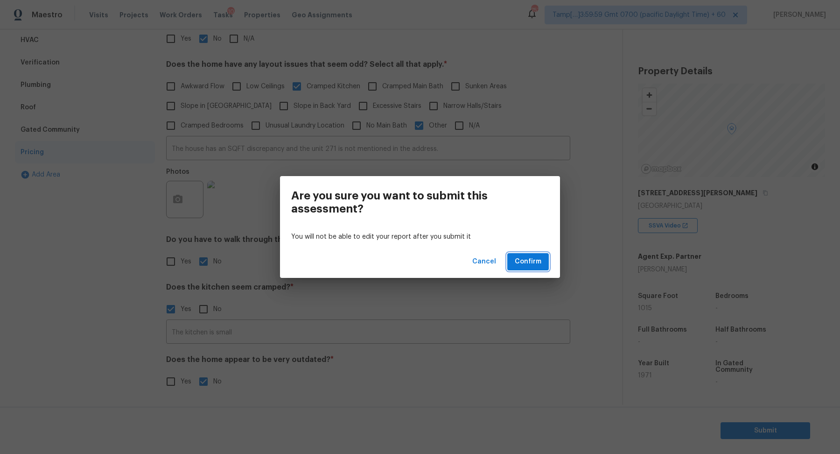
click at [528, 264] on span "Confirm" at bounding box center [528, 262] width 27 height 12
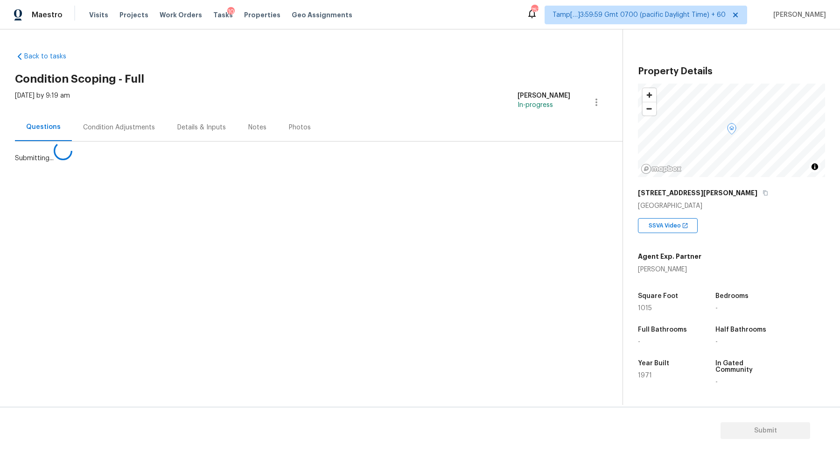
scroll to position [0, 0]
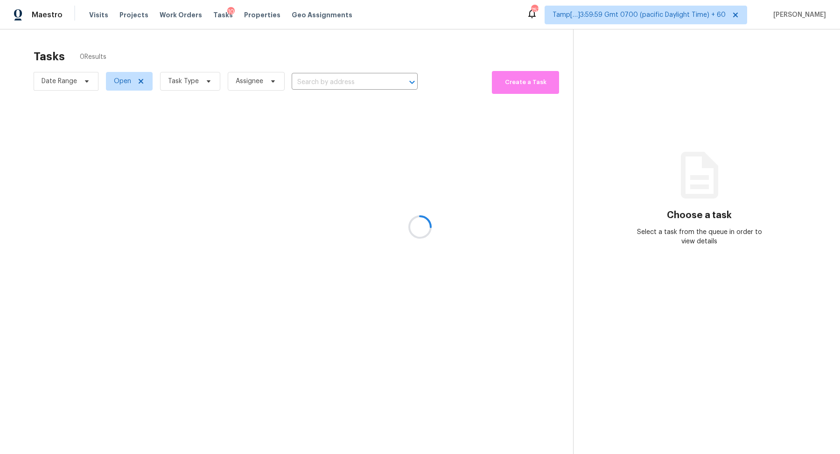
click at [306, 82] on div at bounding box center [420, 227] width 840 height 454
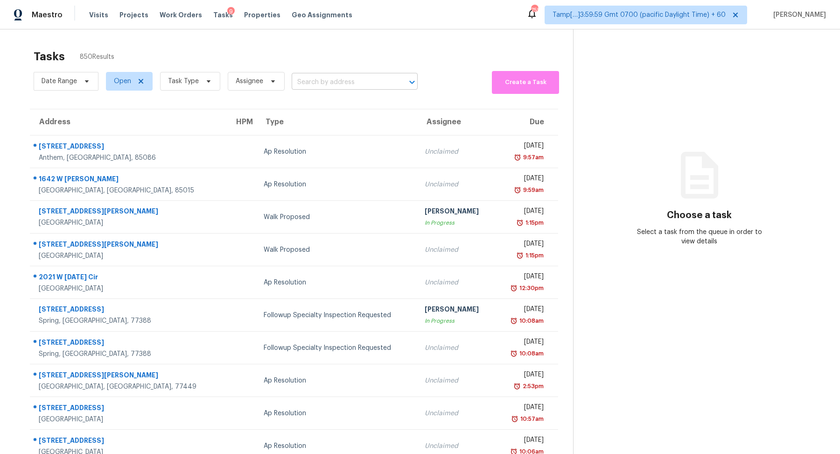
click at [334, 84] on input "text" at bounding box center [342, 82] width 100 height 14
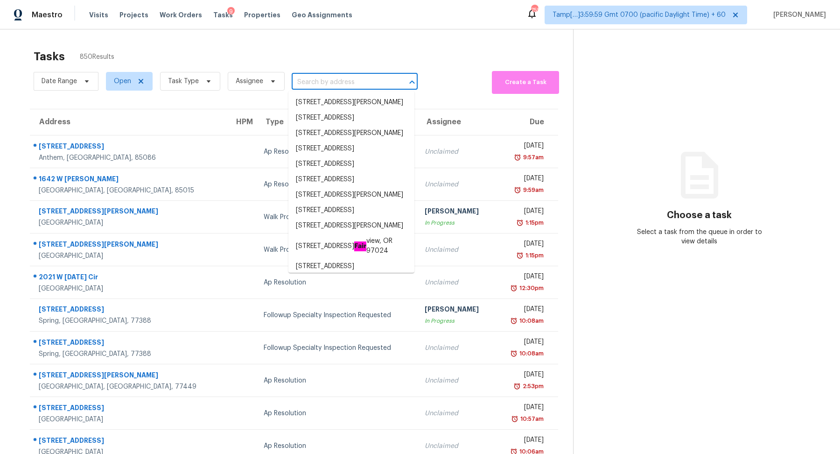
paste input "[STREET_ADDRESS]"
type input "[STREET_ADDRESS]"
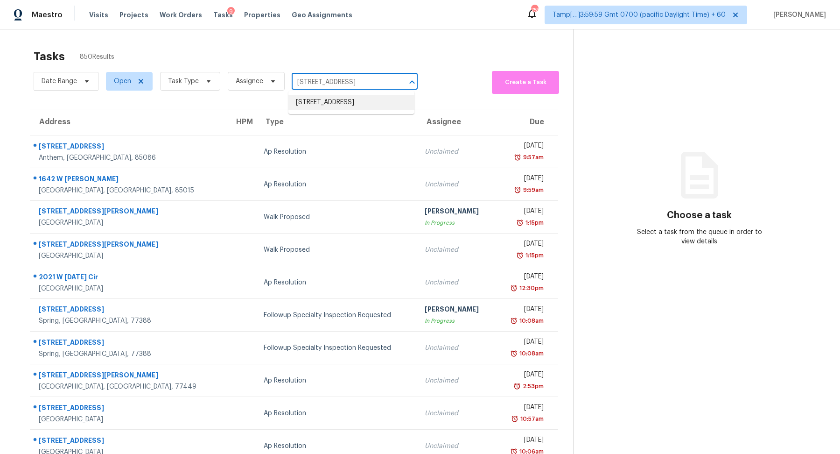
click at [341, 110] on li "[STREET_ADDRESS]" at bounding box center [351, 102] width 126 height 15
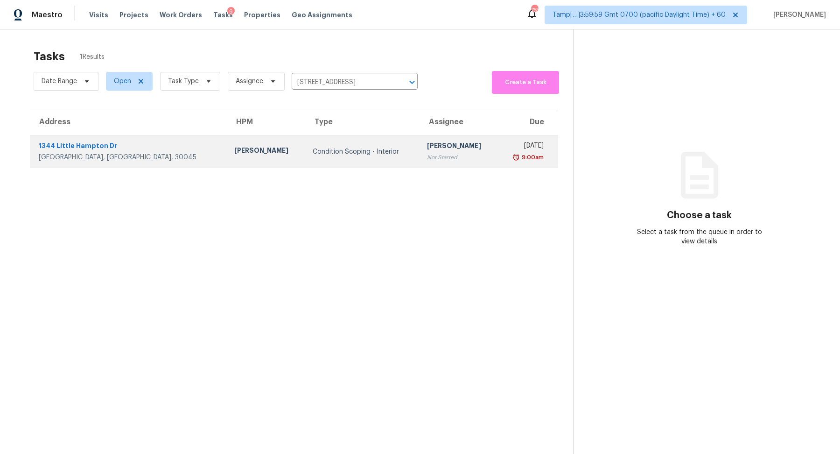
click at [349, 147] on div "Condition Scoping - Interior" at bounding box center [363, 151] width 100 height 9
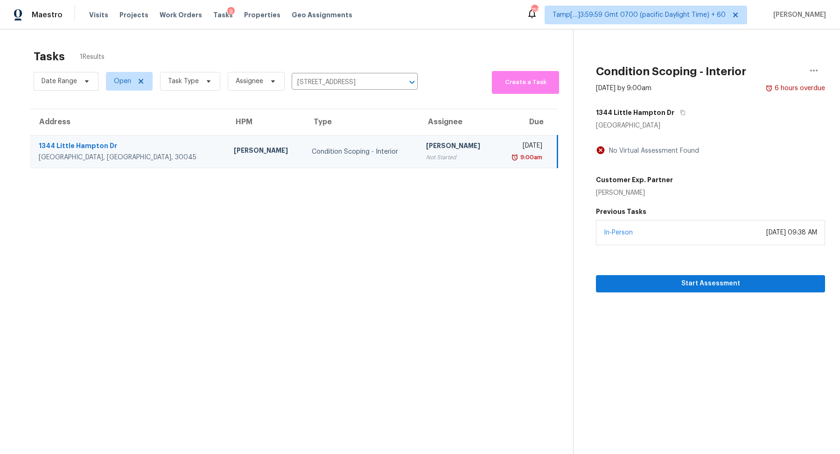
click at [703, 272] on div "Start Assessment" at bounding box center [710, 268] width 229 height 47
click at [703, 273] on div "Start Assessment" at bounding box center [710, 268] width 229 height 47
click at [702, 279] on span "Start Assessment" at bounding box center [710, 284] width 214 height 12
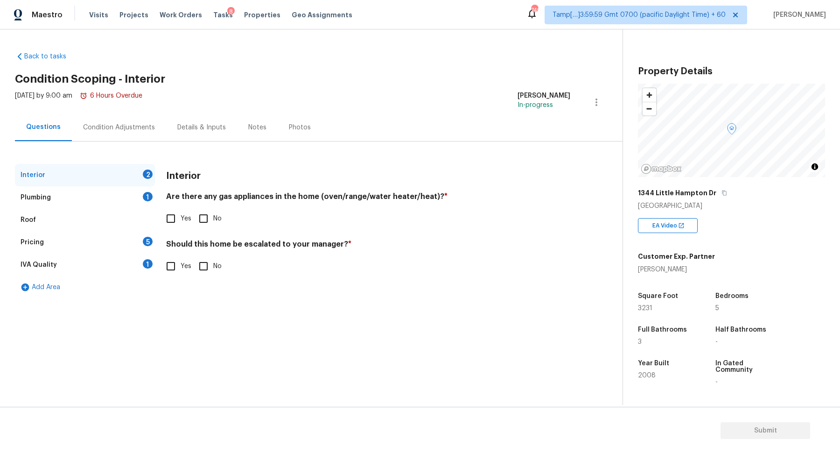
click at [181, 224] on label "Yes" at bounding box center [176, 219] width 30 height 20
click at [181, 224] on input "Yes" at bounding box center [171, 219] width 20 height 20
checkbox input "true"
click at [211, 273] on input "No" at bounding box center [204, 267] width 20 height 20
checkbox input "true"
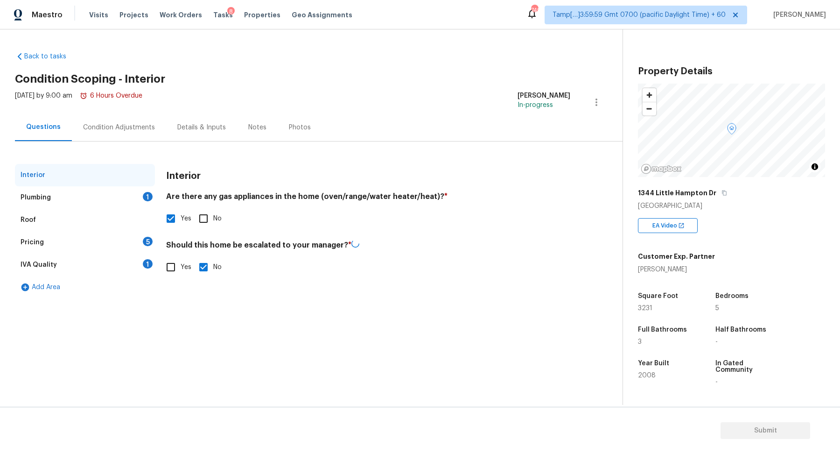
click at [135, 201] on div "Plumbing 1" at bounding box center [85, 197] width 140 height 22
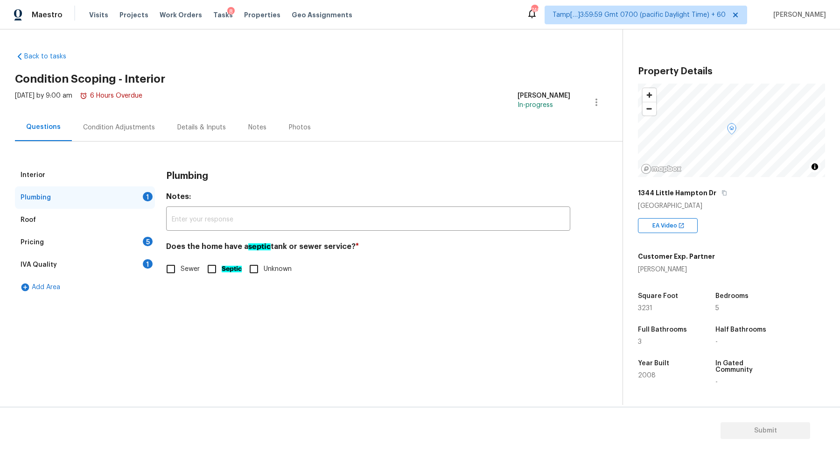
click at [185, 278] on label "Sewer" at bounding box center [180, 269] width 39 height 20
click at [181, 278] on input "Sewer" at bounding box center [171, 269] width 20 height 20
checkbox input "true"
click at [137, 252] on div "Pricing 5" at bounding box center [85, 242] width 140 height 22
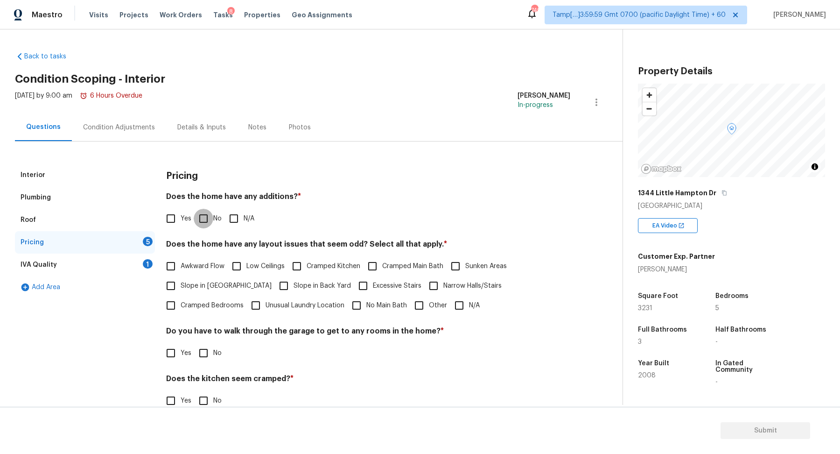
click at [197, 220] on input "No" at bounding box center [204, 219] width 20 height 20
checkbox input "true"
click at [266, 303] on span "Unusual Laundry Location" at bounding box center [305, 306] width 79 height 10
click at [246, 303] on input "Unusual Laundry Location" at bounding box center [256, 306] width 20 height 20
checkbox input "true"
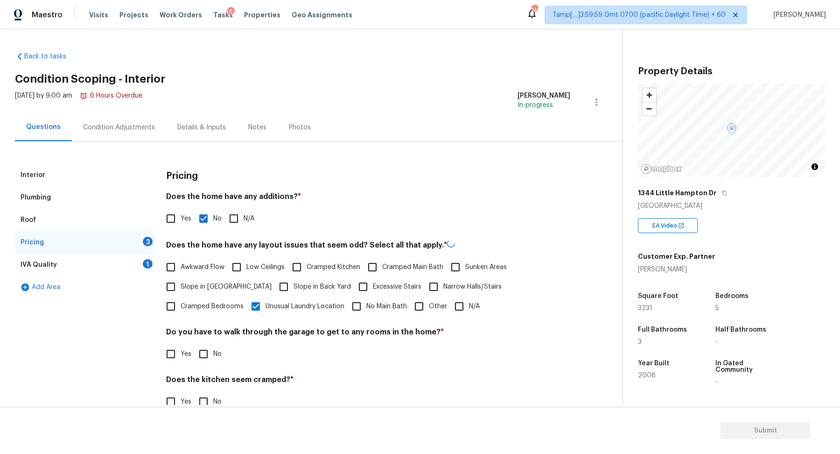
click at [195, 282] on span "Slope in Front Yard" at bounding box center [226, 287] width 91 height 10
click at [181, 281] on input "Slope in Front Yard" at bounding box center [171, 287] width 20 height 20
checkbox input "true"
click at [274, 281] on input "Slope in Back Yard" at bounding box center [284, 286] width 20 height 20
checkbox input "true"
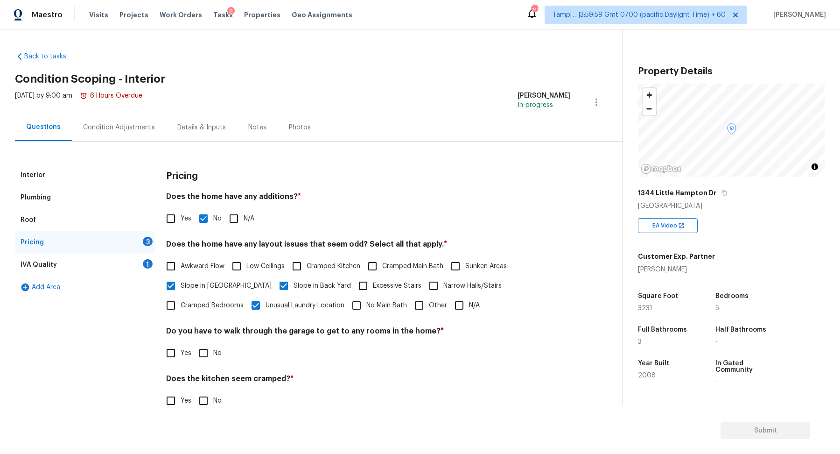
click at [246, 313] on label "Unusual Laundry Location" at bounding box center [295, 305] width 98 height 20
click at [246, 313] on input "Unusual Laundry Location" at bounding box center [256, 305] width 20 height 20
checkbox input "false"
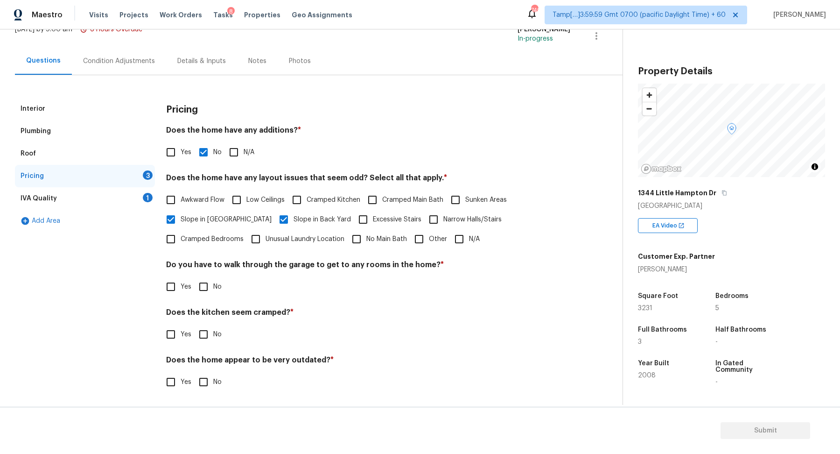
click at [210, 291] on input "No" at bounding box center [204, 287] width 20 height 20
checkbox input "true"
click at [194, 324] on input "No" at bounding box center [204, 334] width 20 height 20
checkbox input "true"
click at [194, 373] on input "No" at bounding box center [204, 383] width 20 height 20
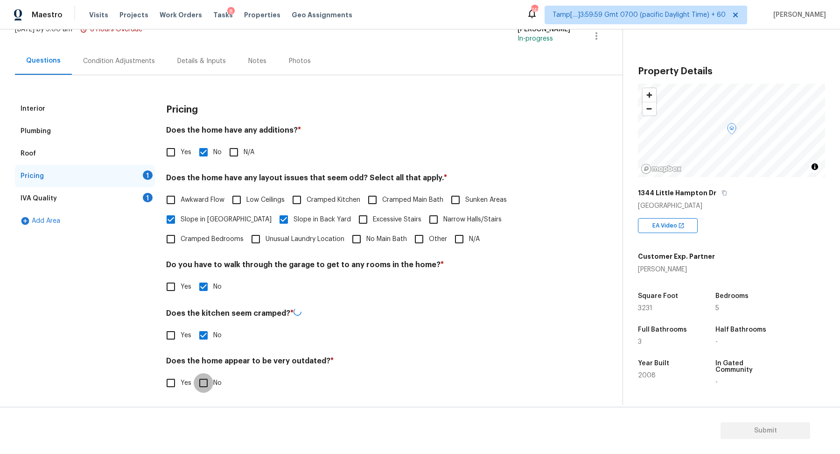
checkbox input "true"
click at [141, 202] on div "IVA Quality 1" at bounding box center [85, 198] width 140 height 22
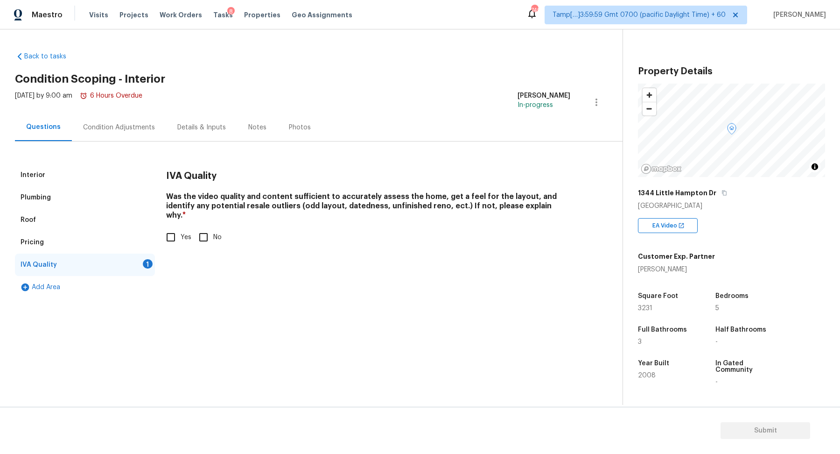
click at [194, 227] on input "No" at bounding box center [204, 237] width 20 height 20
checkbox input "true"
click at [179, 228] on input "Yes" at bounding box center [171, 238] width 20 height 20
checkbox input "true"
checkbox input "false"
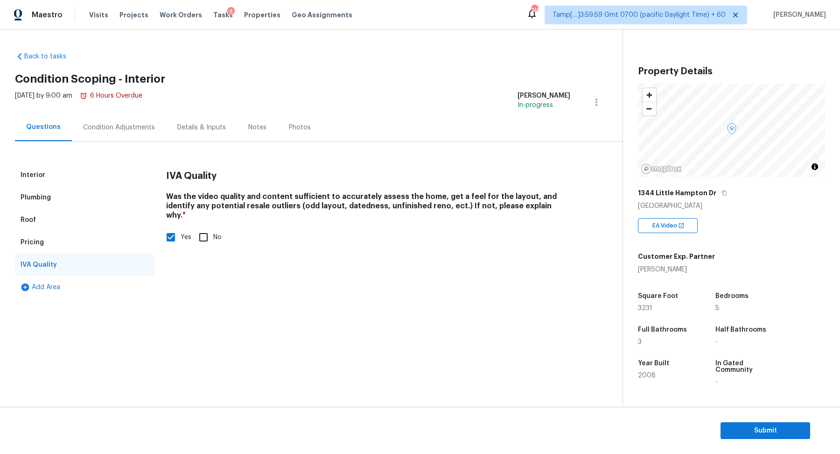
click at [138, 137] on div "Condition Adjustments" at bounding box center [119, 127] width 94 height 28
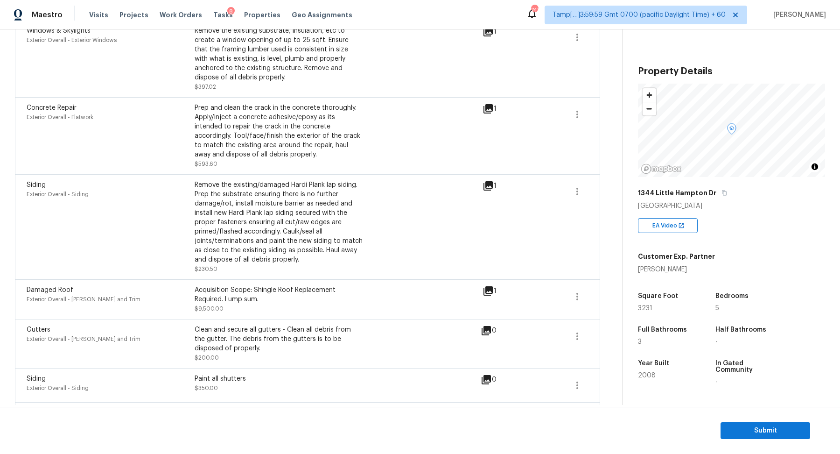
scroll to position [51, 0]
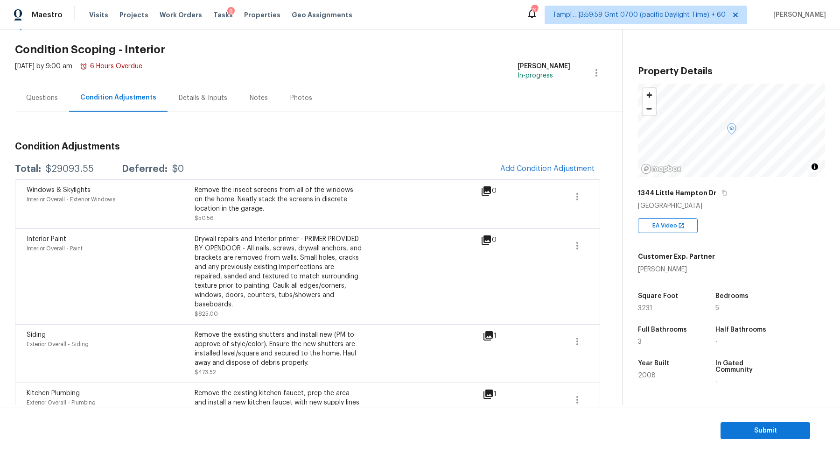
scroll to position [0, 0]
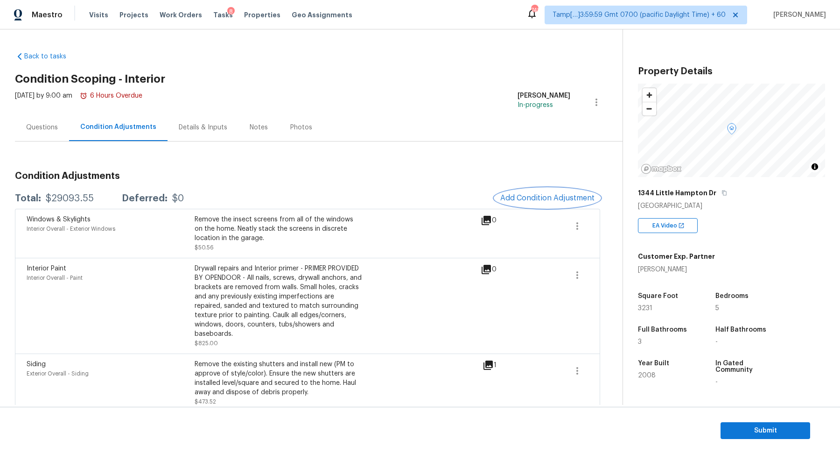
click at [547, 196] on span "Add Condition Adjustment" at bounding box center [547, 198] width 94 height 8
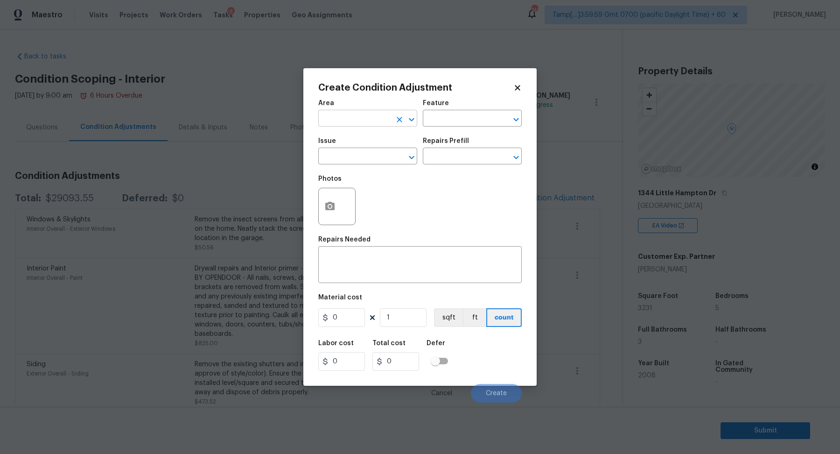
click at [379, 123] on input "text" at bounding box center [354, 119] width 73 height 14
click at [345, 162] on li "Interior Overall" at bounding box center [367, 154] width 99 height 15
type input "Interior Overall"
click at [345, 162] on input "text" at bounding box center [354, 157] width 73 height 14
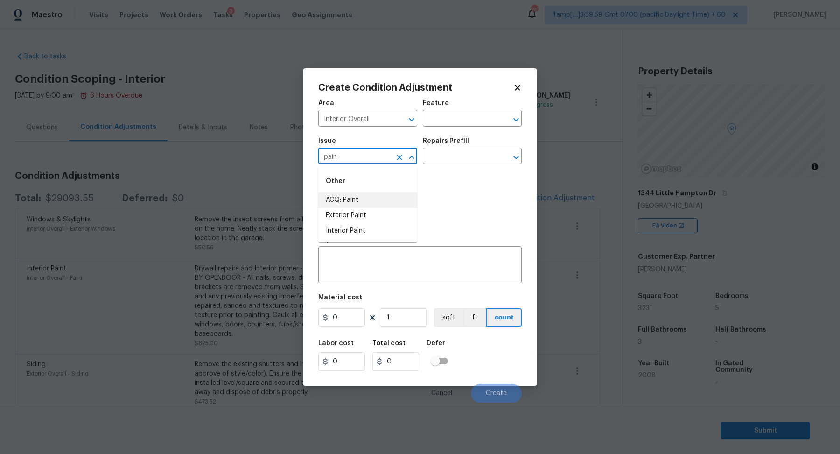
click at [390, 200] on li "ACQ: Paint" at bounding box center [367, 199] width 99 height 15
type input "ACQ: Paint"
click at [487, 152] on input "text" at bounding box center [459, 157] width 73 height 14
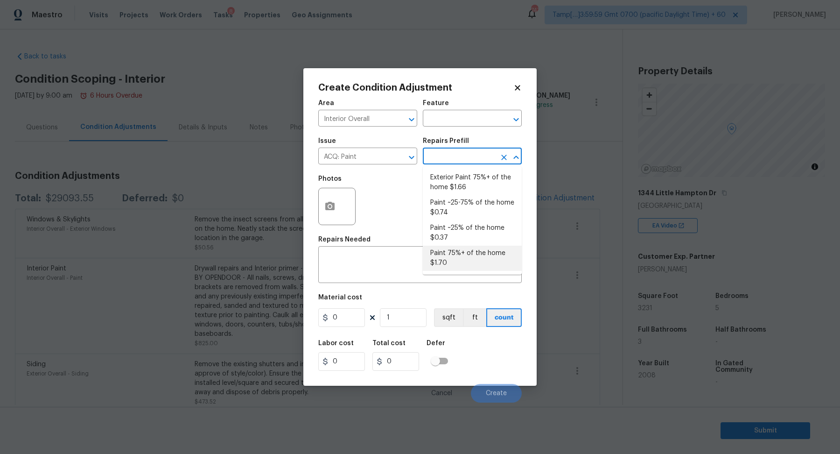
click at [456, 255] on li "Paint 75%+ of the home $1.70" at bounding box center [472, 257] width 99 height 25
type input "Acquisition"
type textarea "Acquisition Scope: 75%+ of the home will likely require interior paint"
type input "1.7"
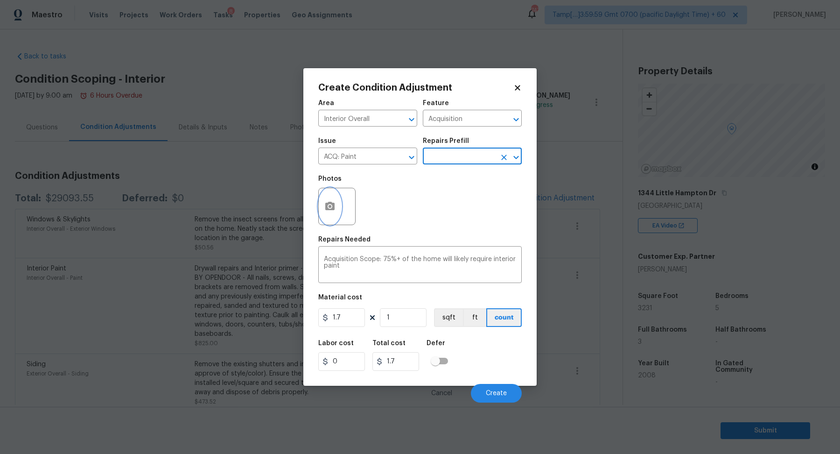
click at [333, 205] on icon "button" at bounding box center [329, 206] width 9 height 8
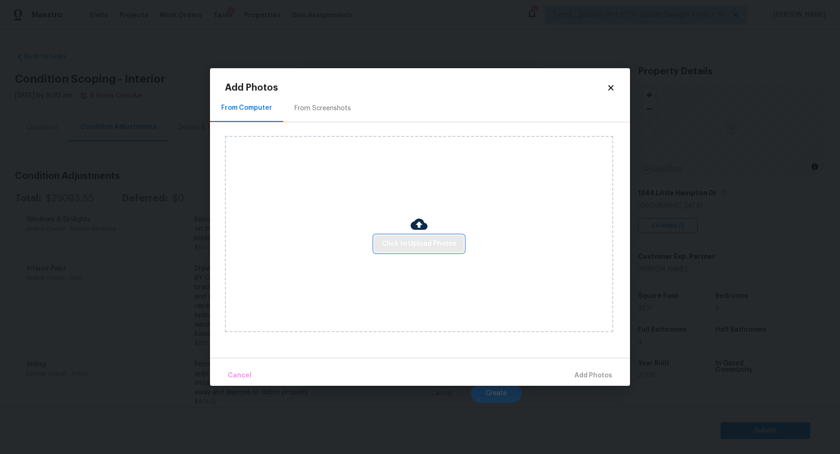
click at [399, 240] on span "Click to Upload Photos" at bounding box center [419, 244] width 75 height 12
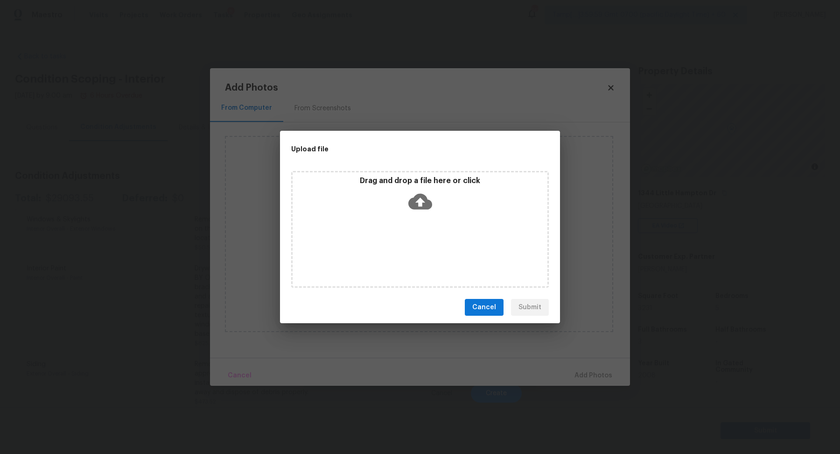
click at [437, 222] on div "Drag and drop a file here or click" at bounding box center [420, 229] width 258 height 117
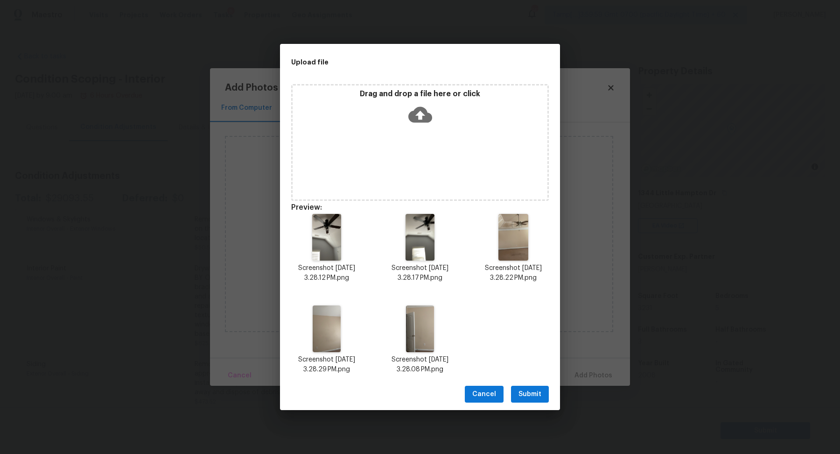
click at [522, 398] on span "Submit" at bounding box center [529, 394] width 23 height 12
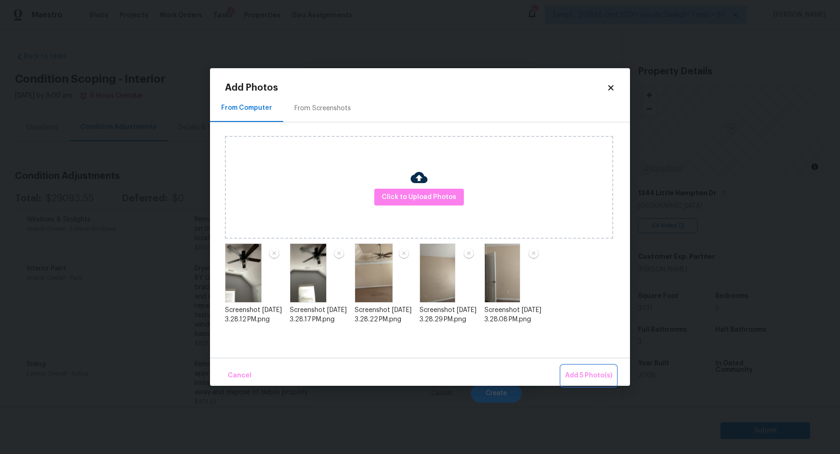
click at [581, 379] on span "Add 5 Photo(s)" at bounding box center [588, 376] width 47 height 12
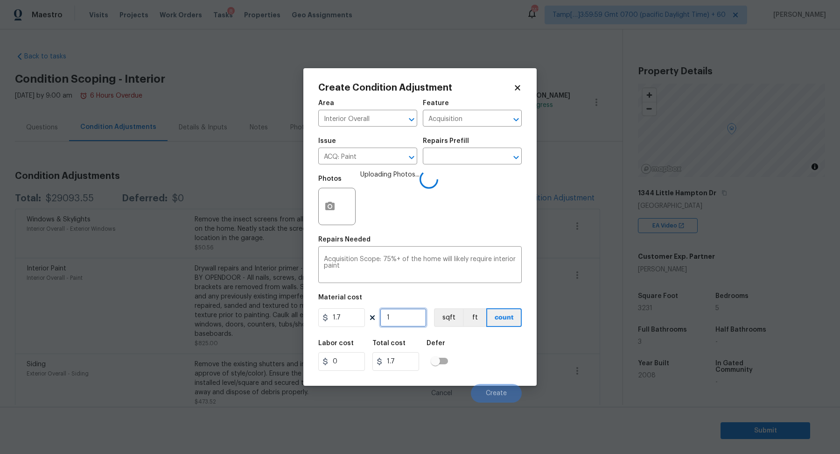
click at [413, 317] on input "1" at bounding box center [403, 317] width 47 height 19
type input "3"
type input "5.1"
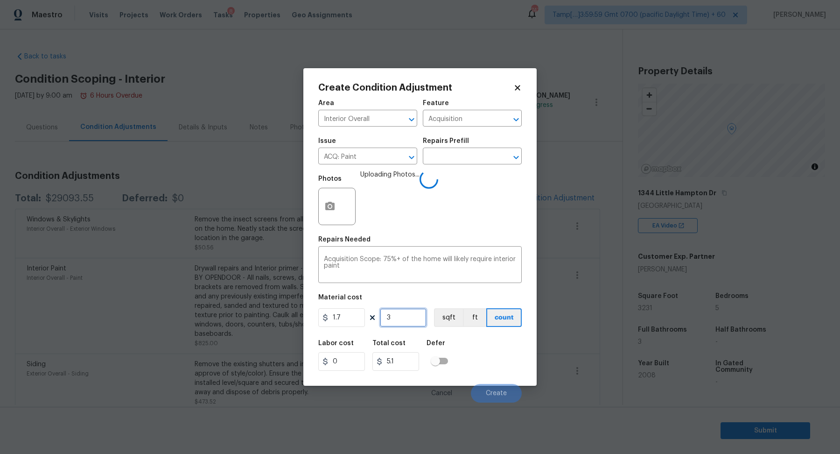
type input "32"
type input "54.4"
type input "323"
type input "549.1"
type input "3231"
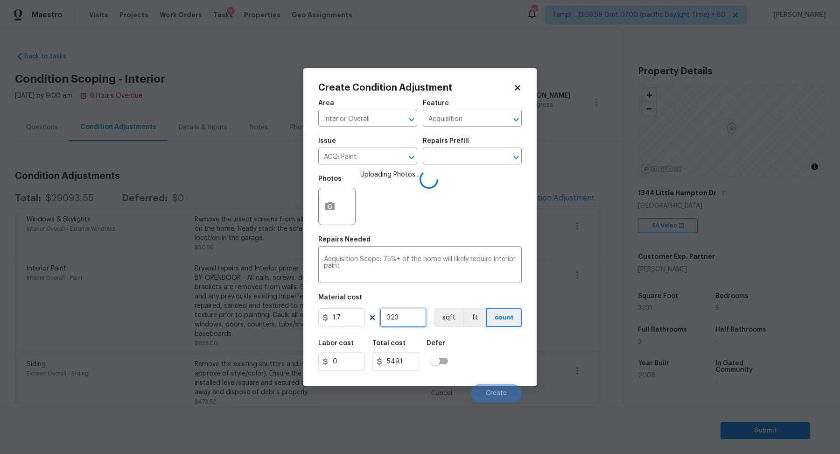
type input "5492.7"
type input "3231"
click at [482, 356] on div "Labor cost 0 Total cost 5492.7 Defer" at bounding box center [419, 355] width 203 height 42
click at [488, 354] on div "Labor cost 0 Total cost 5492.7 Defer" at bounding box center [419, 355] width 203 height 42
click at [416, 318] on input "3231" at bounding box center [403, 317] width 47 height 19
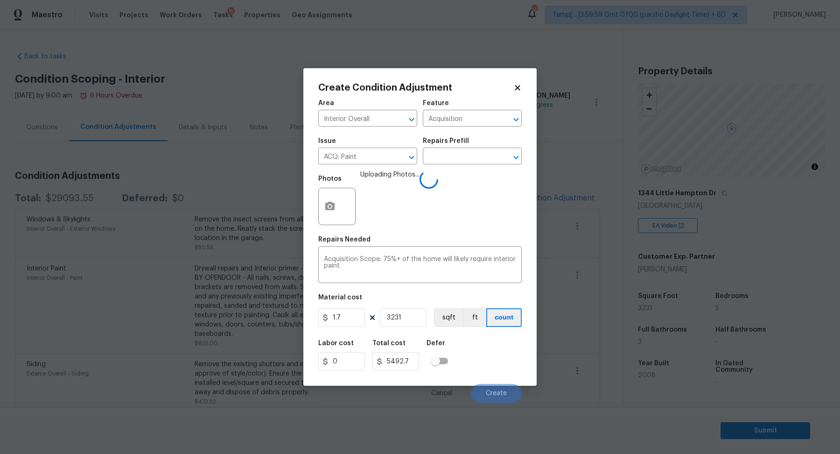
click at [466, 343] on div "Labor cost 0 Total cost 5492.7 Defer" at bounding box center [419, 355] width 203 height 42
click at [484, 395] on button "Create" at bounding box center [496, 393] width 51 height 19
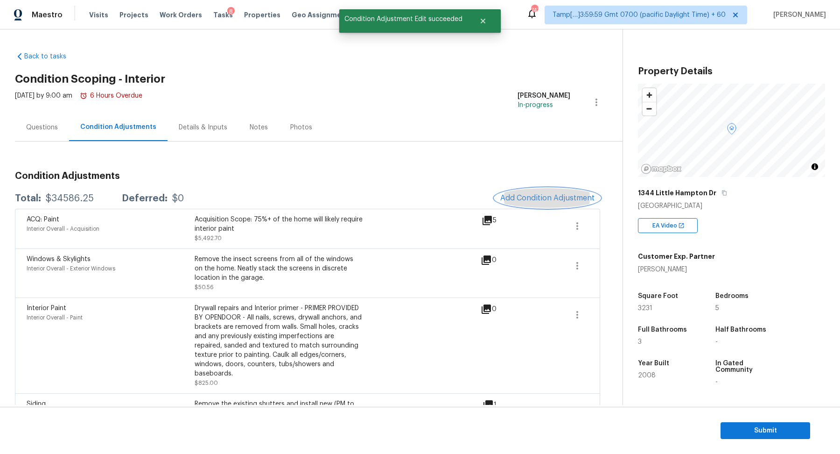
click at [540, 198] on span "Add Condition Adjustment" at bounding box center [547, 198] width 94 height 8
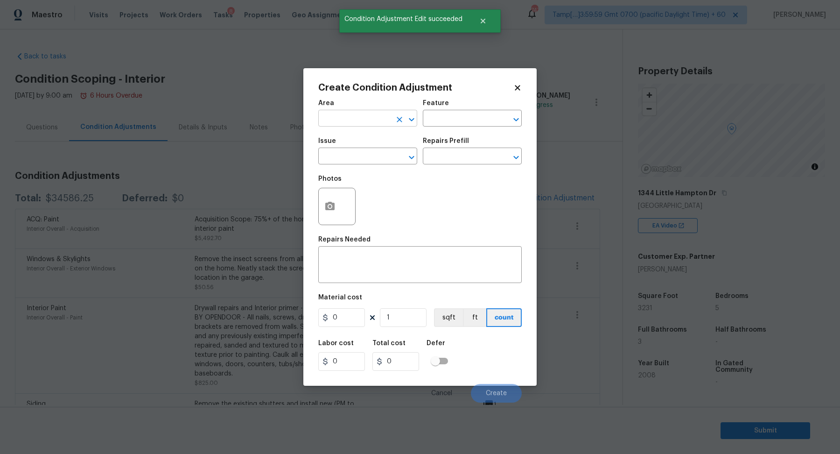
click at [347, 122] on input "text" at bounding box center [354, 119] width 73 height 14
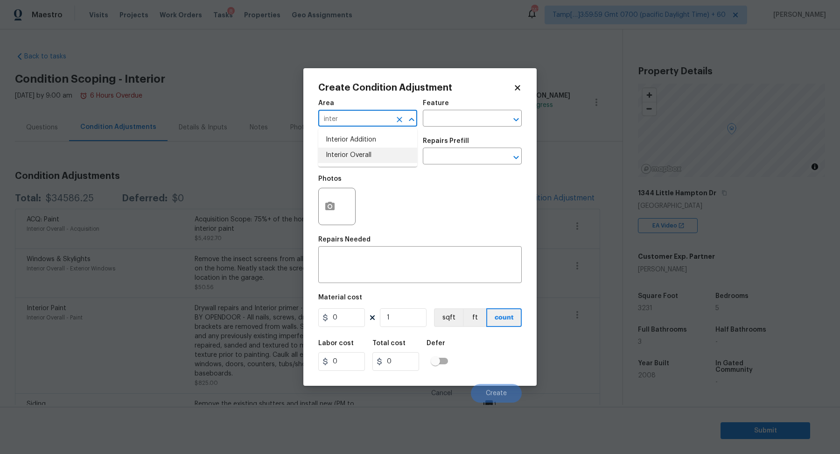
click at [364, 157] on li "Interior Overall" at bounding box center [367, 154] width 99 height 15
type input "Interior Overall"
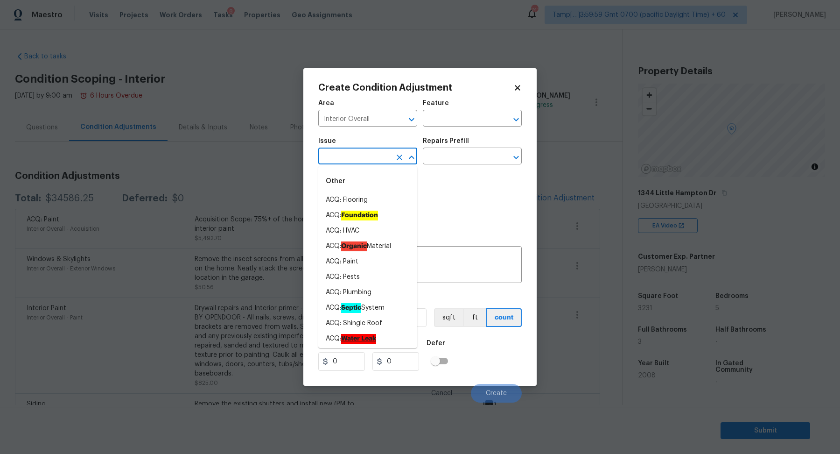
click at [364, 157] on input "text" at bounding box center [354, 157] width 73 height 14
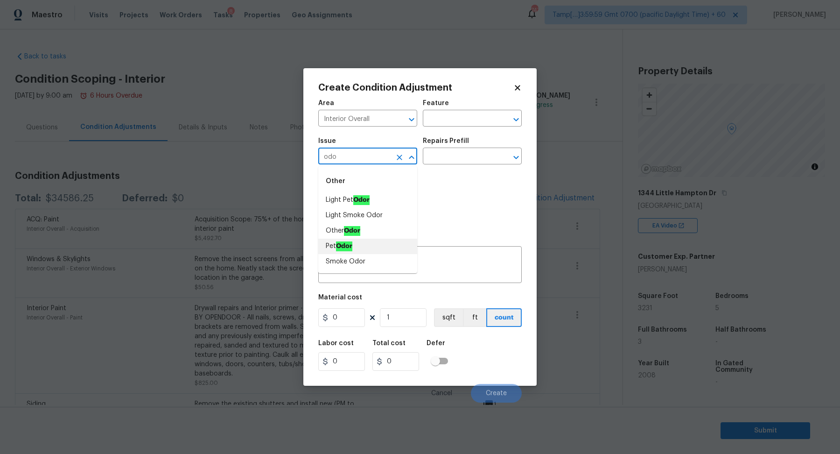
drag, startPoint x: 342, startPoint y: 259, endPoint x: 342, endPoint y: 249, distance: 10.3
click at [342, 249] on ul "Light Pet Odor Light Smoke Odor Other Odor Pet Odor Smoke Odor" at bounding box center [367, 230] width 99 height 77
type input "odo"
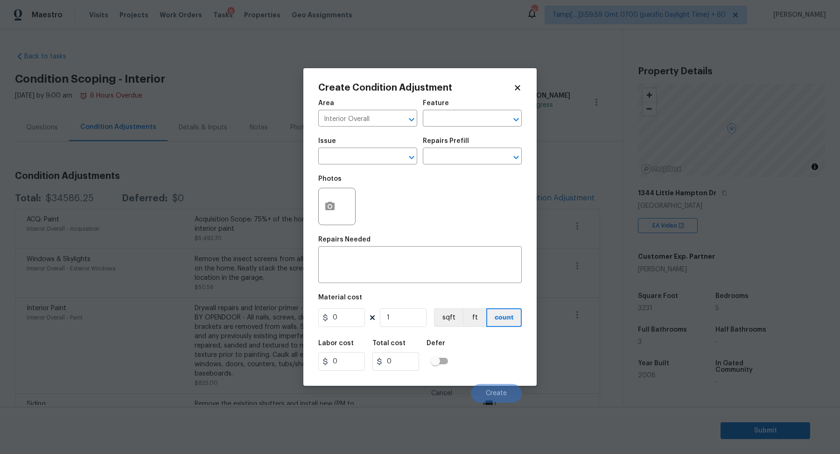
click at [471, 230] on div "Photos" at bounding box center [419, 200] width 203 height 61
click at [342, 153] on input "text" at bounding box center [354, 157] width 73 height 14
click at [373, 158] on input "text" at bounding box center [354, 157] width 73 height 14
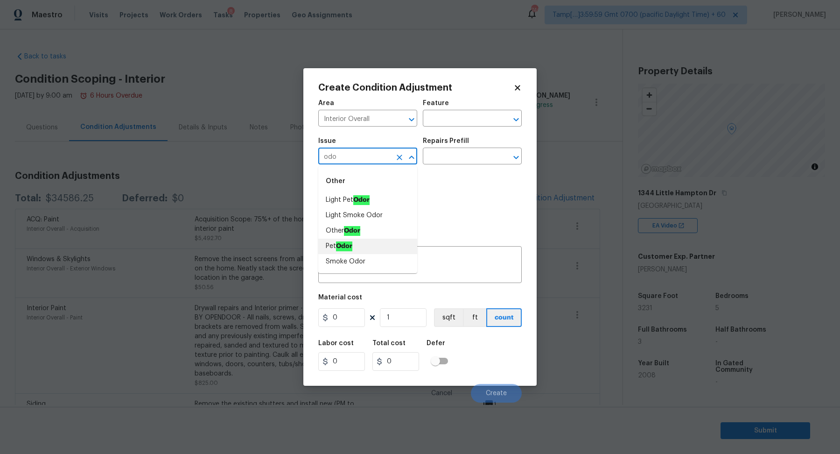
click at [357, 242] on li "Pet Odor" at bounding box center [367, 245] width 99 height 15
type input "Pet Odor"
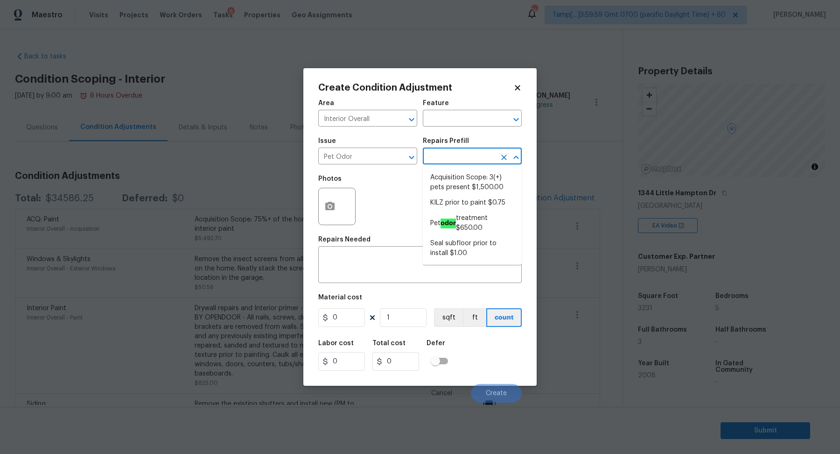
click at [459, 162] on input "text" at bounding box center [459, 157] width 73 height 14
click at [465, 182] on li "Acquisition Scope: 3(+) pets present $1,500.00" at bounding box center [472, 182] width 99 height 25
type textarea "Acquisition Scope: 3(+) pets present"
type input "1500"
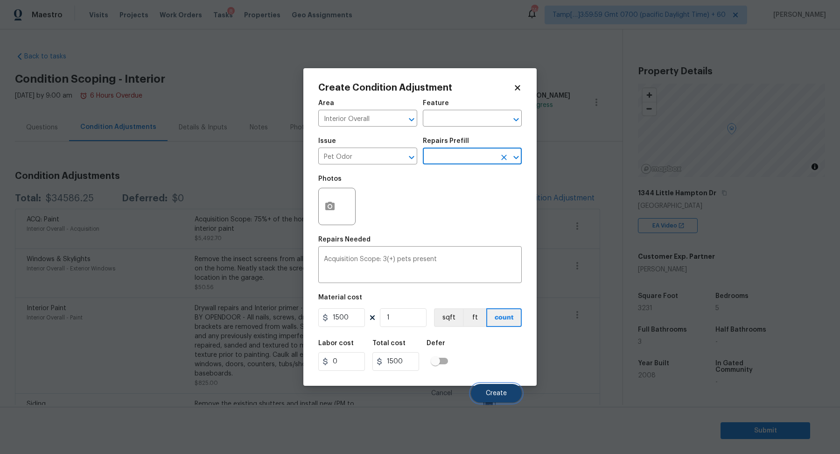
click at [499, 393] on span "Create" at bounding box center [496, 393] width 21 height 7
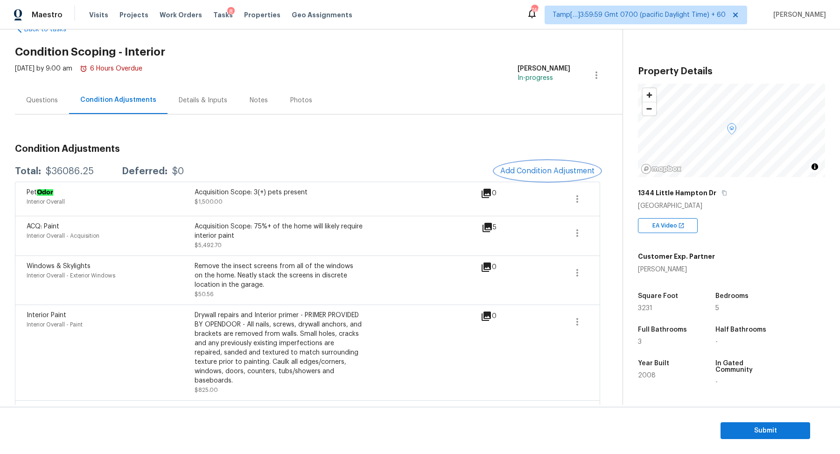
scroll to position [3, 0]
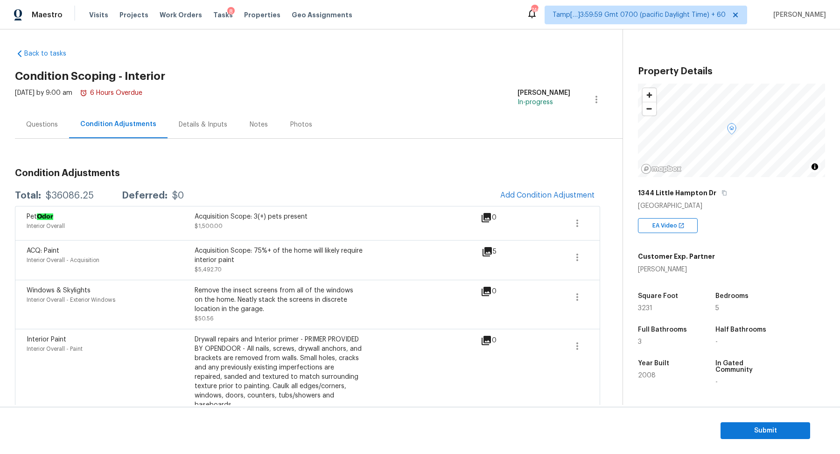
click at [70, 202] on div "Total: $36086.25 Deferred: $0 Add Condition Adjustment" at bounding box center [307, 195] width 585 height 21
click at [85, 193] on div "$36086.25" at bounding box center [70, 195] width 48 height 9
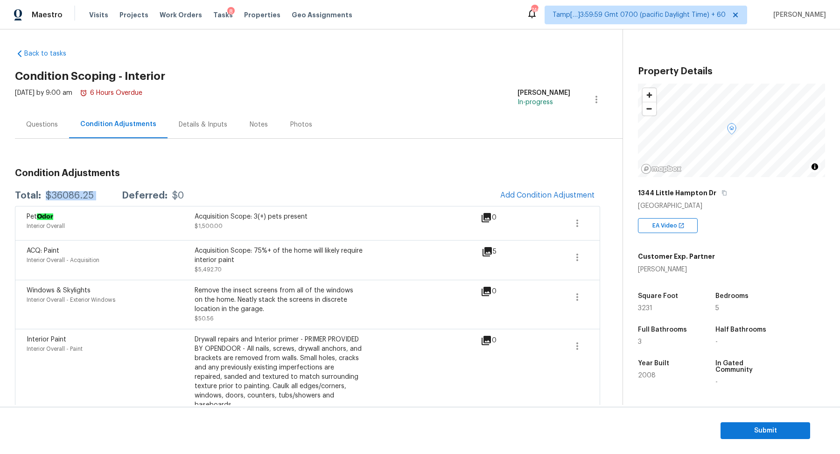
click at [85, 193] on div "$36086.25" at bounding box center [70, 195] width 48 height 9
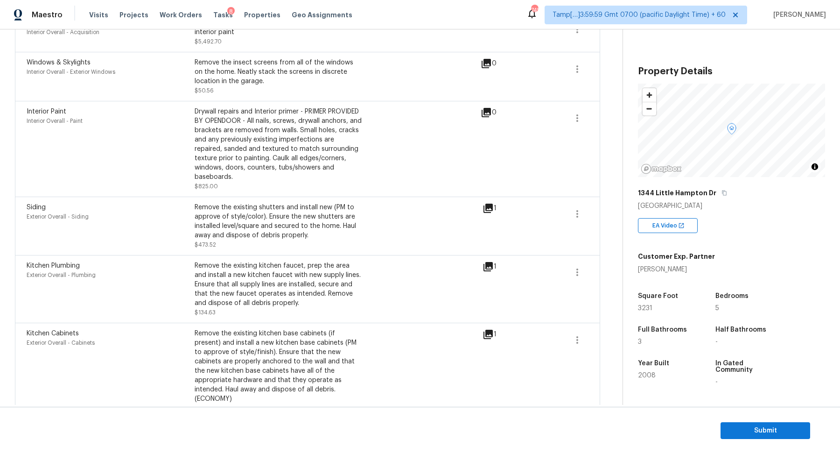
scroll to position [43, 0]
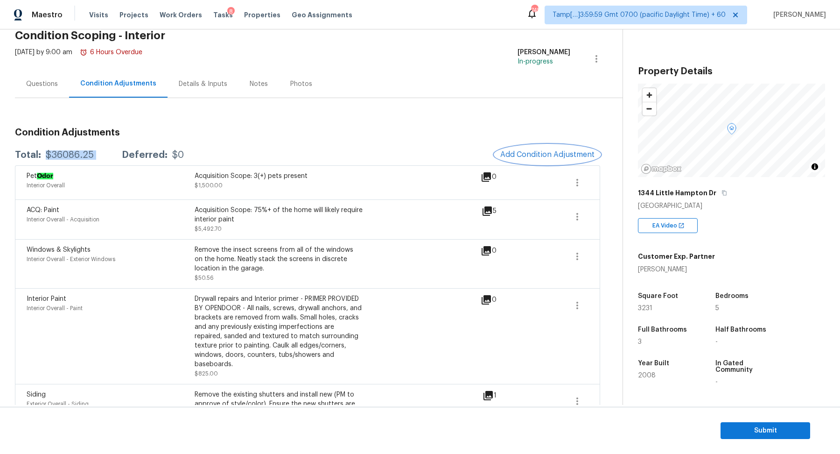
click at [540, 150] on span "Add Condition Adjustment" at bounding box center [547, 154] width 94 height 8
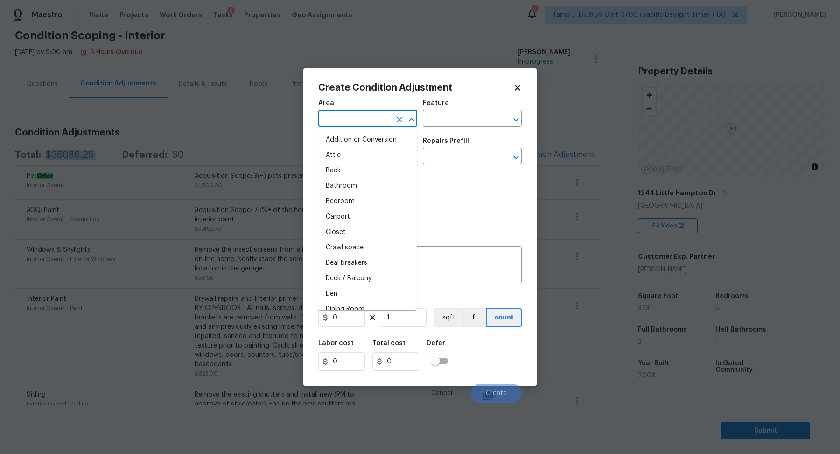
click at [371, 126] on input "text" at bounding box center [354, 119] width 73 height 14
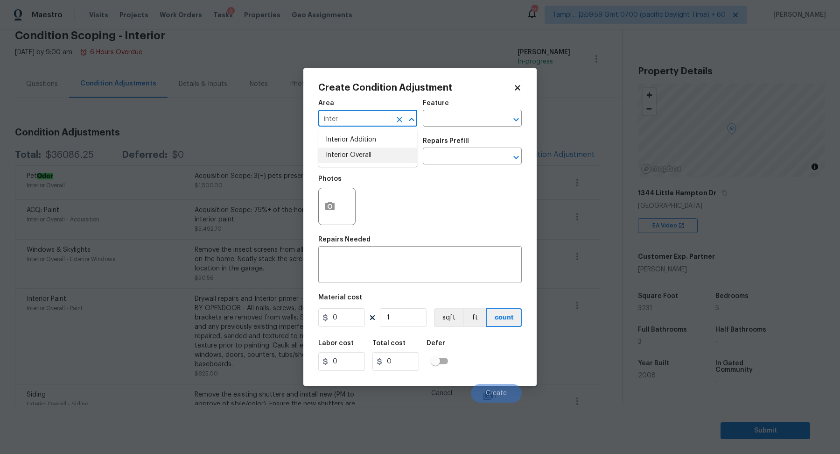
click at [360, 160] on li "Interior Overall" at bounding box center [367, 154] width 99 height 15
type input "Interior Overall"
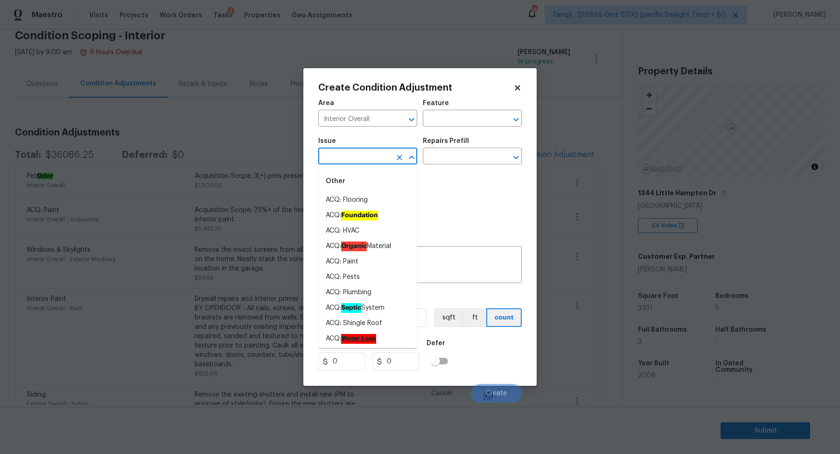
click at [347, 159] on input "text" at bounding box center [354, 157] width 73 height 14
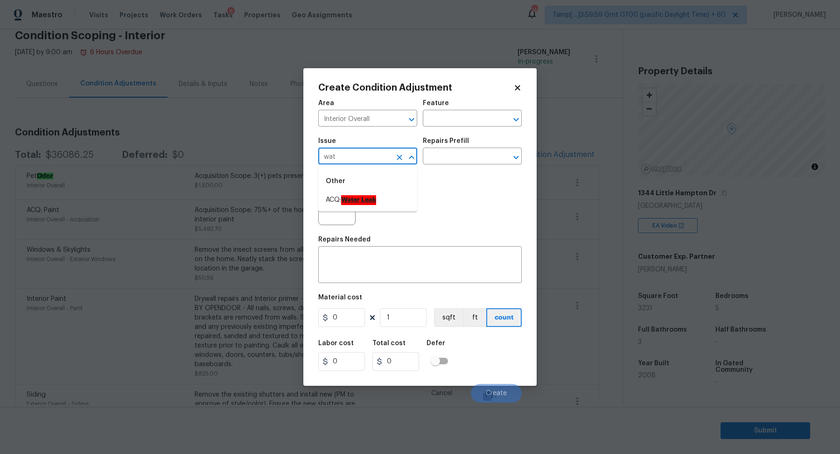
click at [363, 204] on li "ACQ: Water Leak" at bounding box center [367, 199] width 99 height 15
type input "ACQ: Water Leak"
click at [465, 158] on input "text" at bounding box center [459, 157] width 73 height 14
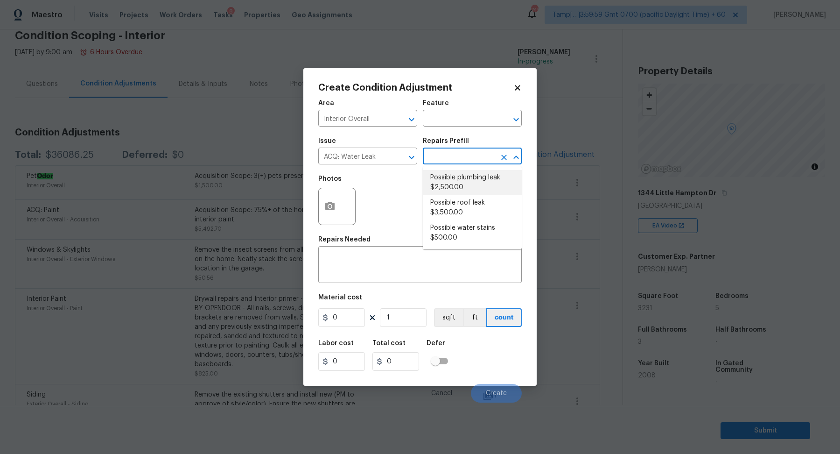
click at [460, 192] on li "Possible plumbing leak $2,500.00" at bounding box center [472, 182] width 99 height 25
type input "Acquisition"
type textarea "Acquisition Scope: Possible plumbing leak"
type input "2500"
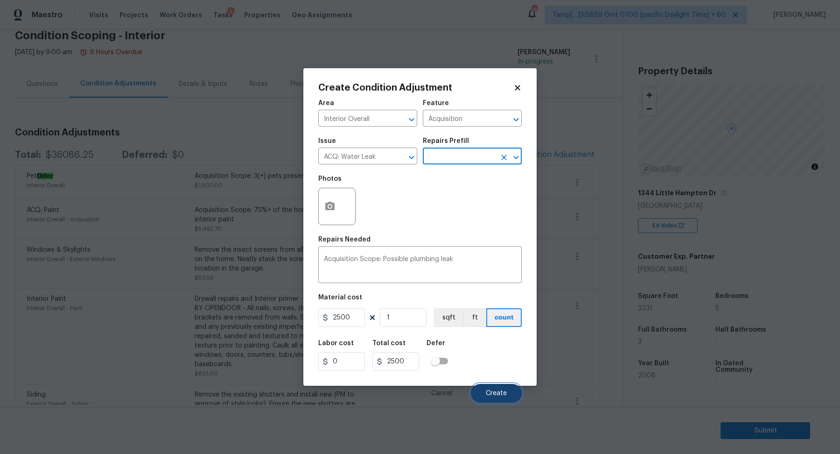
click at [498, 392] on span "Create" at bounding box center [496, 393] width 21 height 7
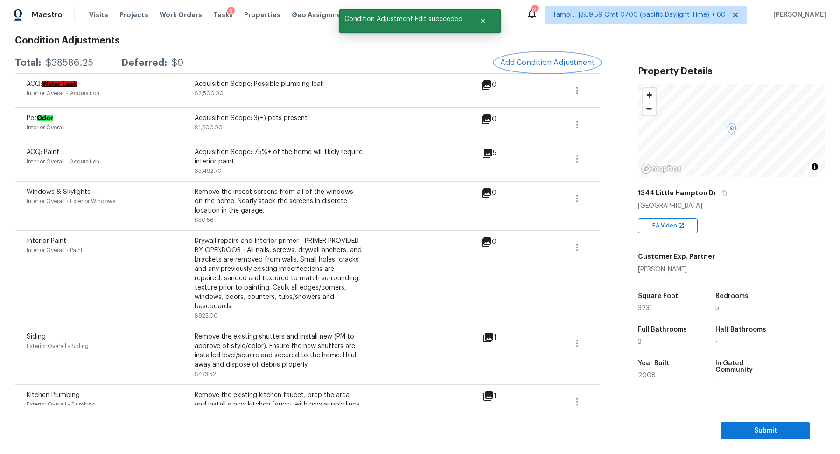
scroll to position [0, 0]
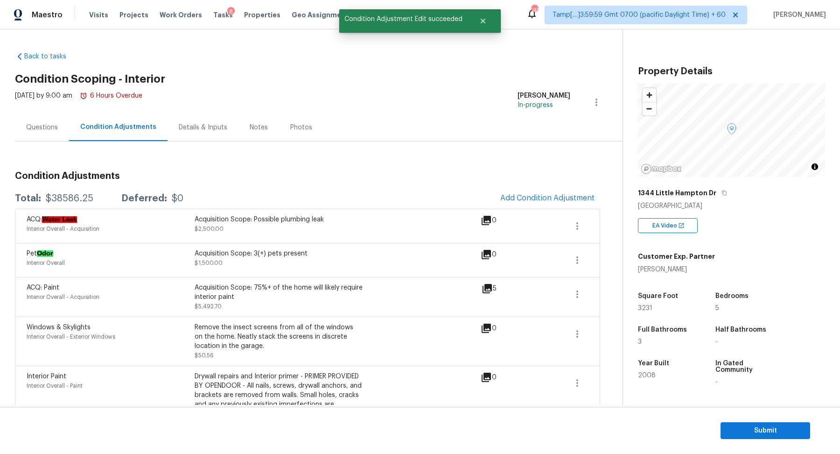
click at [77, 196] on div "$38586.25" at bounding box center [70, 198] width 48 height 9
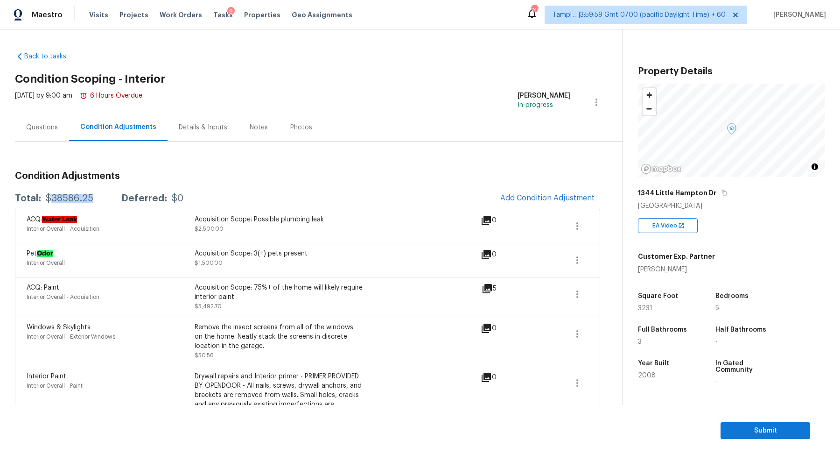
click at [77, 196] on div "$38586.25" at bounding box center [70, 198] width 48 height 9
copy div "$38586.25"
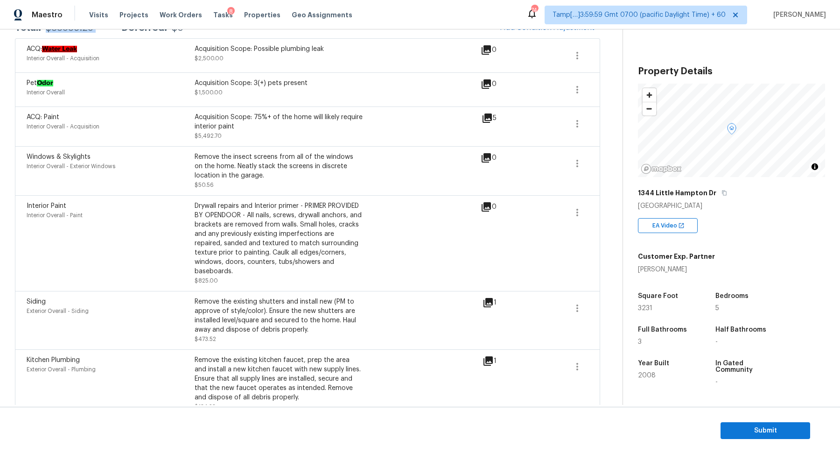
scroll to position [392, 0]
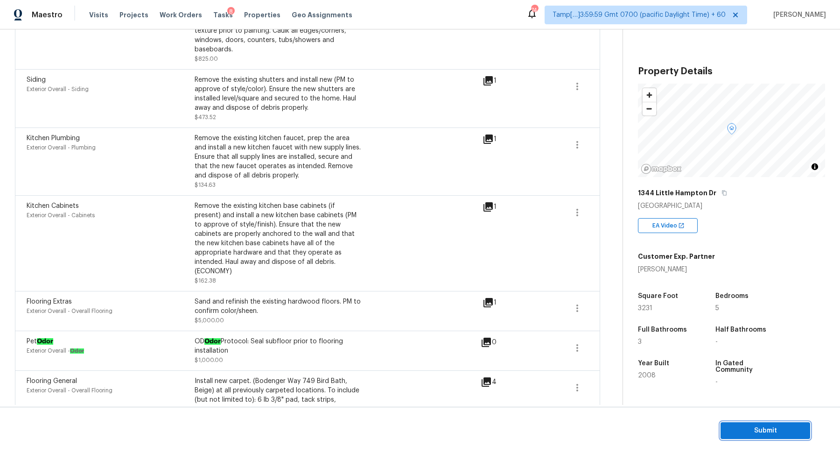
click at [753, 429] on span "Submit" at bounding box center [765, 431] width 75 height 12
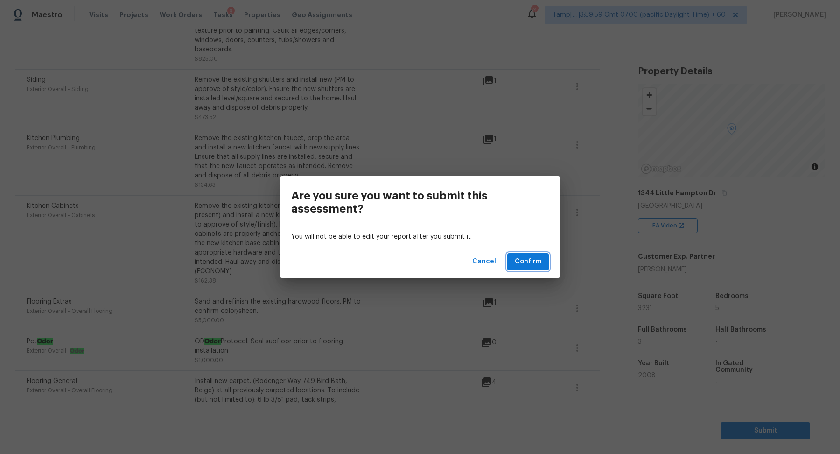
click at [511, 264] on button "Confirm" at bounding box center [528, 261] width 42 height 17
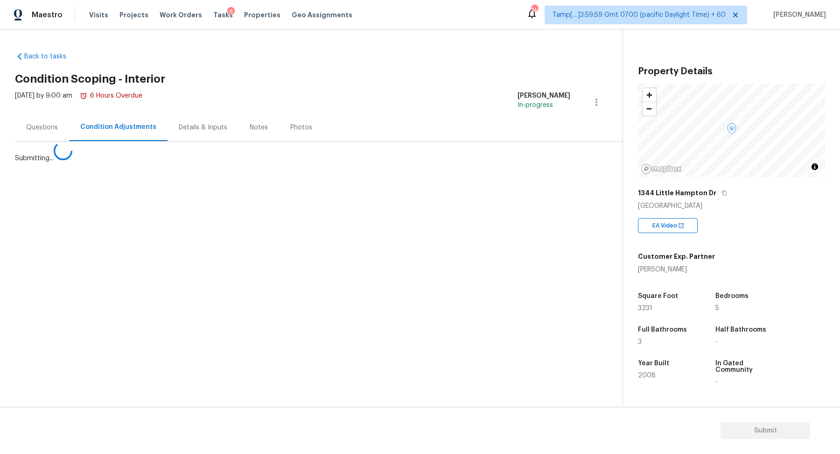
scroll to position [0, 0]
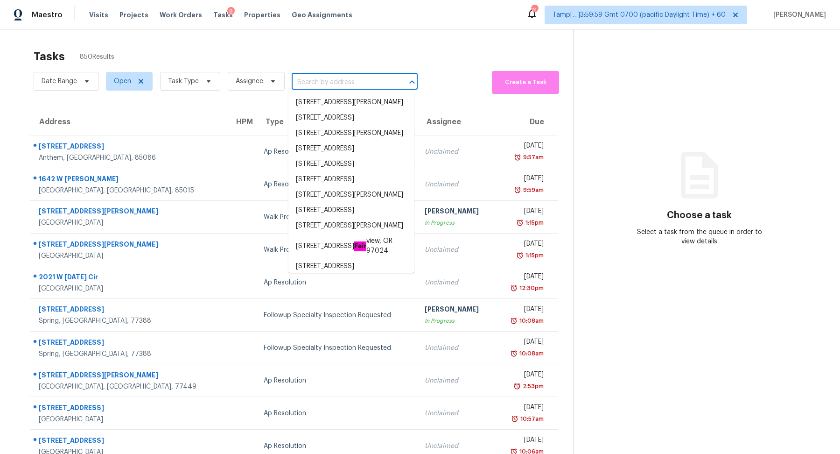
click at [324, 83] on input "text" at bounding box center [342, 82] width 100 height 14
paste input "8202 E Whitton Ave Scottsdale AZ 85251"
type input "8202 E Whitton Ave Scottsdale AZ 85251"
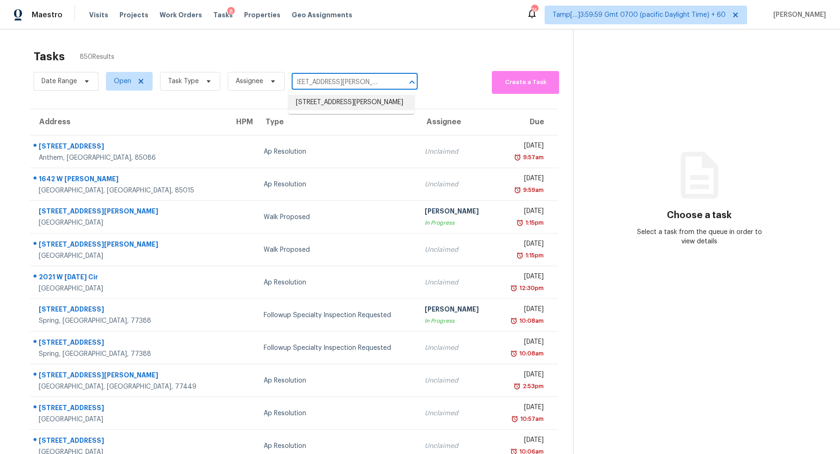
click at [338, 106] on li "8202 E Whitton Ave, Scottsdale, AZ 85251" at bounding box center [351, 102] width 126 height 15
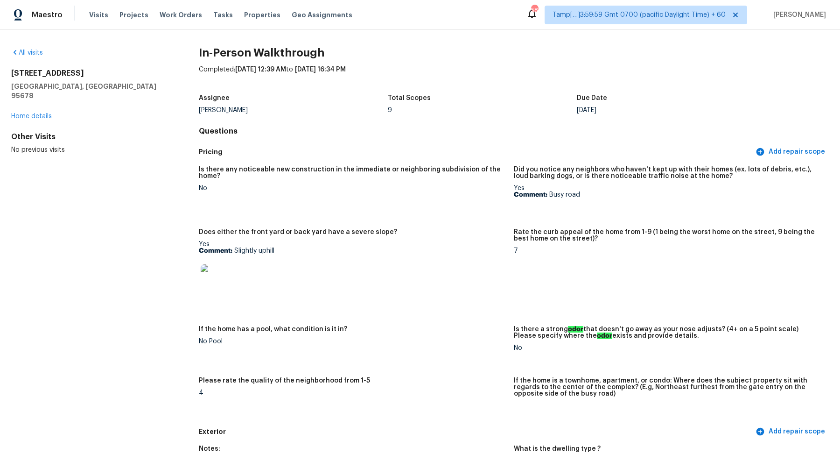
click at [25, 56] on div "All visits" at bounding box center [90, 52] width 158 height 9
click at [37, 50] on link "All visits" at bounding box center [27, 52] width 32 height 7
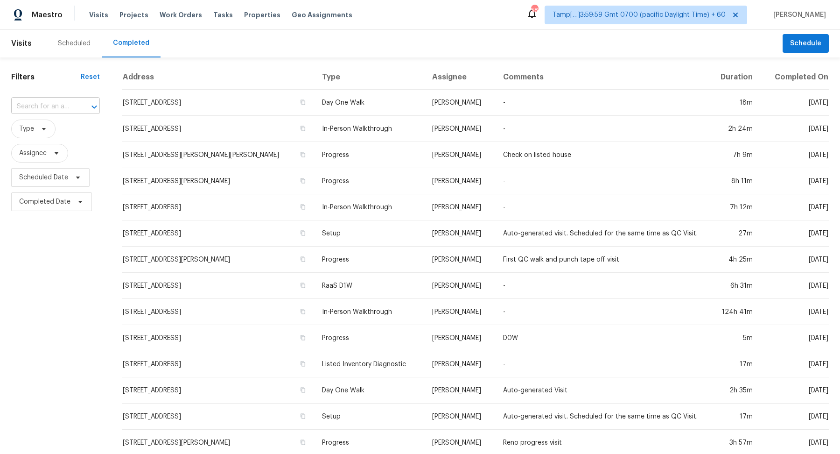
click at [55, 112] on input "text" at bounding box center [42, 106] width 63 height 14
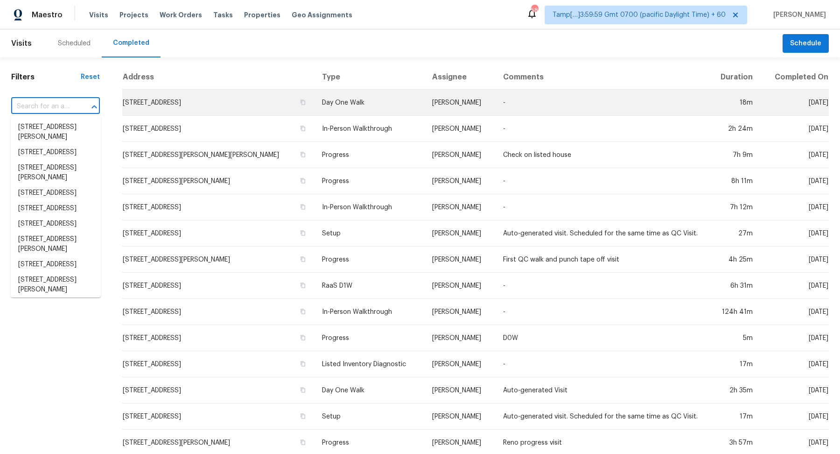
paste input "[STREET_ADDRESS][PERSON_NAME]"
type input "[STREET_ADDRESS][PERSON_NAME]"
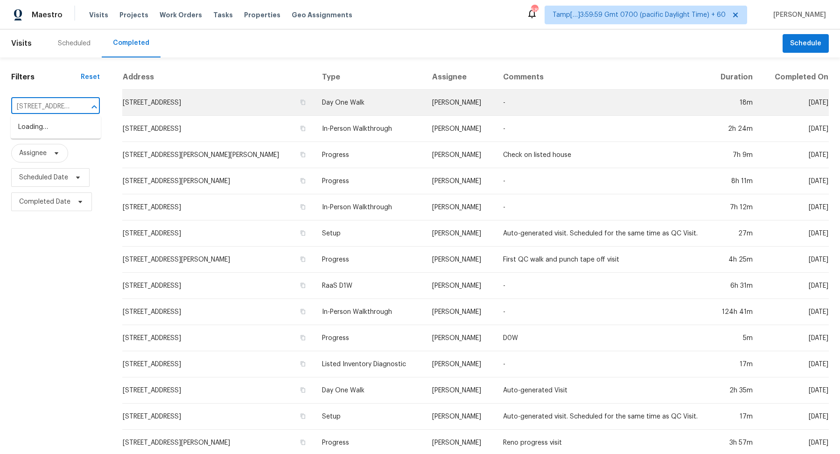
scroll to position [0, 89]
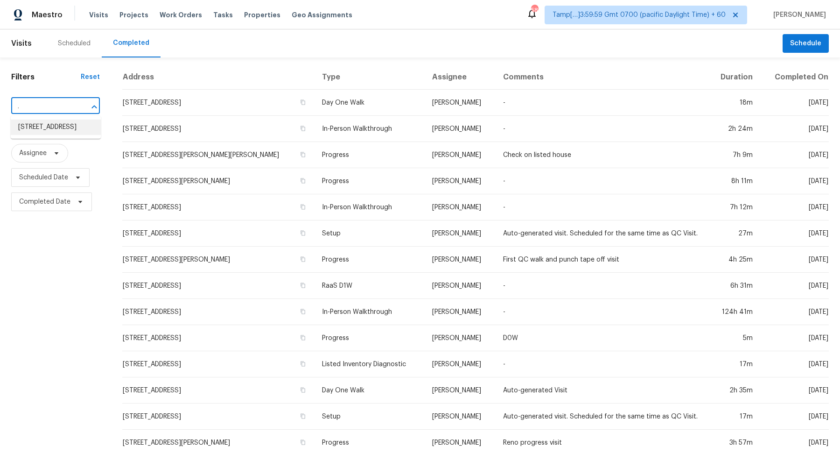
click at [54, 134] on li "[STREET_ADDRESS]" at bounding box center [56, 126] width 90 height 15
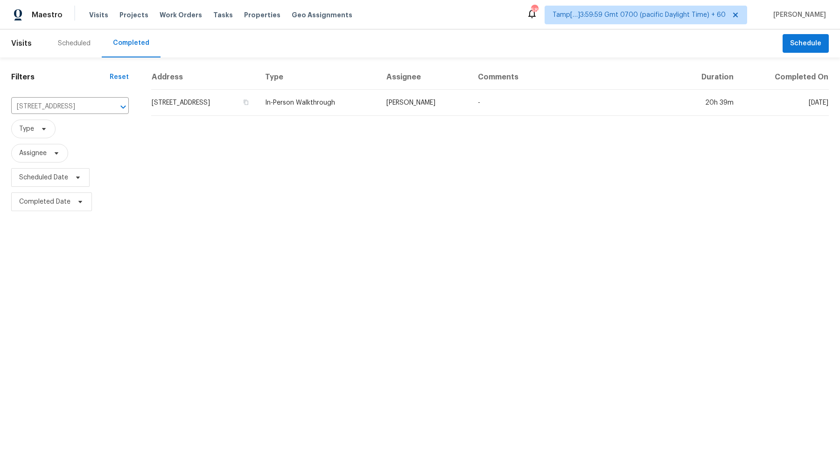
click at [175, 103] on td "[STREET_ADDRESS]" at bounding box center [204, 103] width 106 height 26
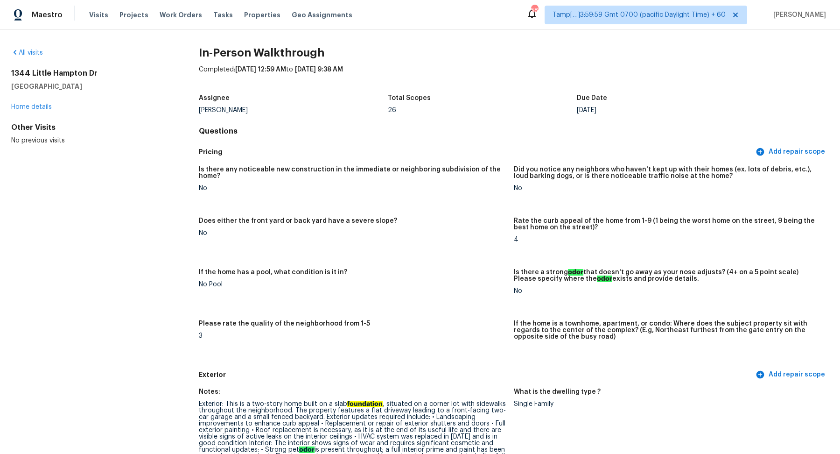
click at [349, 103] on div "Assignee" at bounding box center [293, 101] width 189 height 12
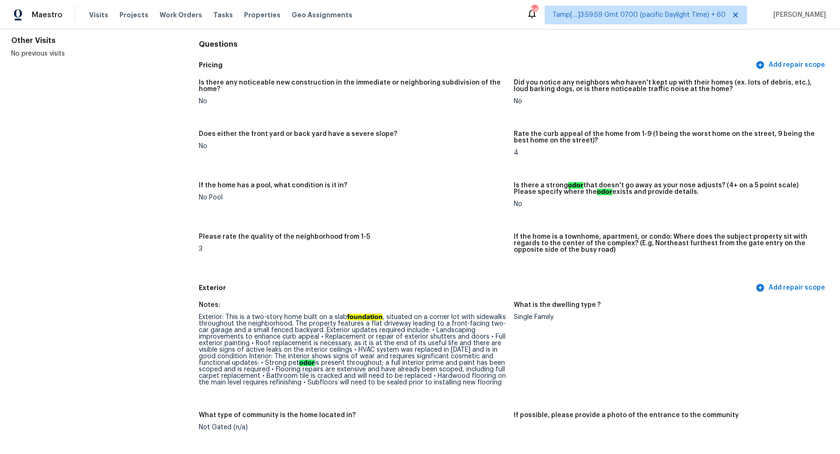
scroll to position [95, 0]
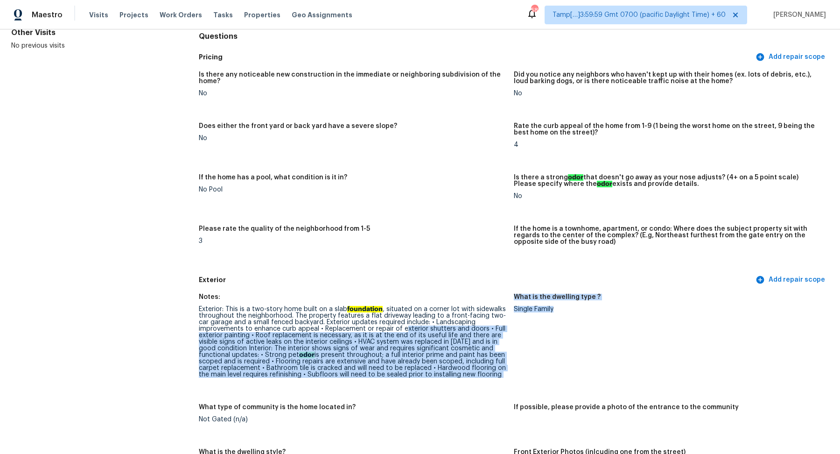
drag, startPoint x: 405, startPoint y: 326, endPoint x: 552, endPoint y: 334, distance: 147.7
click at [552, 334] on div "Notes: Exterior: This is a two-story home built on a slab foundation , situated…" at bounding box center [514, 445] width 630 height 314
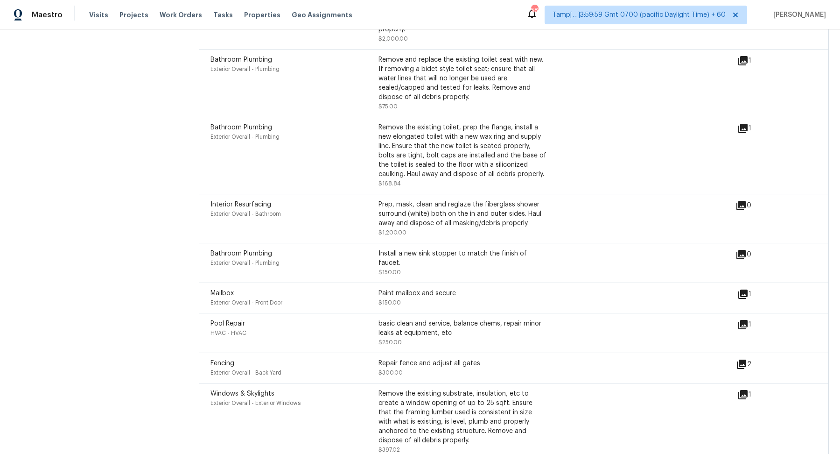
scroll to position [3411, 0]
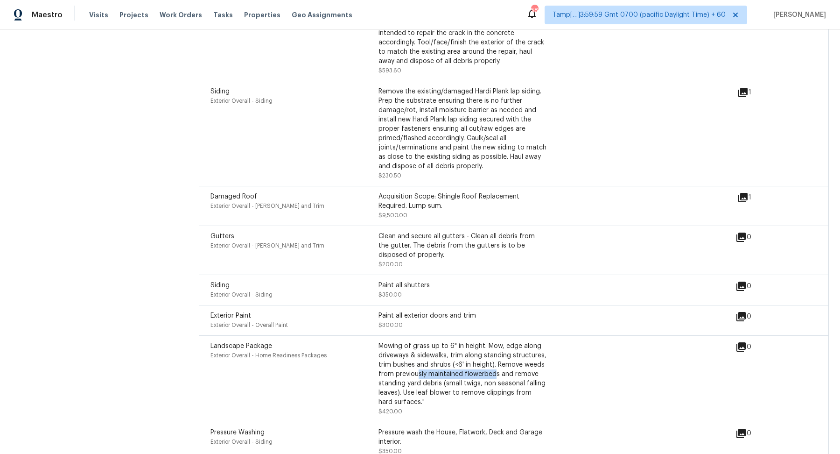
drag, startPoint x: 416, startPoint y: 339, endPoint x: 546, endPoint y: 360, distance: 131.0
click at [546, 360] on div "Mowing of grass up to 6" in height. Mow, edge along driveways & sidewalks, trim…" at bounding box center [462, 373] width 168 height 65
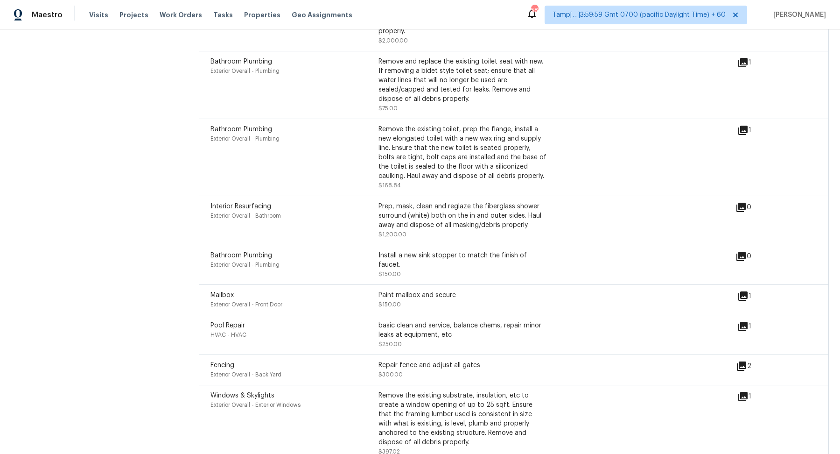
scroll to position [2913, 0]
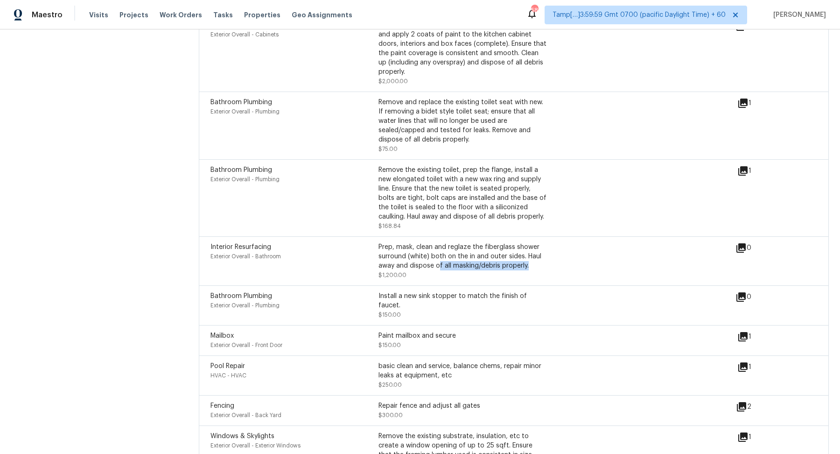
drag, startPoint x: 436, startPoint y: 246, endPoint x: 564, endPoint y: 246, distance: 127.9
click at [562, 246] on div "Interior Resurfacing Exterior Overall - Bathroom Prep, mask, clean and reglaze …" at bounding box center [472, 260] width 525 height 37
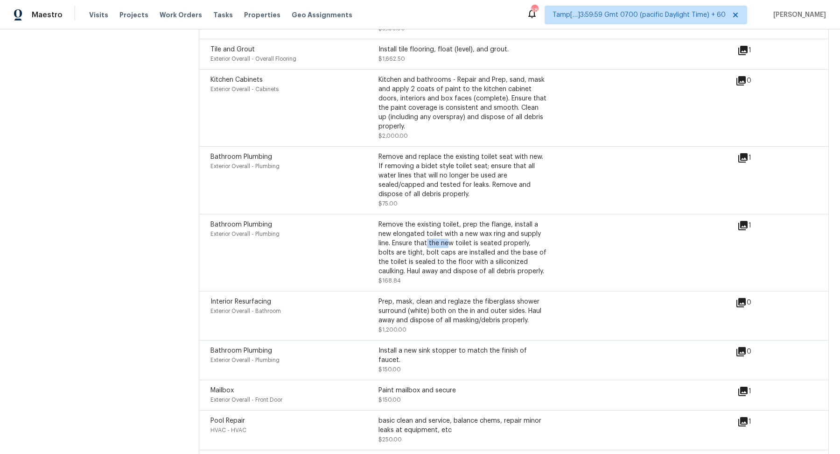
drag, startPoint x: 427, startPoint y: 224, endPoint x: 510, endPoint y: 224, distance: 82.6
click at [469, 224] on div "Remove the existing toilet, prep the flange, install a new elongated toilet wit…" at bounding box center [462, 248] width 168 height 56
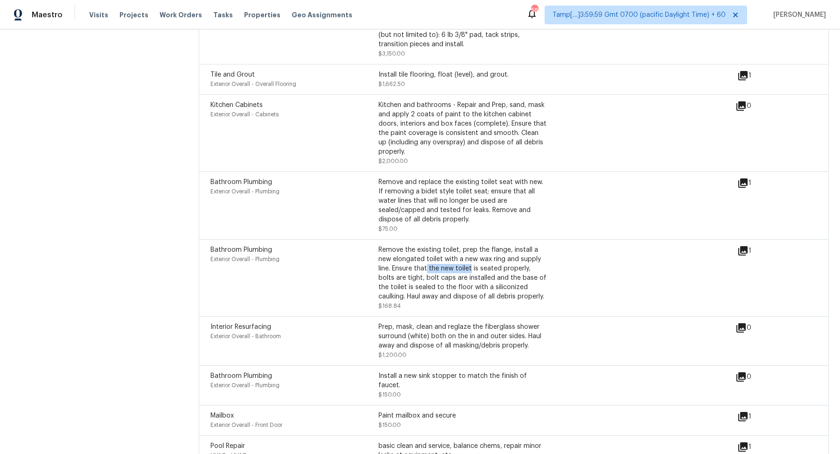
scroll to position [2785, 0]
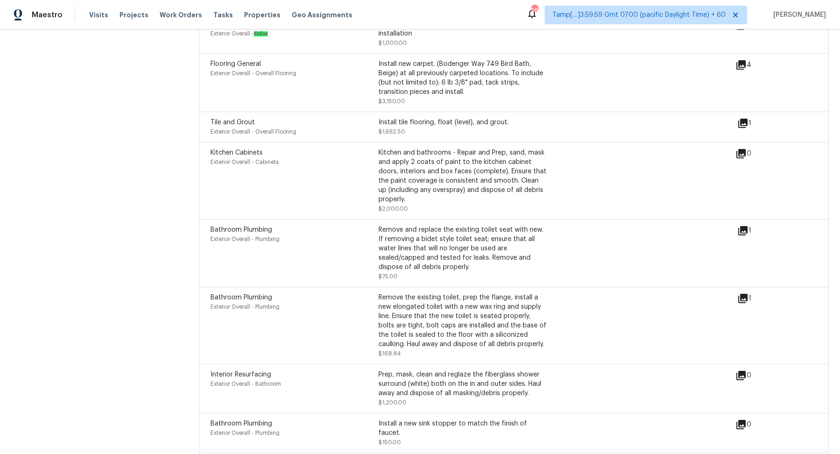
drag, startPoint x: 446, startPoint y: 211, endPoint x: 549, endPoint y: 218, distance: 102.9
click at [488, 225] on div "Remove and replace the existing toilet seat with new. If removing a bidet style…" at bounding box center [462, 248] width 168 height 47
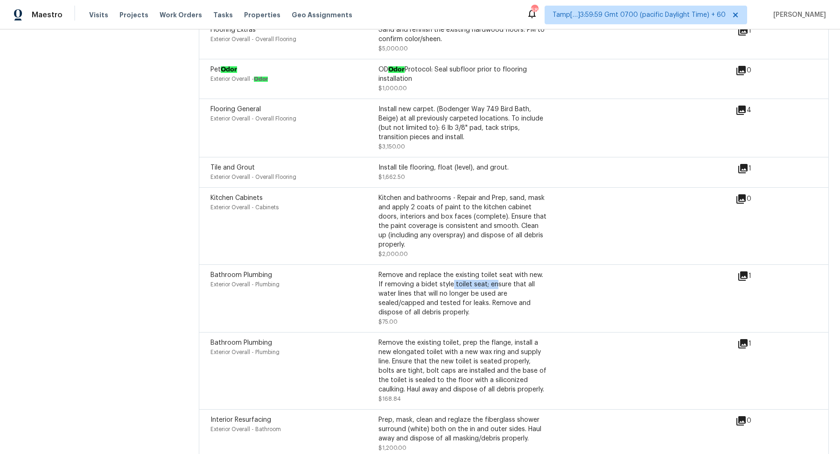
click at [741, 164] on icon at bounding box center [742, 168] width 9 height 9
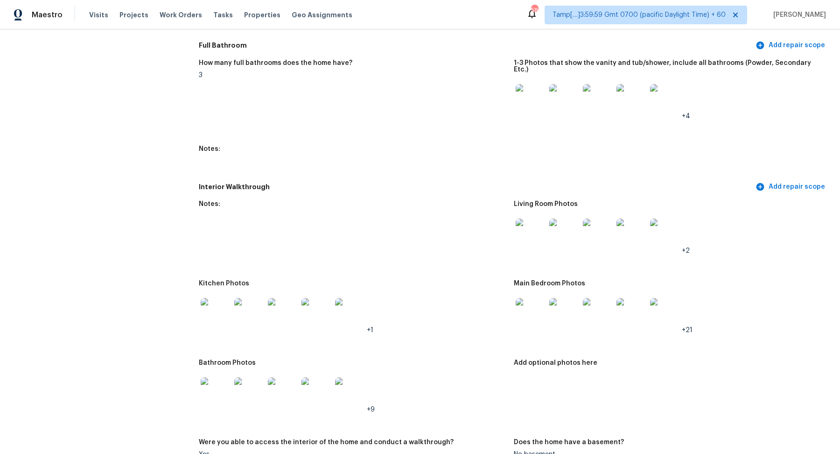
scroll to position [982, 0]
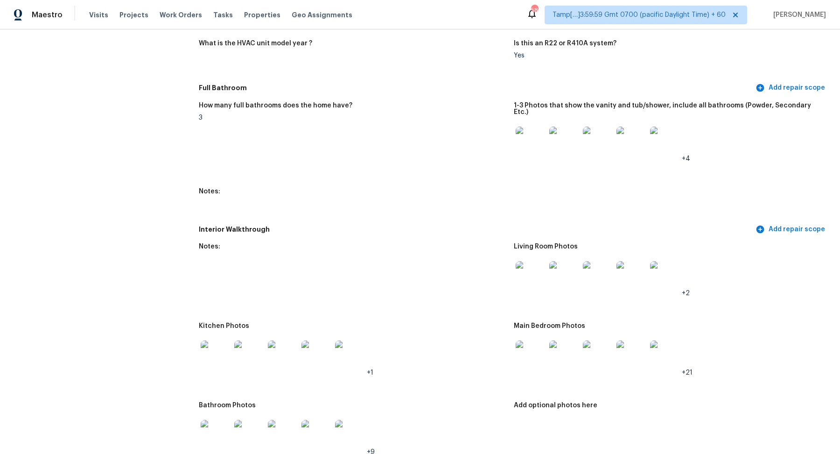
click at [531, 140] on img at bounding box center [531, 141] width 30 height 30
click at [525, 270] on img at bounding box center [531, 276] width 30 height 30
click at [535, 265] on img at bounding box center [531, 276] width 30 height 30
click at [215, 346] on img at bounding box center [216, 355] width 30 height 30
click at [525, 351] on img at bounding box center [531, 355] width 30 height 30
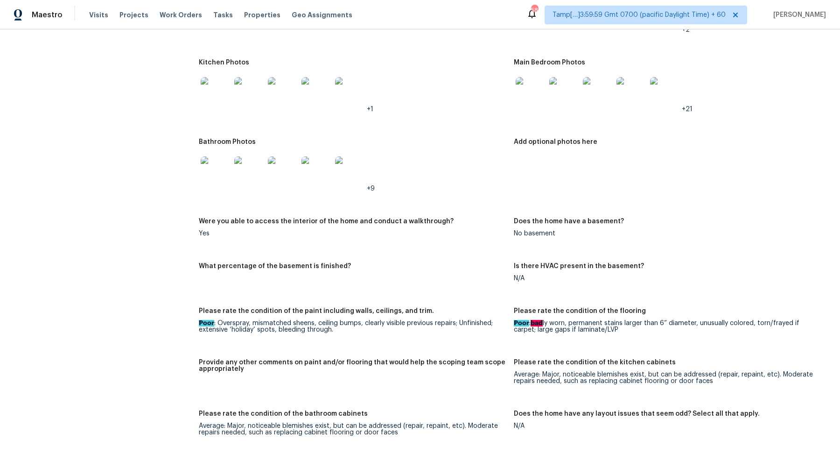
scroll to position [1267, 0]
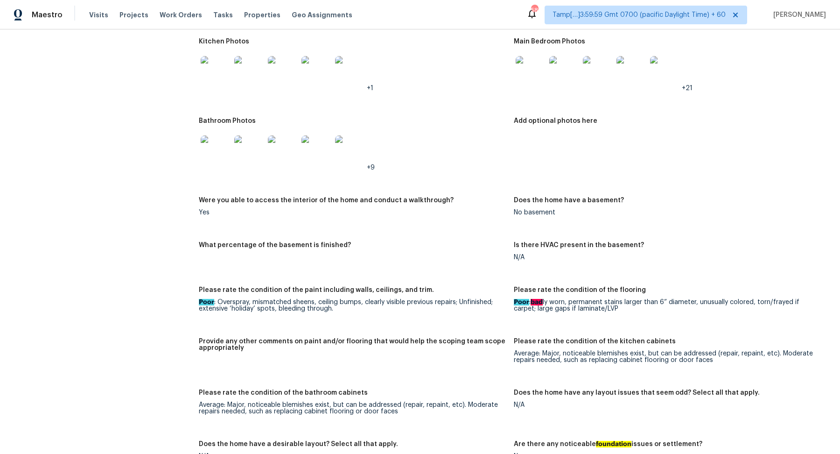
click at [217, 139] on img at bounding box center [216, 150] width 30 height 30
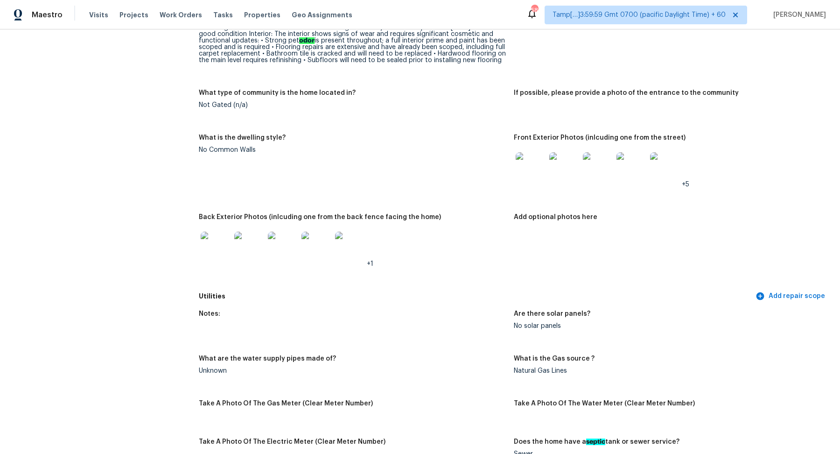
scroll to position [135, 0]
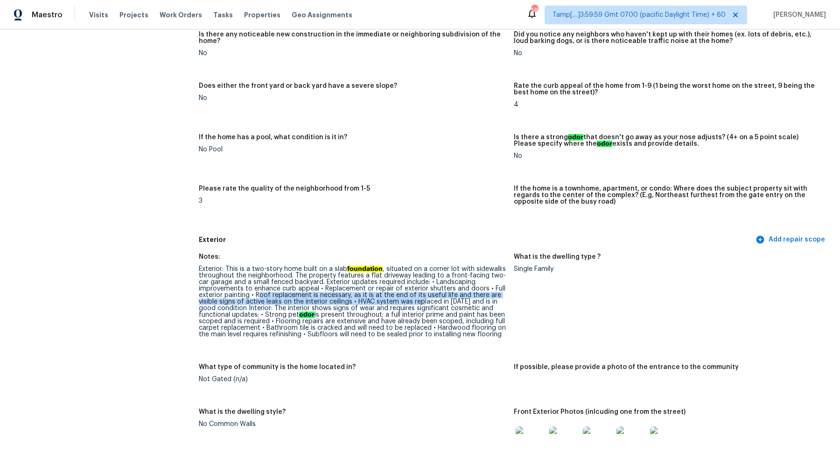
drag, startPoint x: 257, startPoint y: 297, endPoint x: 421, endPoint y: 303, distance: 164.8
click at [421, 303] on div "Exterior: This is a two-story home built on a slab foundation , situated on a c…" at bounding box center [353, 302] width 308 height 72
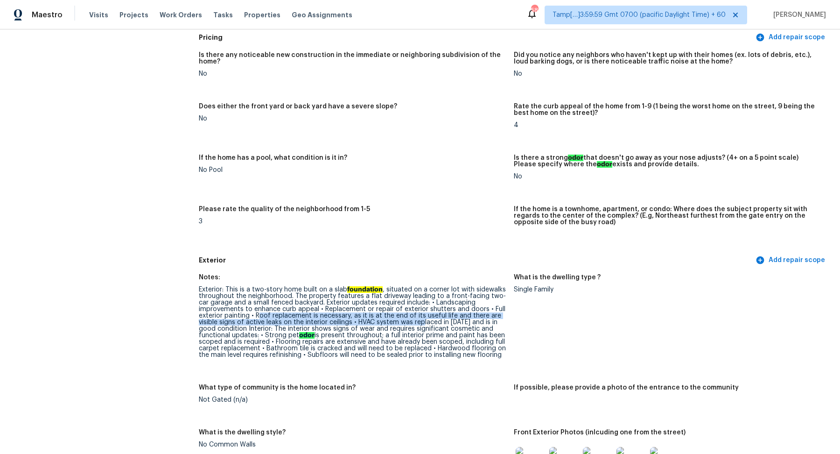
scroll to position [117, 0]
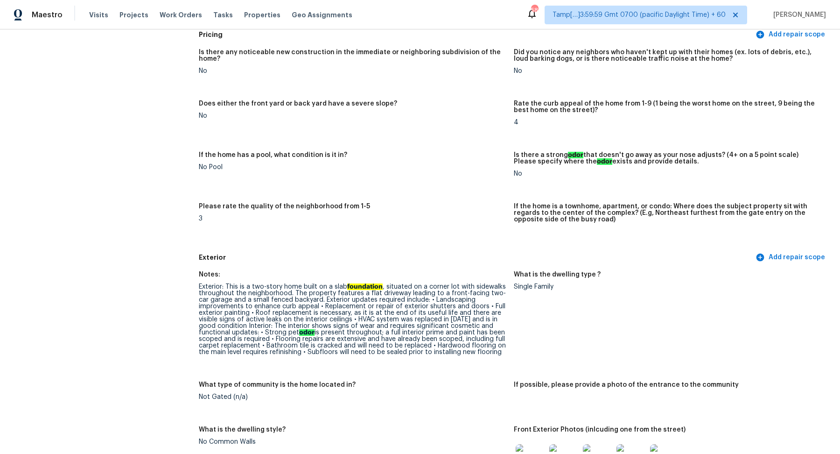
click at [418, 349] on div "Exterior: This is a two-story home built on a slab foundation , situated on a c…" at bounding box center [353, 319] width 308 height 72
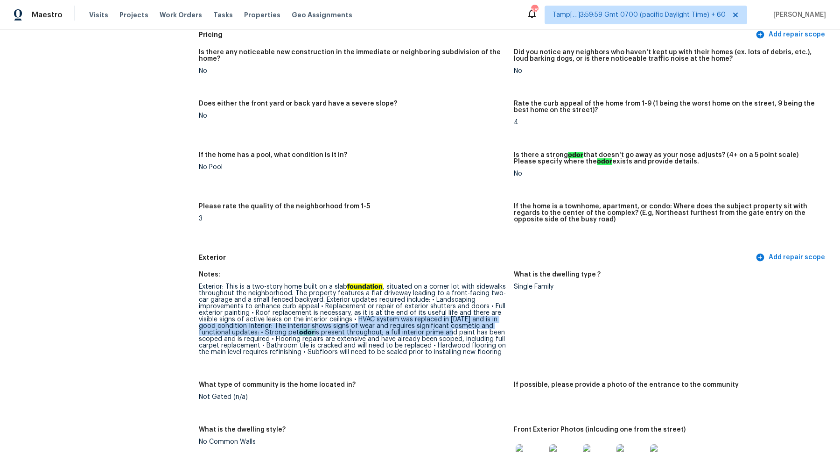
drag, startPoint x: 356, startPoint y: 317, endPoint x: 446, endPoint y: 330, distance: 90.9
click at [446, 330] on div "Exterior: This is a two-story home built on a slab foundation , situated on a c…" at bounding box center [353, 319] width 308 height 72
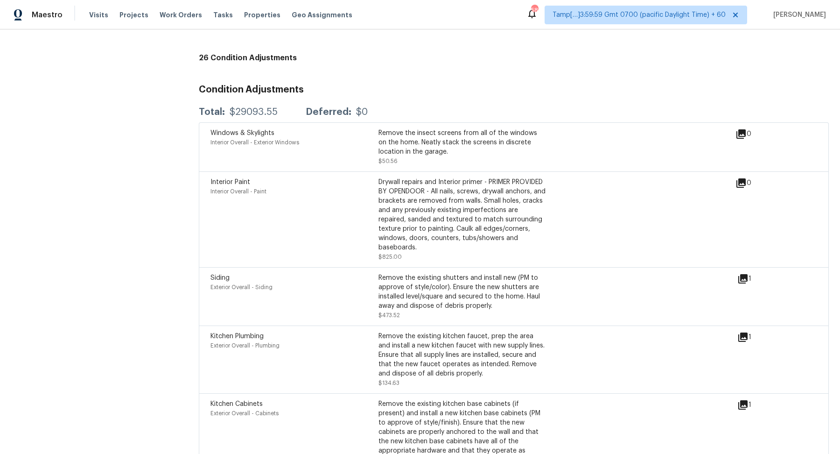
scroll to position [2196, 0]
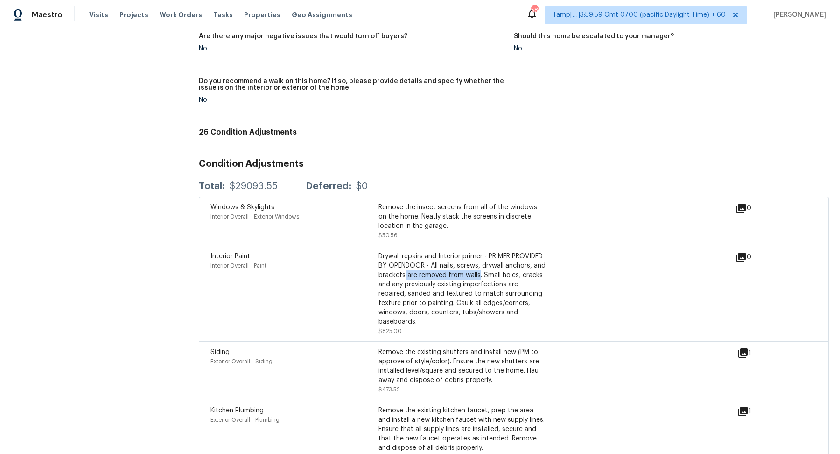
drag, startPoint x: 401, startPoint y: 271, endPoint x: 566, endPoint y: 277, distance: 164.4
click at [566, 277] on div "Interior Paint Interior Overall - Paint Drywall repairs and Interior primer - P…" at bounding box center [472, 294] width 525 height 84
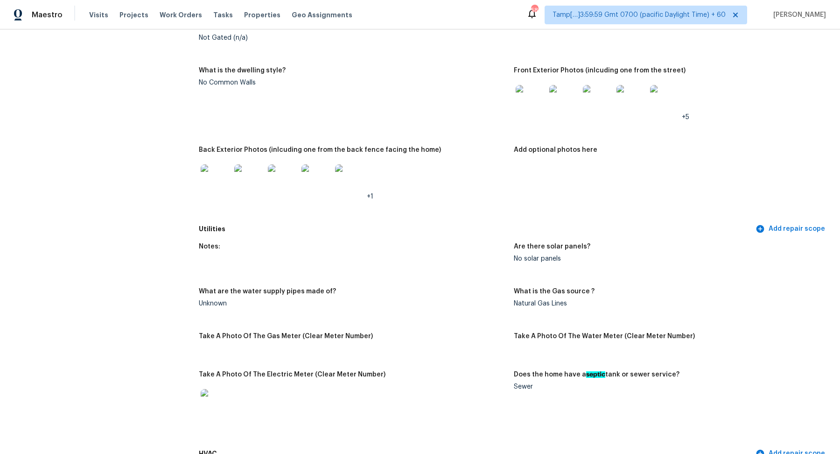
scroll to position [534, 0]
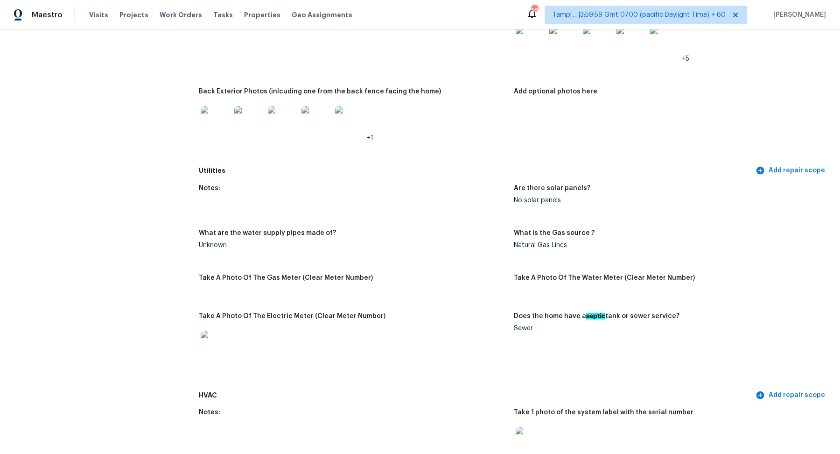
click at [530, 43] on img at bounding box center [531, 42] width 30 height 30
click at [220, 125] on img at bounding box center [216, 121] width 30 height 30
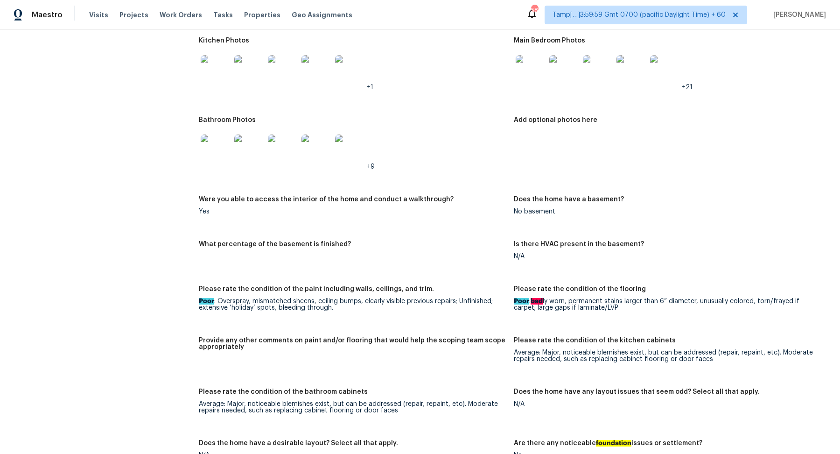
scroll to position [1212, 0]
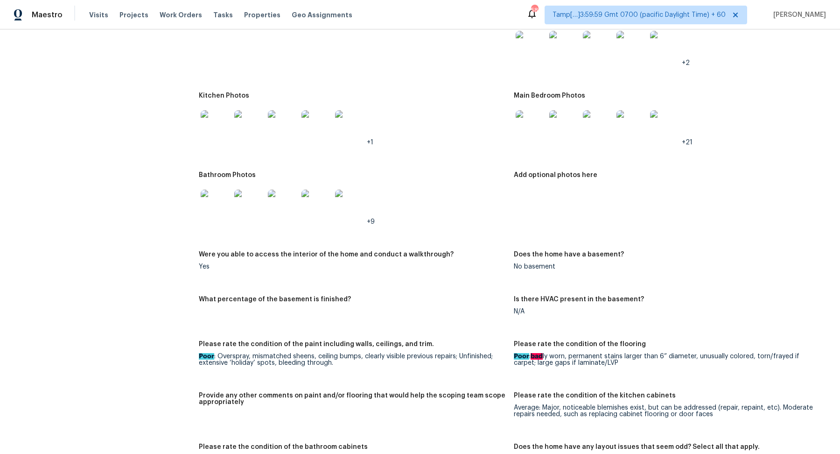
click at [541, 47] on img at bounding box center [531, 46] width 30 height 30
click at [539, 119] on img at bounding box center [531, 125] width 30 height 30
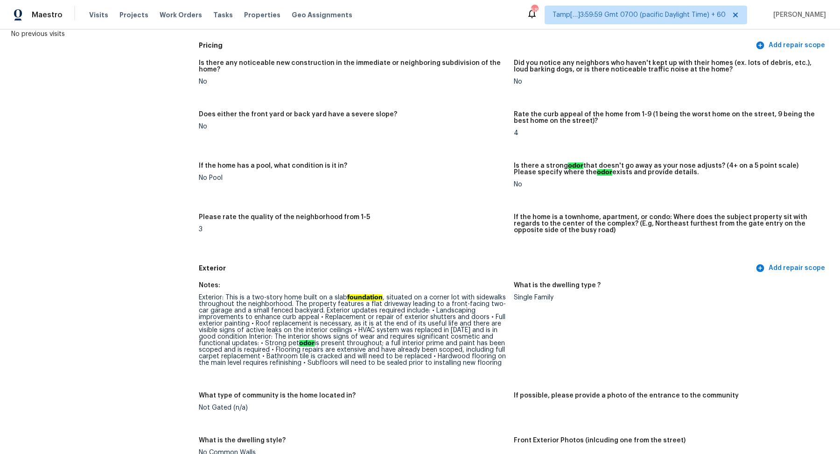
scroll to position [0, 0]
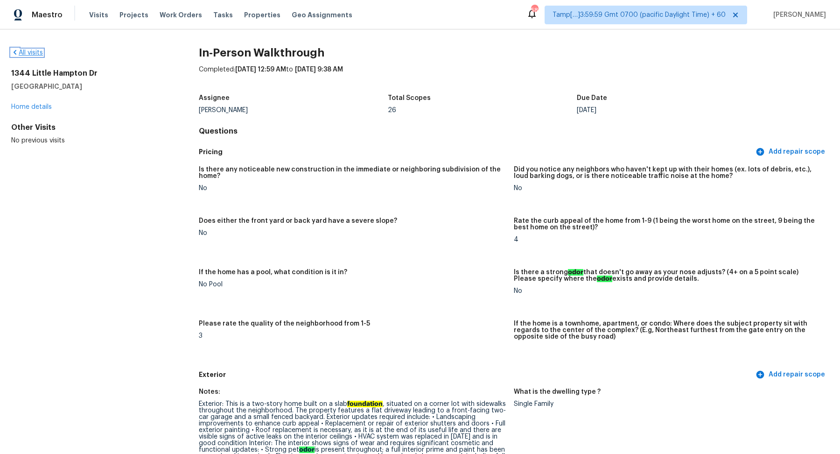
click at [34, 53] on link "All visits" at bounding box center [27, 52] width 32 height 7
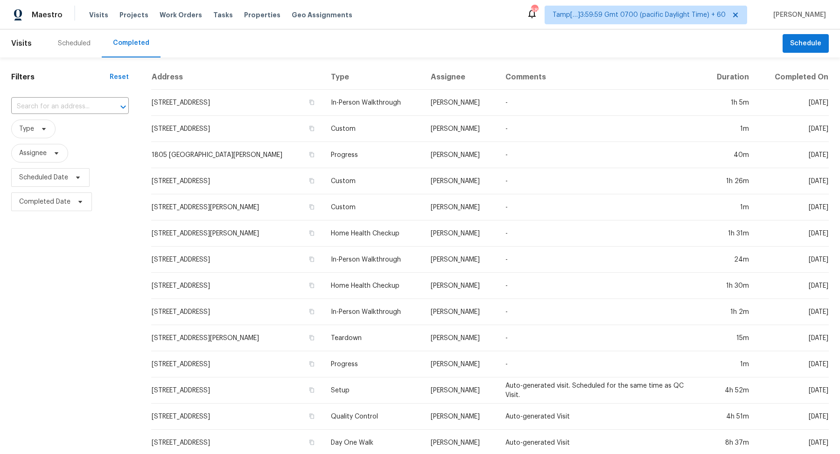
click at [102, 117] on span "Type" at bounding box center [70, 129] width 118 height 24
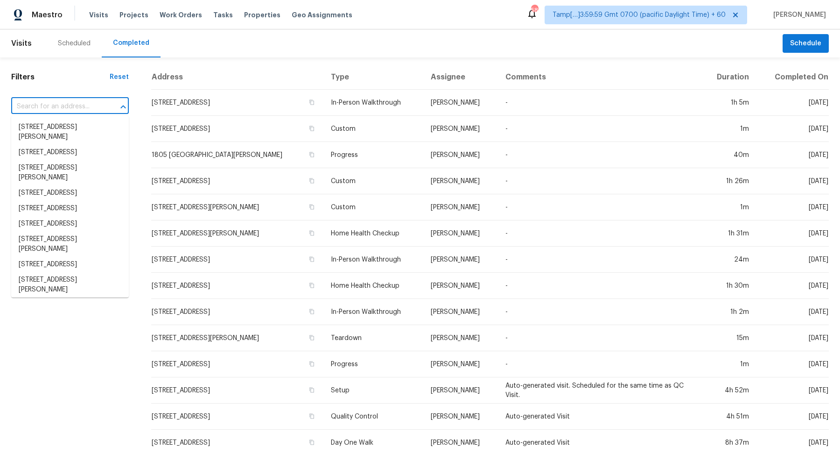
click at [97, 112] on input "text" at bounding box center [56, 106] width 91 height 14
paste input "[STREET_ADDRESS][PERSON_NAME]"
type input "[STREET_ADDRESS][PERSON_NAME]"
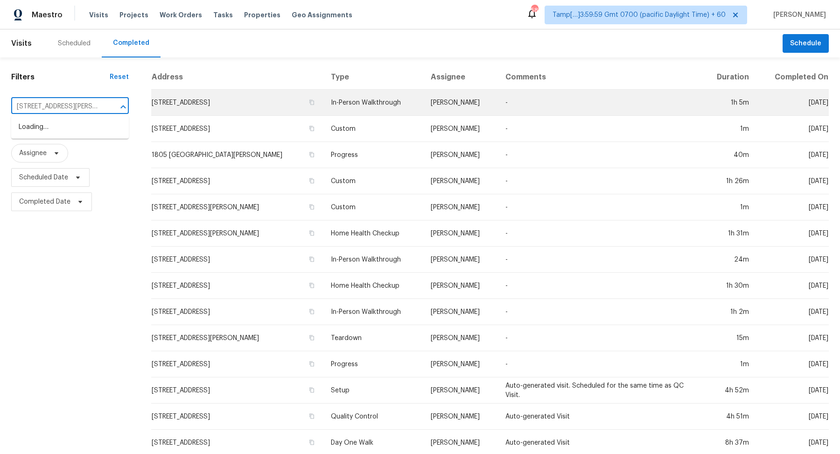
scroll to position [0, 38]
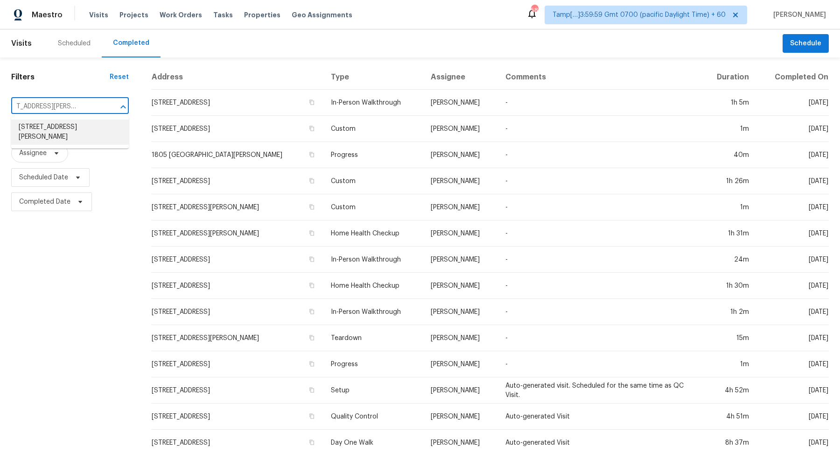
click at [71, 132] on li "[STREET_ADDRESS][PERSON_NAME]" at bounding box center [70, 131] width 118 height 25
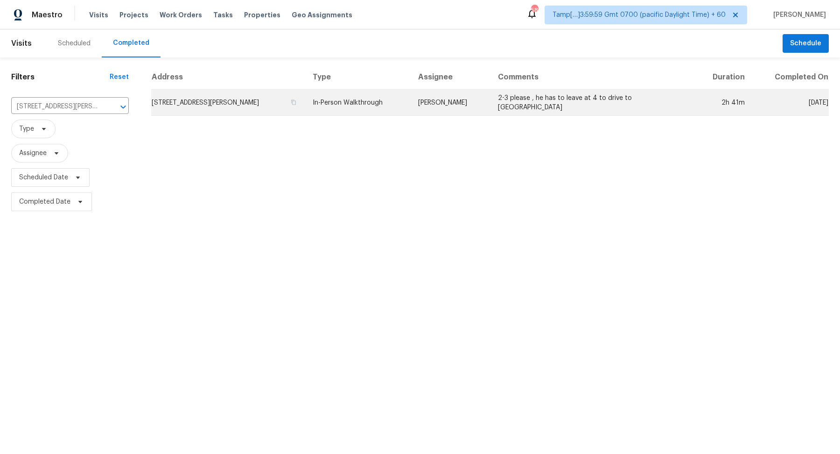
click at [228, 99] on td "[STREET_ADDRESS][PERSON_NAME]" at bounding box center [228, 103] width 154 height 26
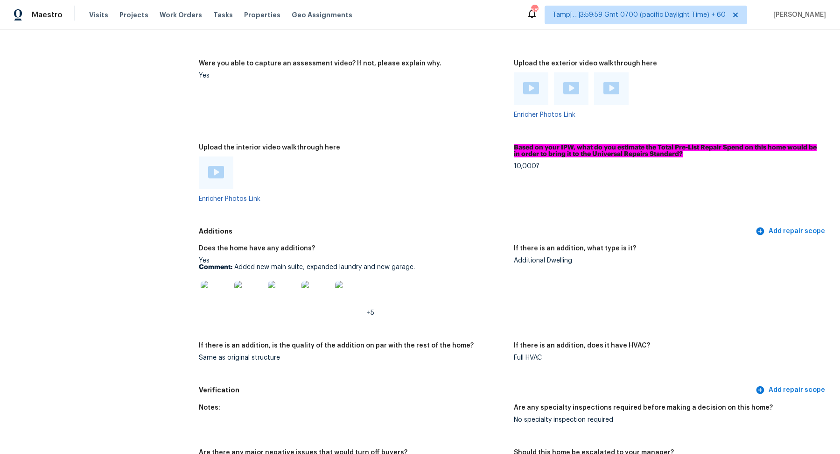
scroll to position [2074, 0]
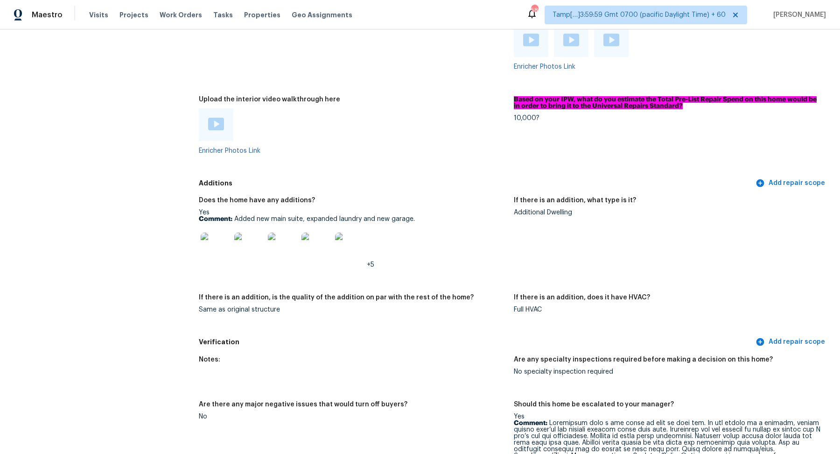
click at [212, 245] on img at bounding box center [216, 247] width 30 height 30
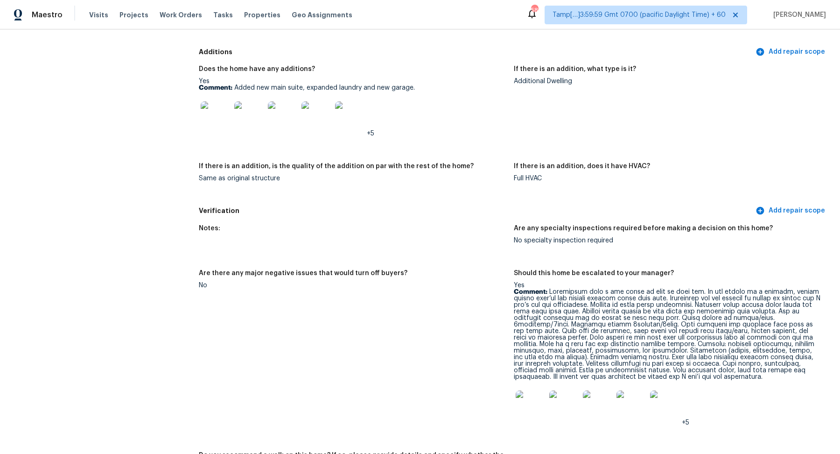
scroll to position [2240, 0]
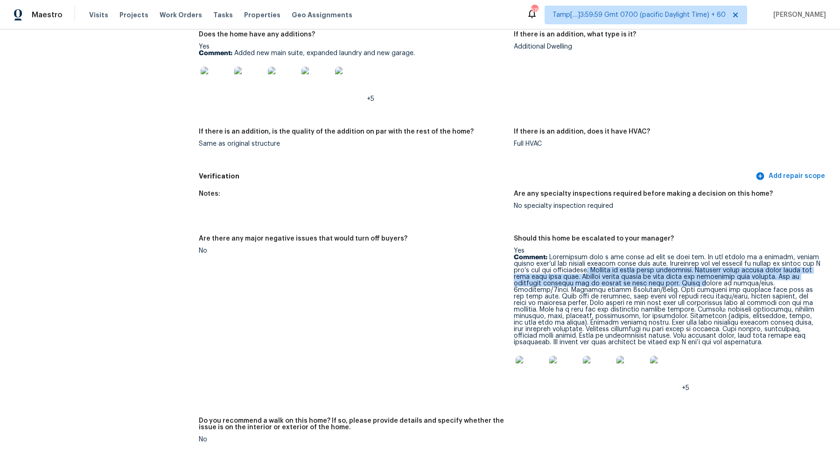
drag, startPoint x: 592, startPoint y: 266, endPoint x: 693, endPoint y: 279, distance: 101.6
click at [693, 279] on p "Comment:" at bounding box center [668, 299] width 308 height 91
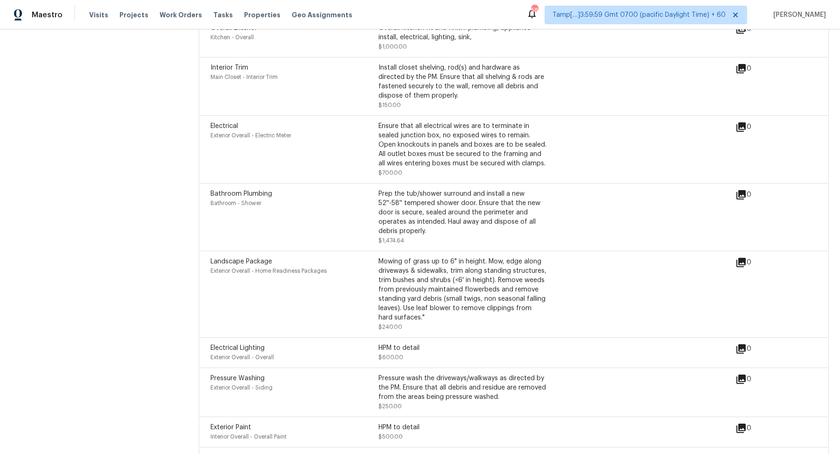
scroll to position [2685, 0]
